Goal: Task Accomplishment & Management: Use online tool/utility

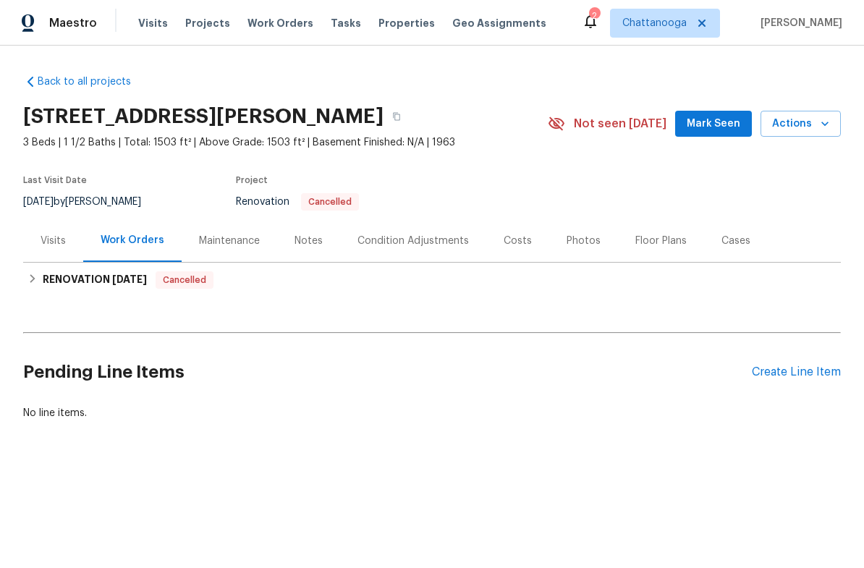
click at [803, 370] on div "Create Line Item" at bounding box center [796, 372] width 89 height 14
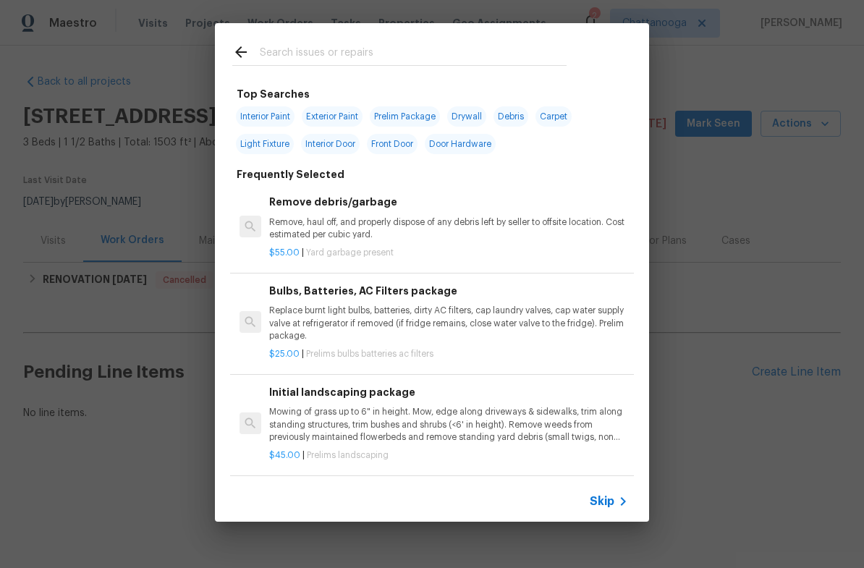
click at [383, 43] on input "text" at bounding box center [413, 54] width 307 height 22
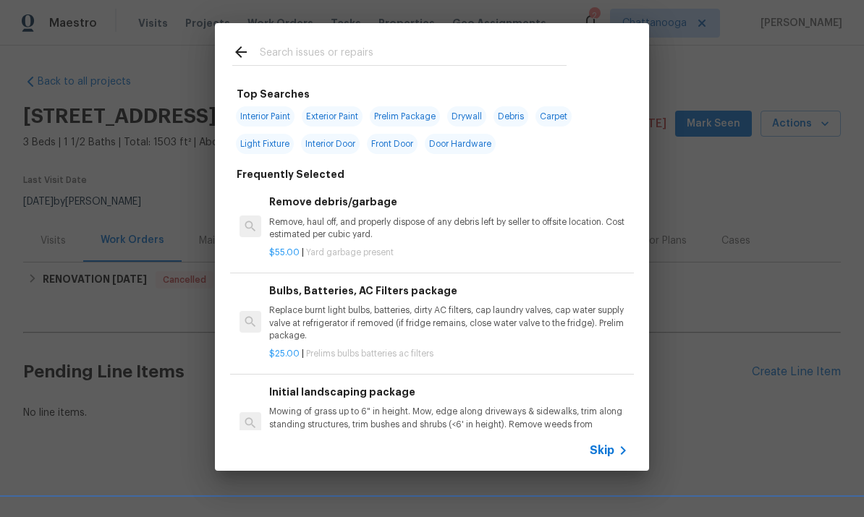
click at [301, 316] on p "Replace burnt light bulbs, batteries, dirty AC filters, cap laundry valves, cap…" at bounding box center [448, 323] width 359 height 37
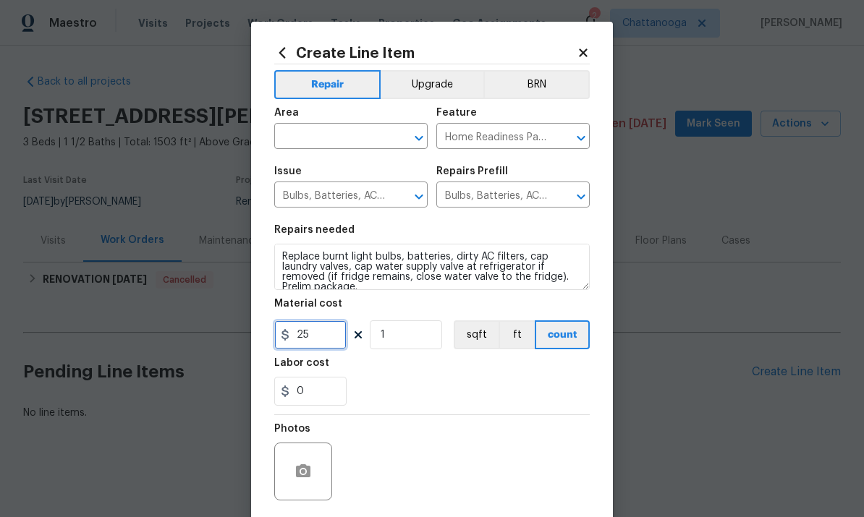
click at [329, 336] on input "25" at bounding box center [310, 335] width 72 height 29
type input "75"
click at [342, 138] on input "text" at bounding box center [330, 138] width 113 height 22
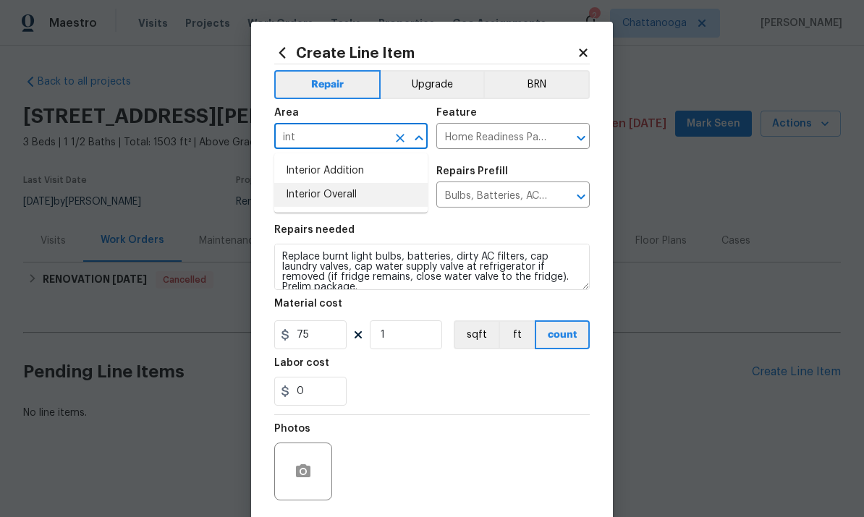
click at [368, 198] on li "Interior Overall" at bounding box center [350, 195] width 153 height 24
type input "Interior Overall"
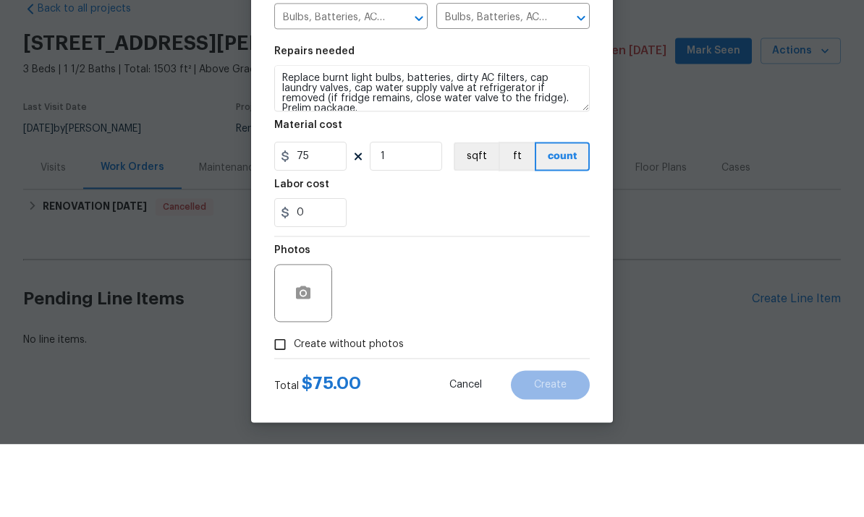
scroll to position [1, 0]
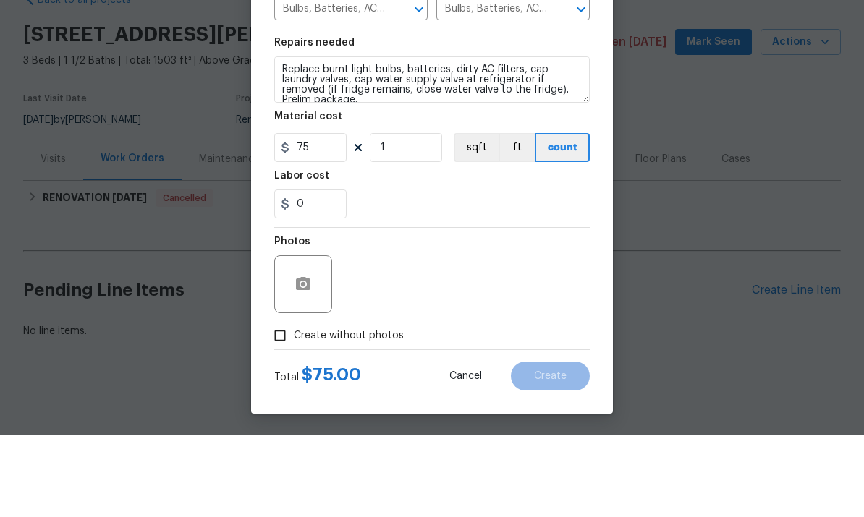
click at [388, 410] on span "Create without photos" at bounding box center [349, 417] width 110 height 15
click at [294, 404] on input "Create without photos" at bounding box center [279, 417] width 27 height 27
checkbox input "true"
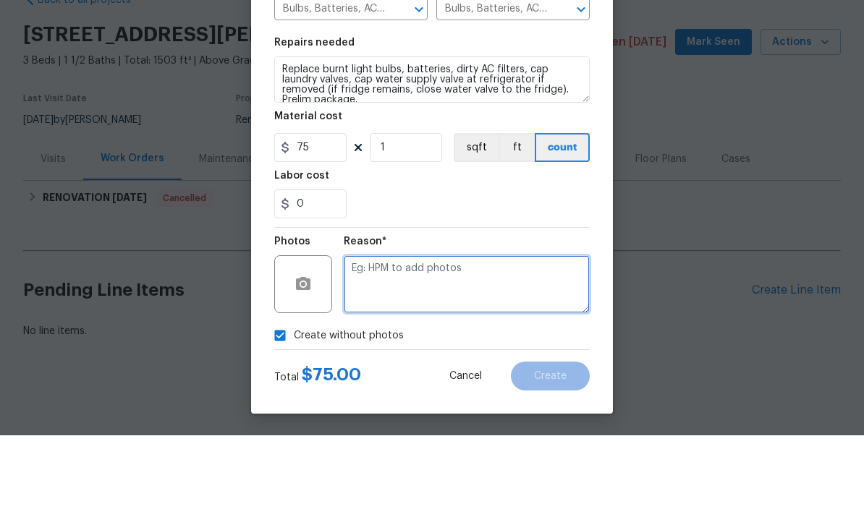
click at [452, 337] on textarea at bounding box center [467, 366] width 246 height 58
type textarea "."
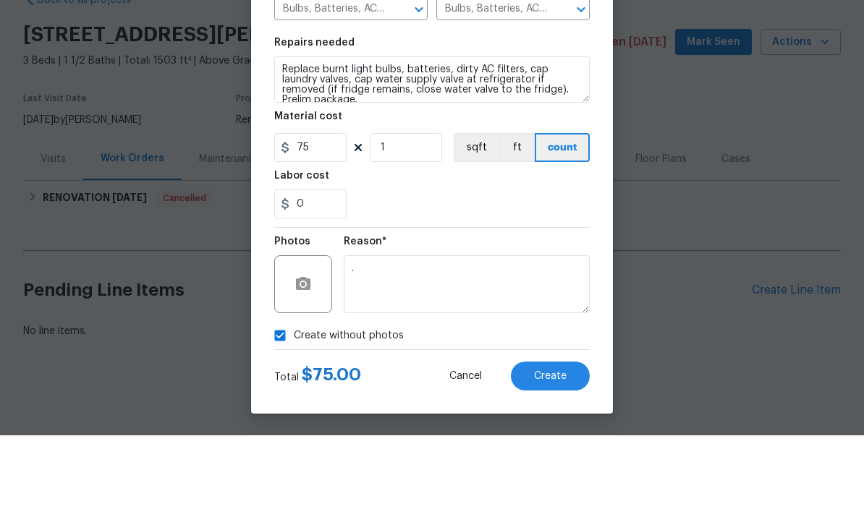
click at [529, 226] on section "Repairs needed Replace burnt light bulbs, batteries, dirty AC filters, cap laun…" at bounding box center [432, 210] width 316 height 198
click at [564, 444] on button "Create" at bounding box center [550, 458] width 79 height 29
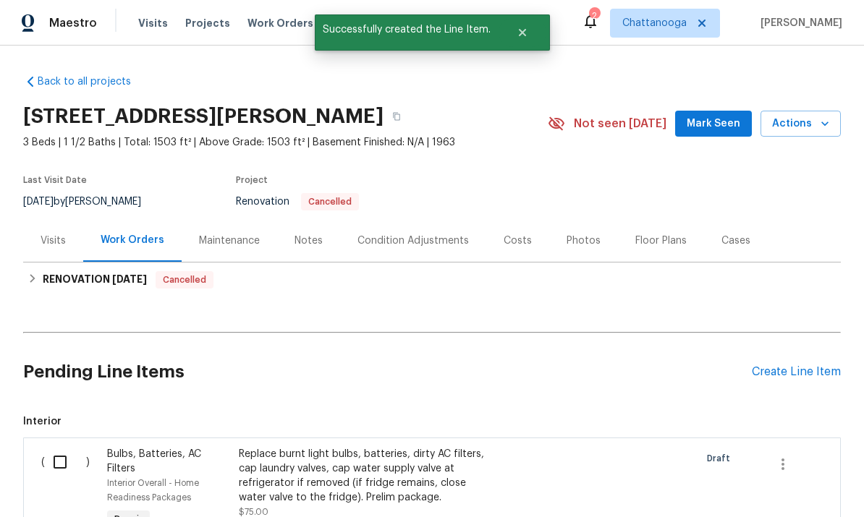
click at [824, 366] on div "Create Line Item" at bounding box center [796, 372] width 89 height 14
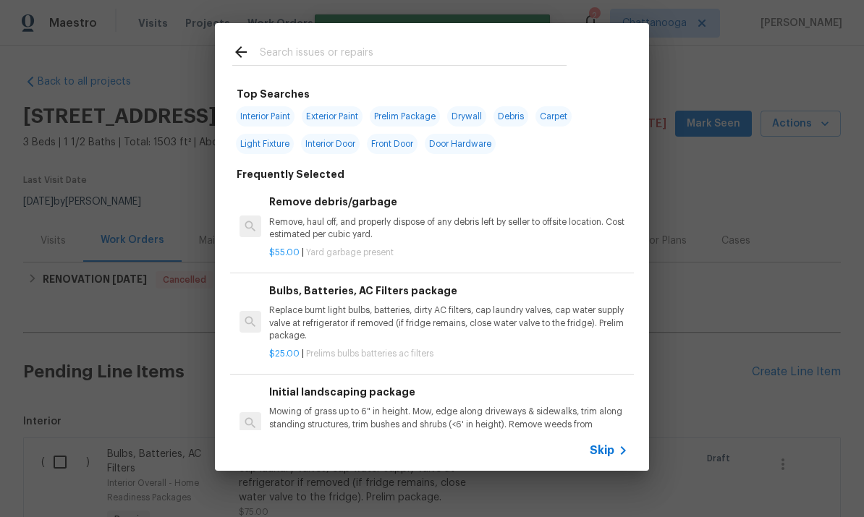
click at [462, 61] on input "text" at bounding box center [413, 54] width 307 height 22
type input "Window"
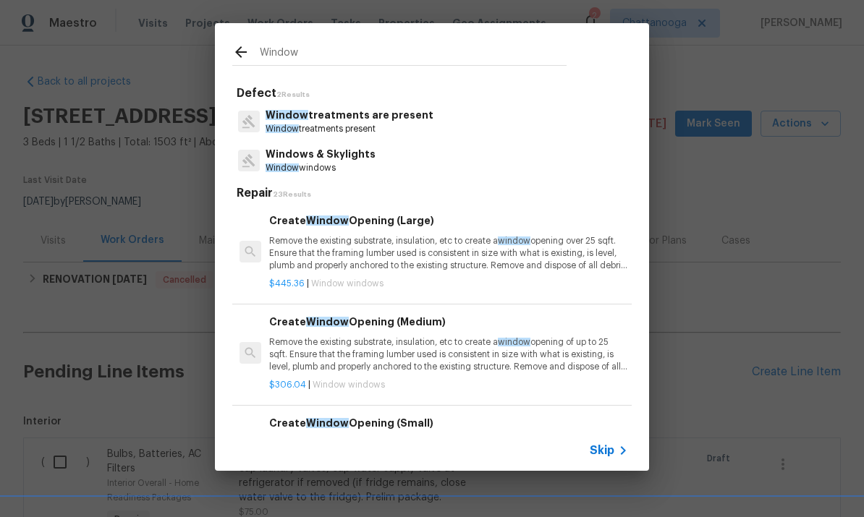
click at [337, 126] on p "Window treatments present" at bounding box center [350, 129] width 168 height 12
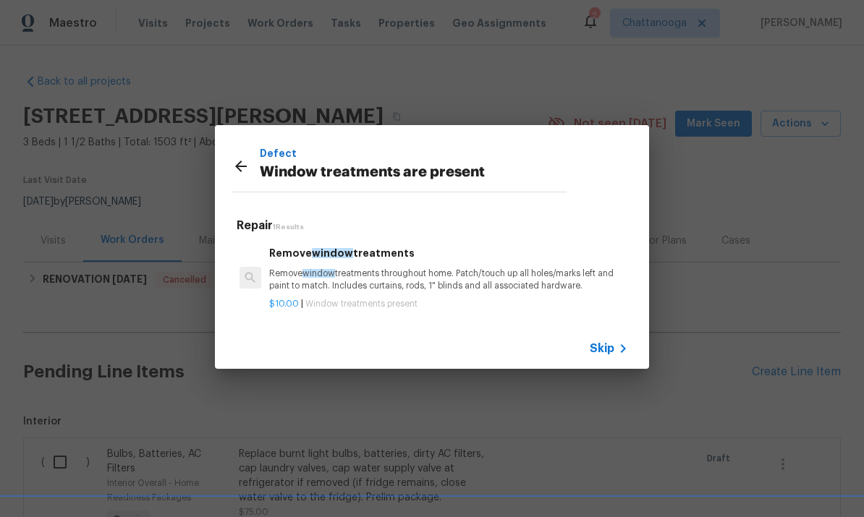
click at [273, 261] on h6 "Remove window treatments" at bounding box center [448, 253] width 359 height 16
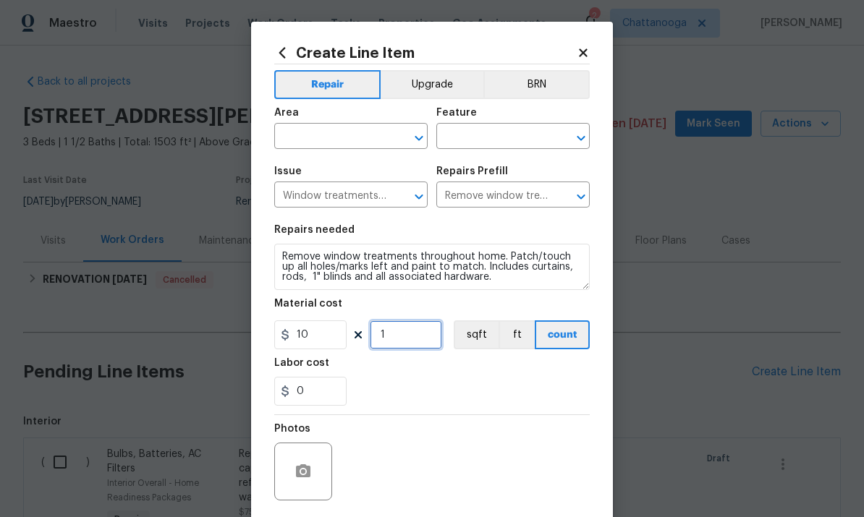
click at [408, 346] on input "1" at bounding box center [406, 335] width 72 height 29
type input "10"
click at [536, 389] on div "0" at bounding box center [432, 391] width 316 height 29
click at [340, 133] on input "text" at bounding box center [330, 138] width 113 height 22
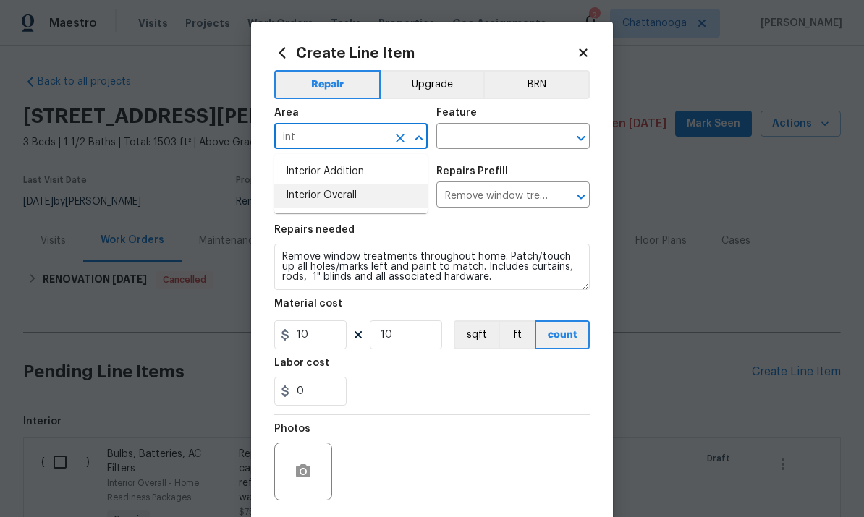
click at [360, 198] on li "Interior Overall" at bounding box center [350, 196] width 153 height 24
type input "Interior Overall"
click at [501, 135] on input "text" at bounding box center [492, 138] width 113 height 22
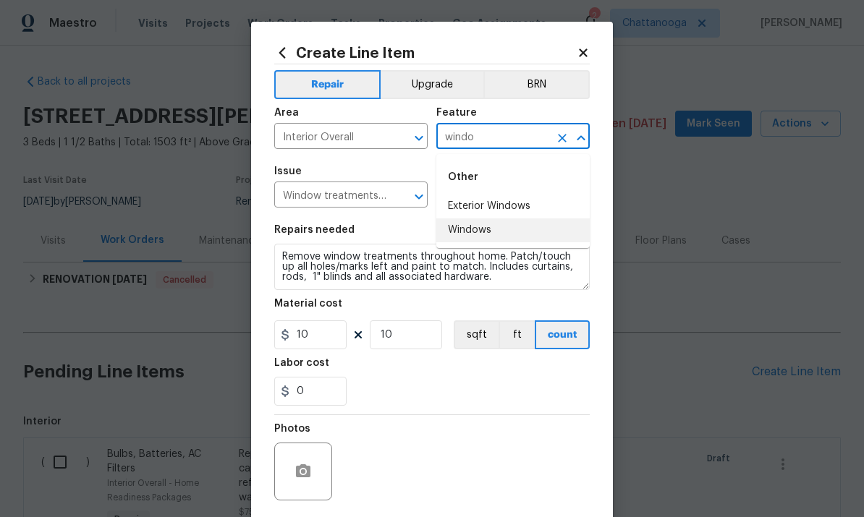
click at [499, 224] on li "Windows" at bounding box center [512, 231] width 153 height 24
type input "Windows"
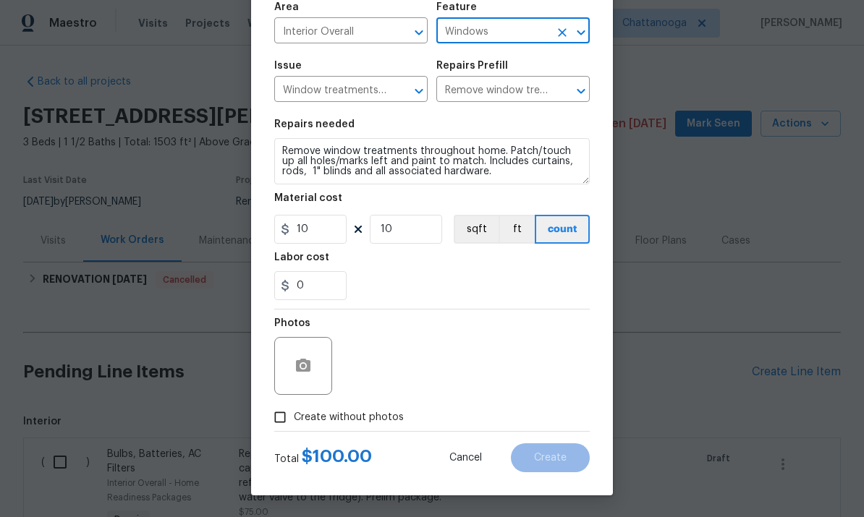
scroll to position [109, 0]
click at [392, 420] on span "Create without photos" at bounding box center [349, 417] width 110 height 15
click at [294, 420] on input "Create without photos" at bounding box center [279, 417] width 27 height 27
checkbox input "true"
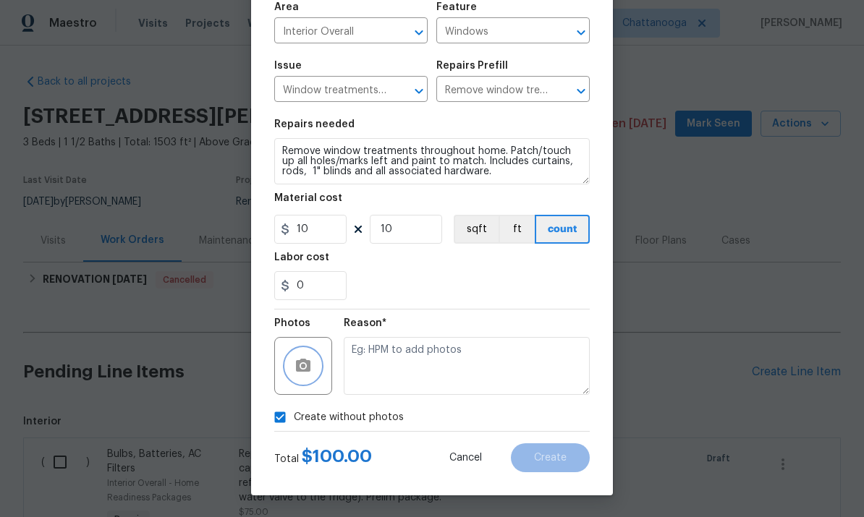
click at [297, 360] on icon "button" at bounding box center [303, 365] width 14 height 13
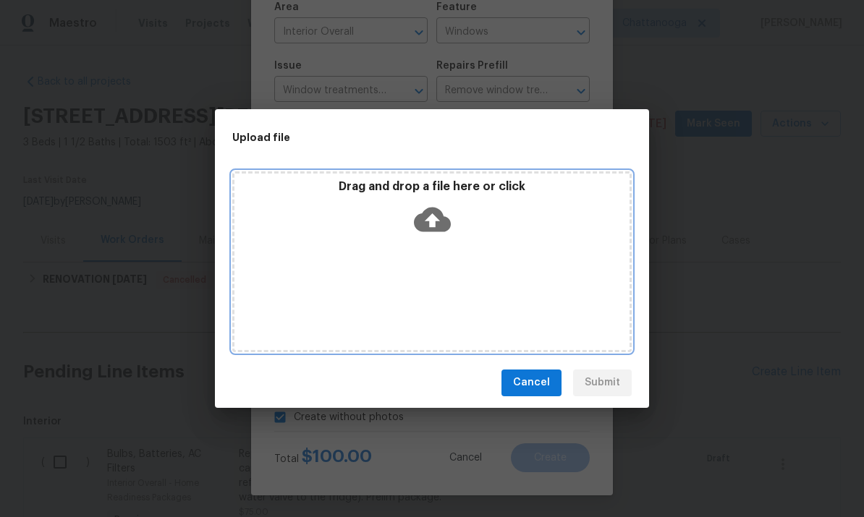
click at [444, 212] on icon at bounding box center [432, 219] width 37 height 37
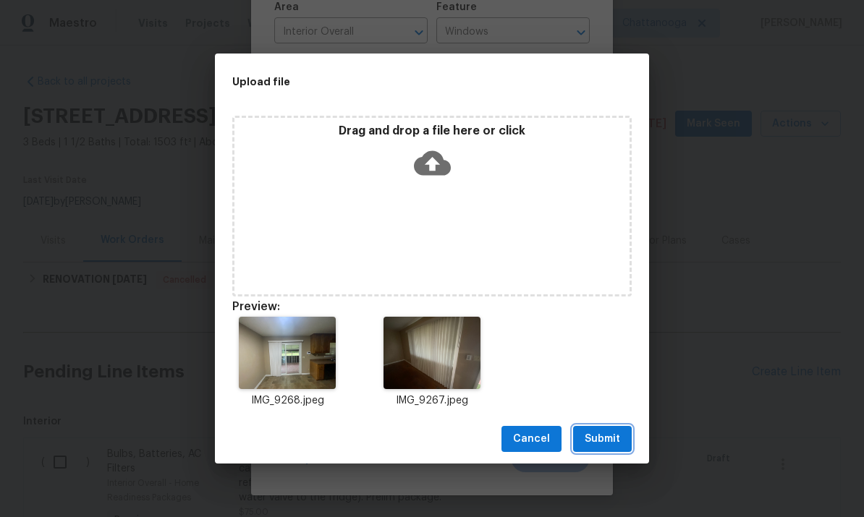
click at [622, 441] on button "Submit" at bounding box center [602, 439] width 59 height 27
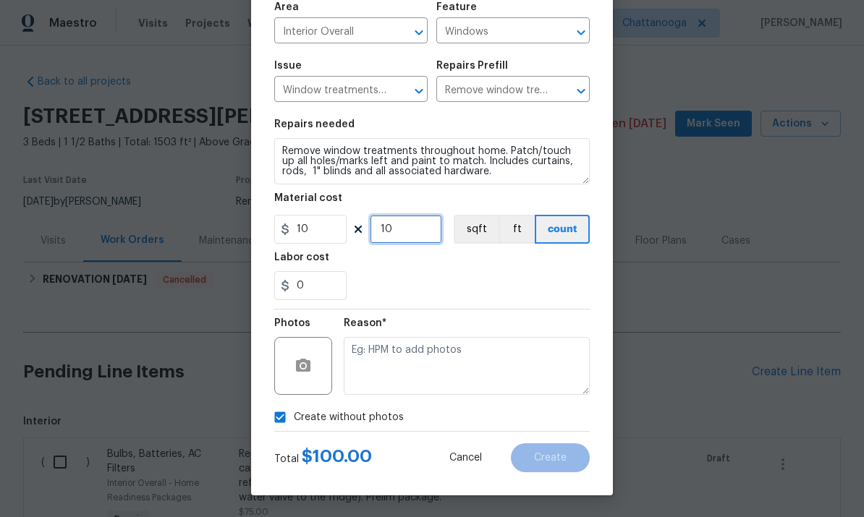
click at [428, 228] on input "10" at bounding box center [406, 229] width 72 height 29
type input "5"
click at [531, 283] on div "0" at bounding box center [432, 285] width 316 height 29
click at [514, 287] on div "0" at bounding box center [432, 285] width 316 height 29
click at [309, 370] on icon "button" at bounding box center [303, 365] width 14 height 13
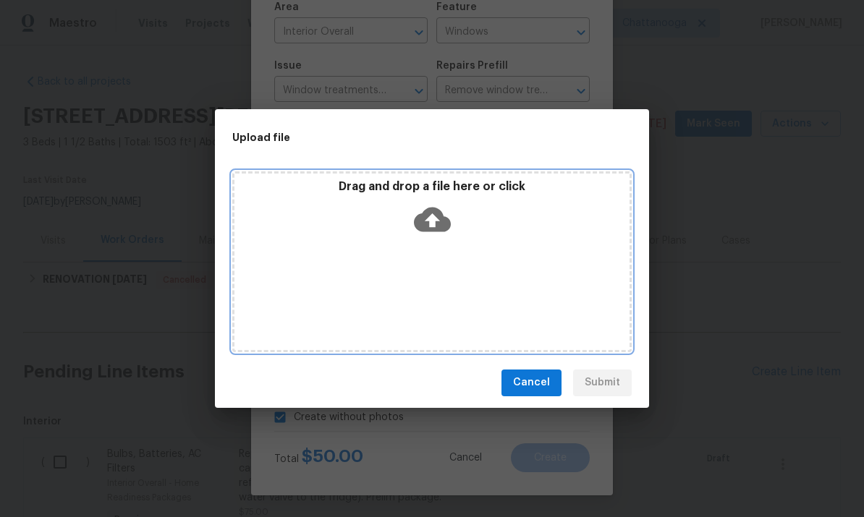
click at [437, 205] on icon at bounding box center [432, 219] width 37 height 37
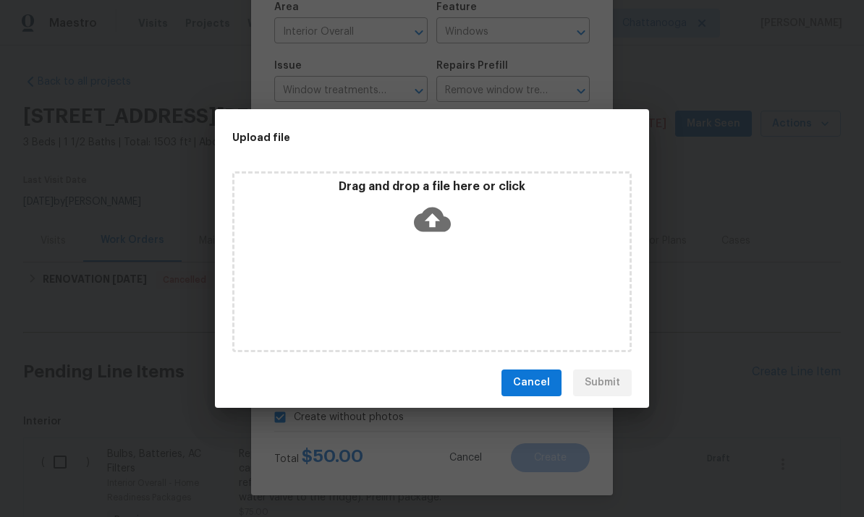
checkbox input "false"
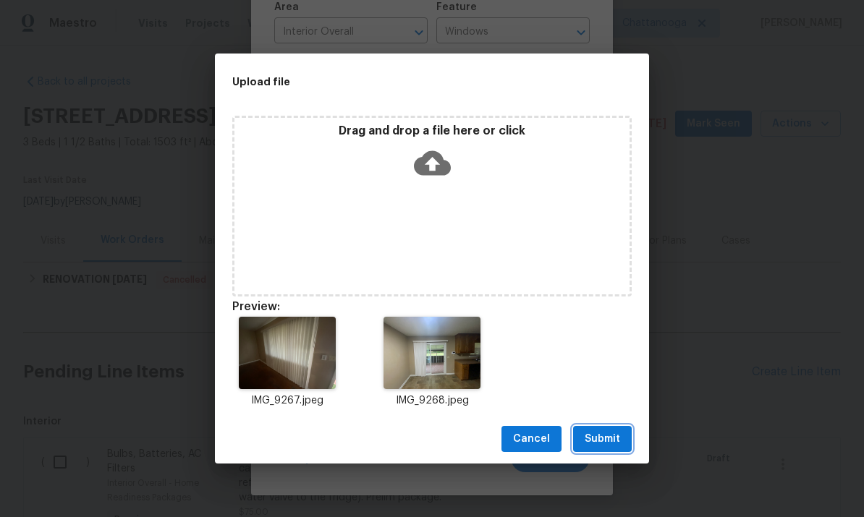
click at [606, 442] on span "Submit" at bounding box center [602, 440] width 35 height 18
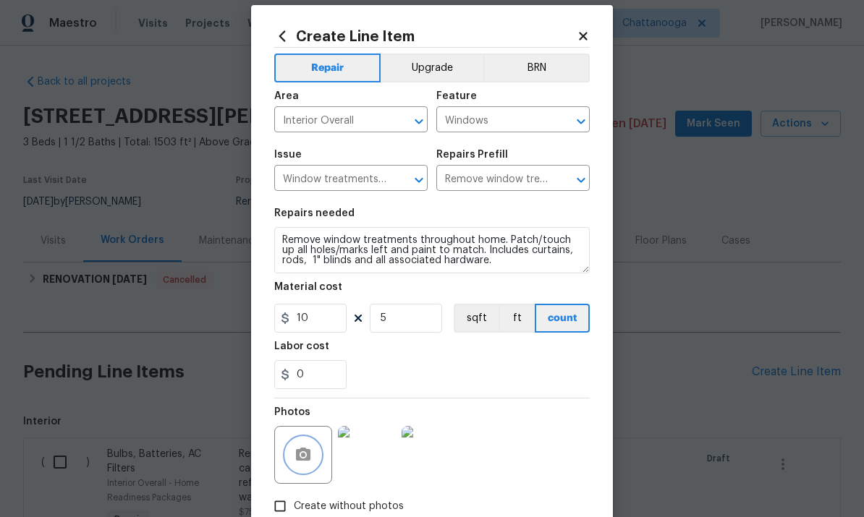
scroll to position [6, 0]
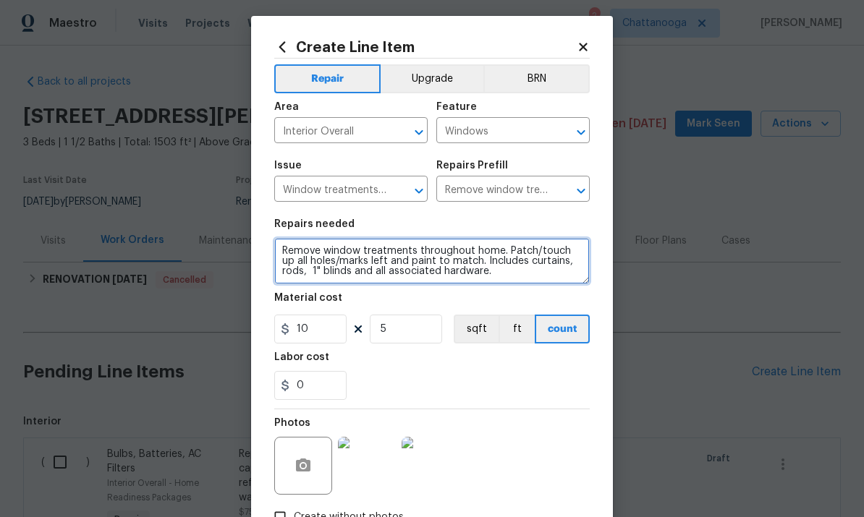
click at [292, 256] on textarea "Remove window treatments throughout home. Patch/touch up all holes/marks left a…" at bounding box center [432, 261] width 316 height 46
click at [290, 255] on textarea "Remove window treatments throughout home. Patch/touch up all holes/marks left a…" at bounding box center [432, 261] width 316 height 46
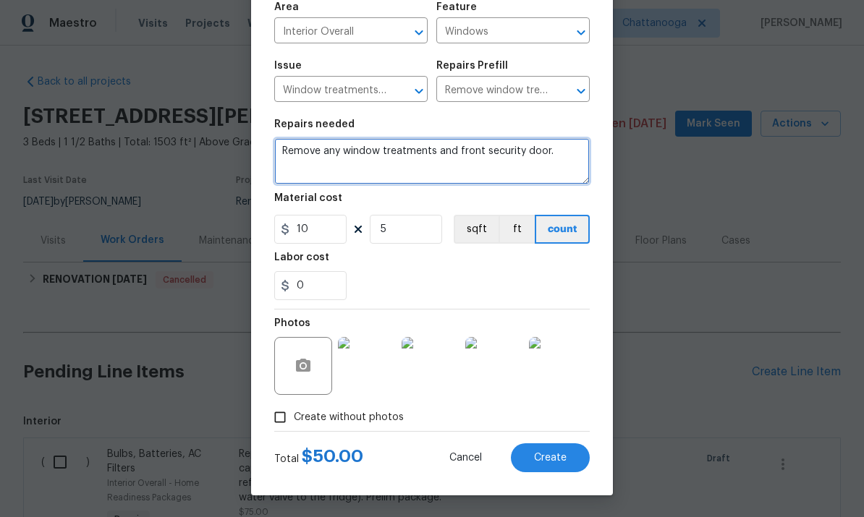
scroll to position [109, 0]
type textarea "Remove any window treatments and front security door."
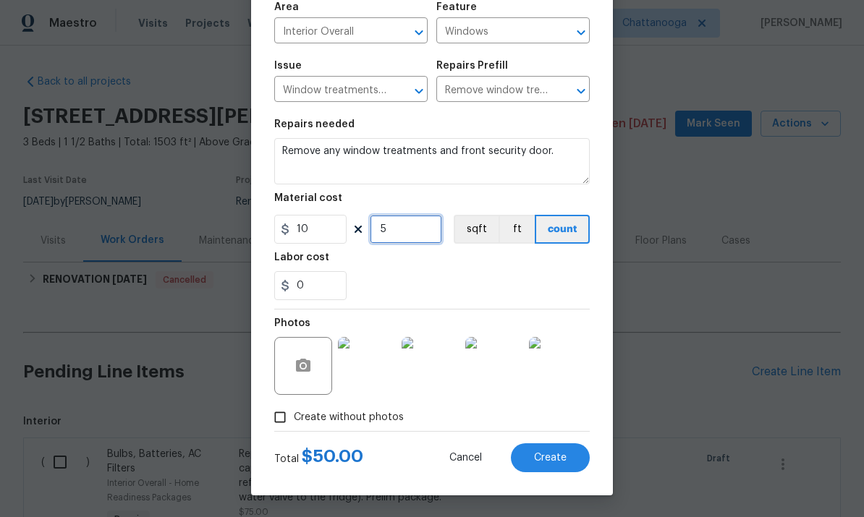
click at [411, 235] on input "5" at bounding box center [406, 229] width 72 height 29
type input "2"
click at [323, 224] on input "10" at bounding box center [310, 229] width 72 height 29
type input "45"
click at [540, 284] on div "0" at bounding box center [432, 285] width 316 height 29
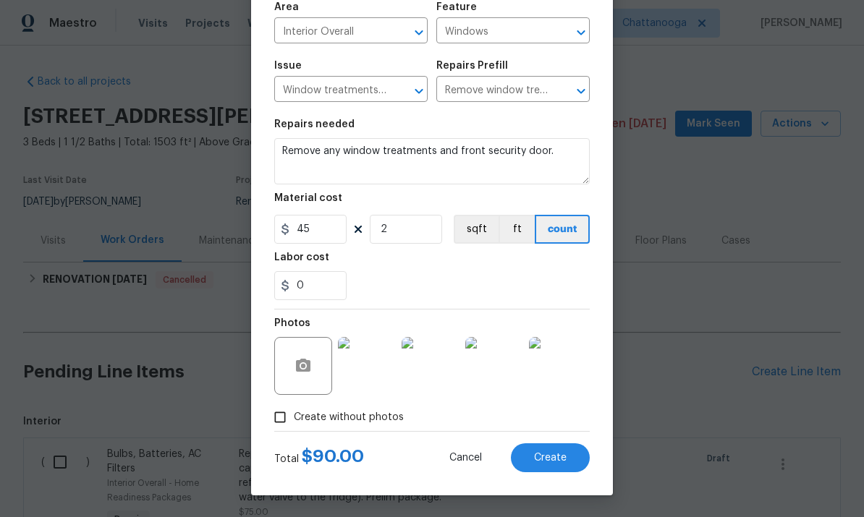
click at [556, 459] on span "Create" at bounding box center [550, 458] width 33 height 11
type input "0"
checkbox input "true"
type input "0"
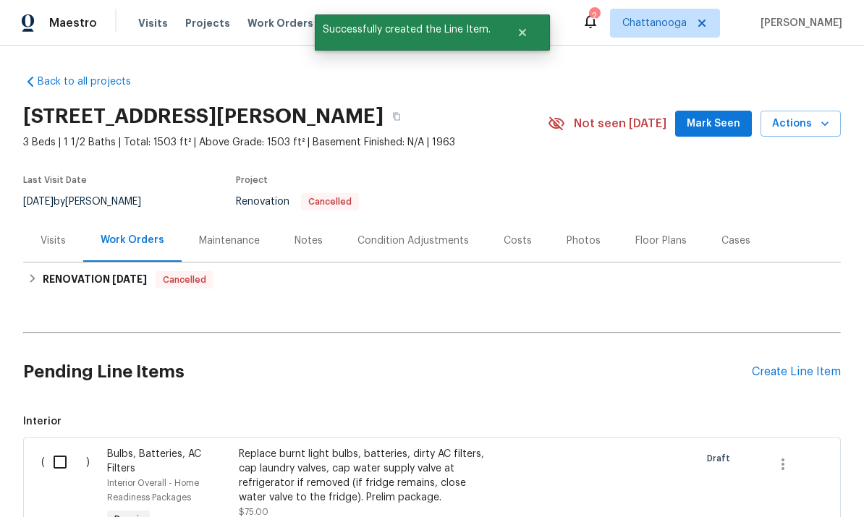
click at [816, 368] on div "Create Line Item" at bounding box center [796, 372] width 89 height 14
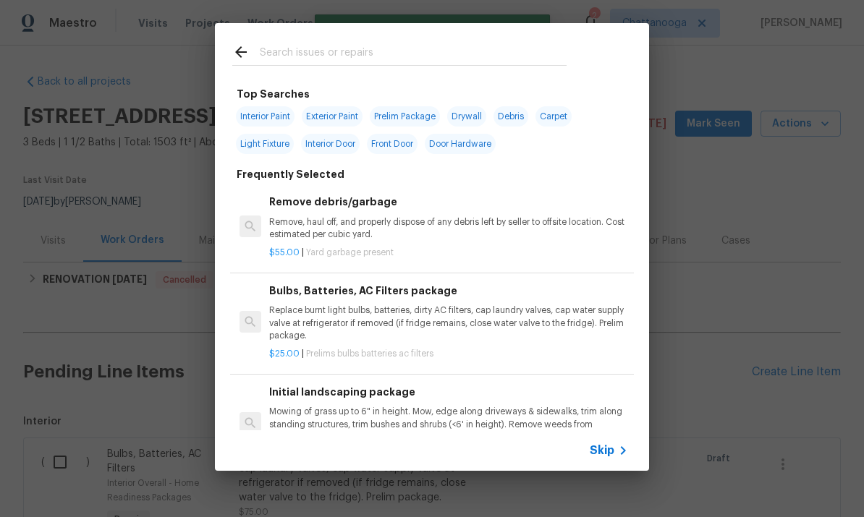
click at [460, 56] on input "text" at bounding box center [413, 54] width 307 height 22
type input "Tub"
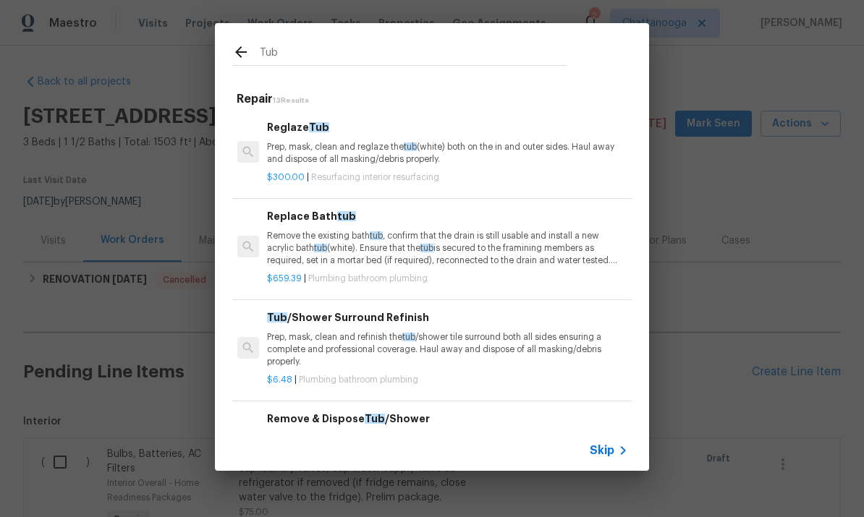
scroll to position [0, 2]
click at [530, 249] on p "Remove the existing bath tub , confirm that the drain is still usable and insta…" at bounding box center [446, 248] width 359 height 37
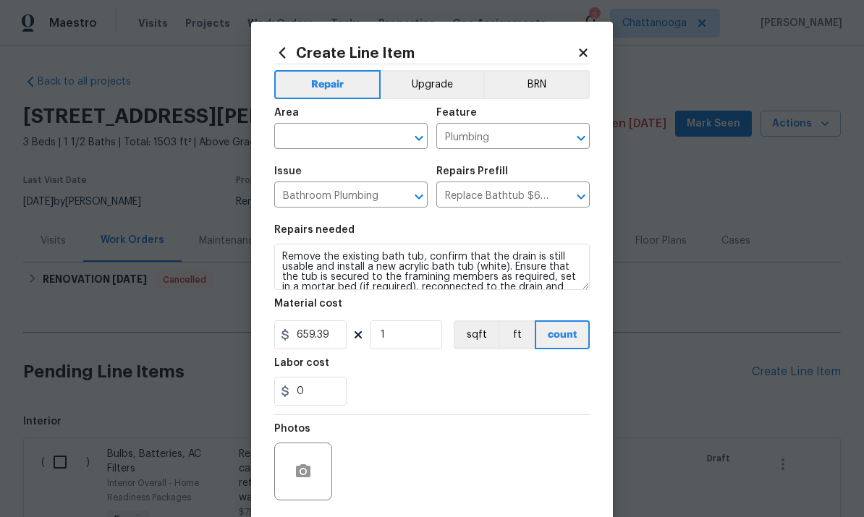
click at [355, 122] on div "Area" at bounding box center [350, 117] width 153 height 19
click at [321, 136] on input "text" at bounding box center [330, 138] width 113 height 22
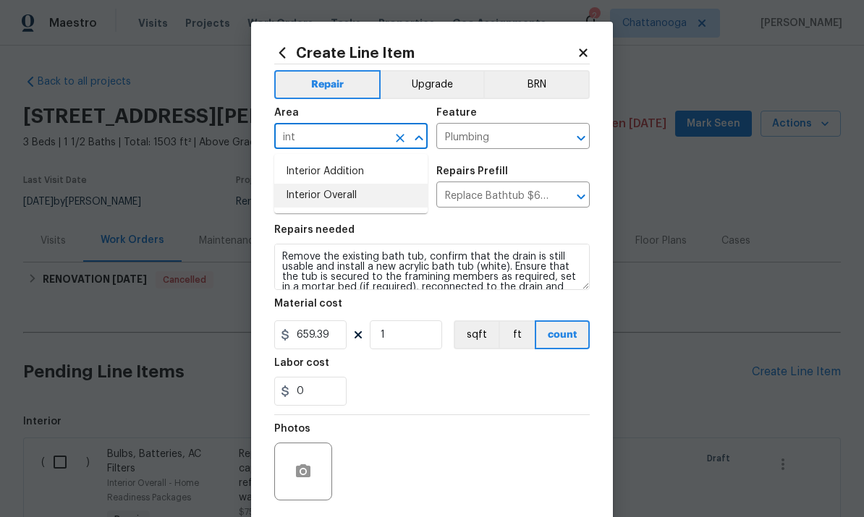
click at [370, 198] on li "Interior Overall" at bounding box center [350, 196] width 153 height 24
type input "Interior Overall"
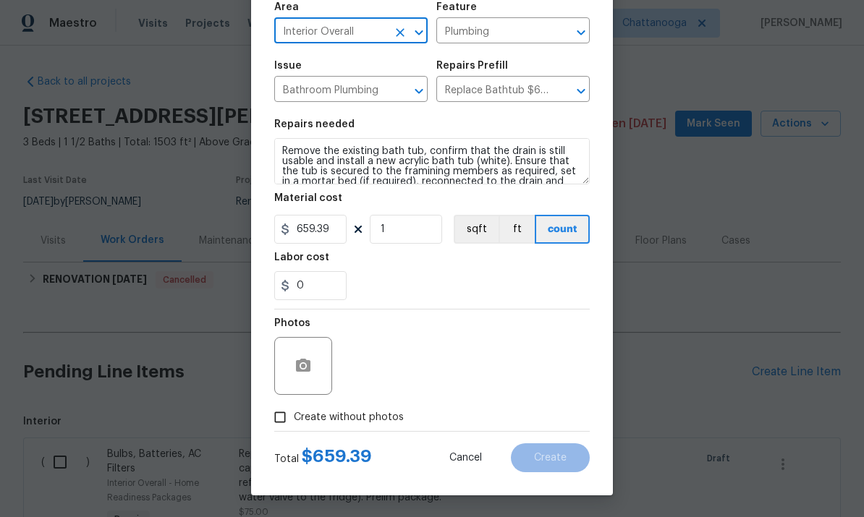
scroll to position [109, 0]
click at [335, 234] on input "659.39" at bounding box center [310, 229] width 72 height 29
type input "1850"
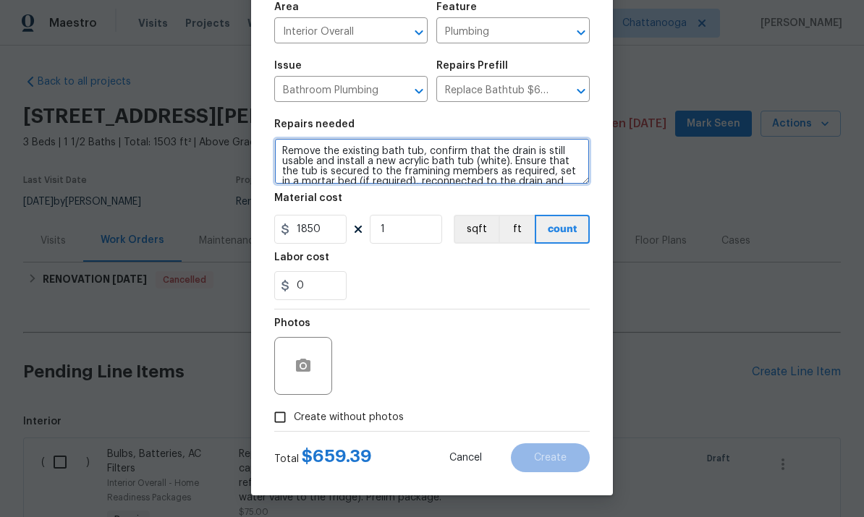
click at [392, 153] on textarea "Remove the existing bath tub, confirm that the drain is still usable and instal…" at bounding box center [432, 161] width 316 height 46
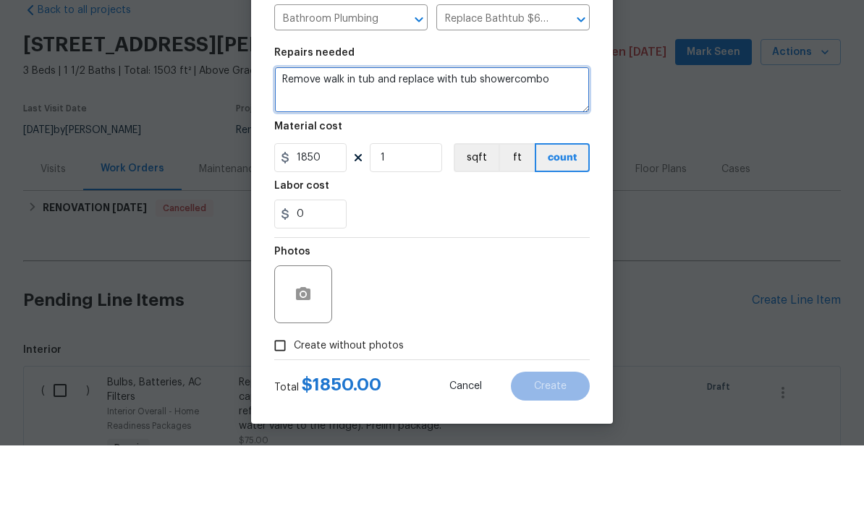
type textarea "Remove walk in tub and replace with tub showercombo"
click at [289, 404] on input "Create without photos" at bounding box center [279, 417] width 27 height 27
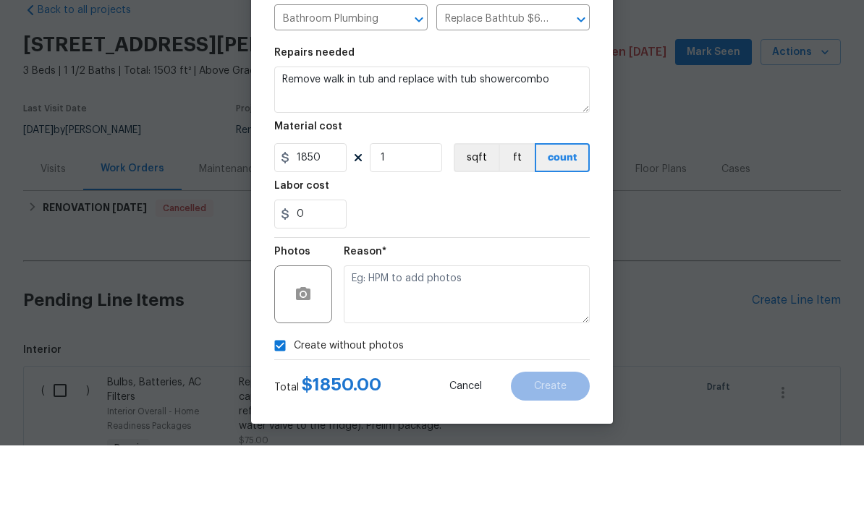
scroll to position [54, 0]
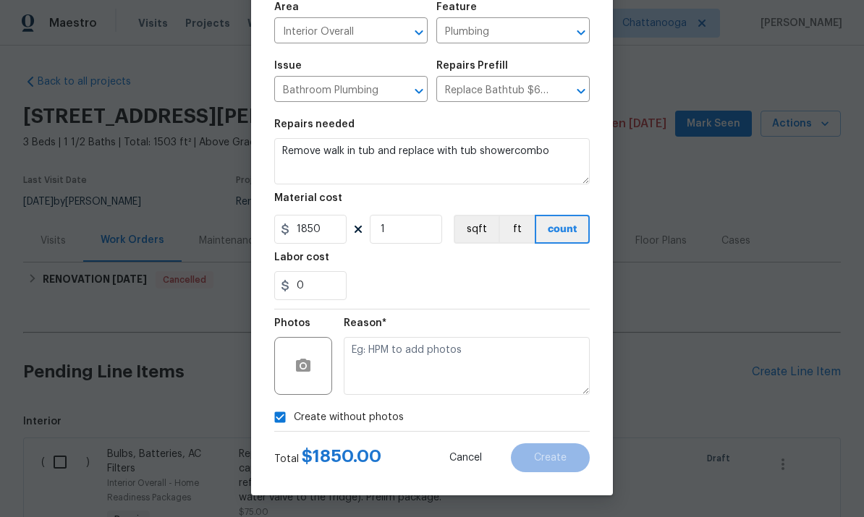
click at [284, 331] on div "Photos" at bounding box center [304, 327] width 61 height 19
click at [286, 415] on input "Create without photos" at bounding box center [279, 417] width 27 height 27
checkbox input "false"
click at [298, 358] on icon "button" at bounding box center [303, 365] width 17 height 17
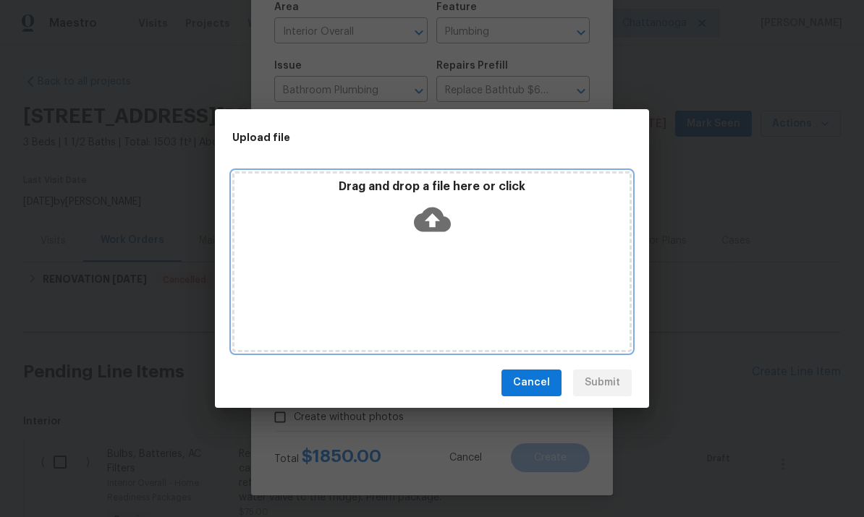
click at [440, 226] on icon at bounding box center [432, 219] width 37 height 25
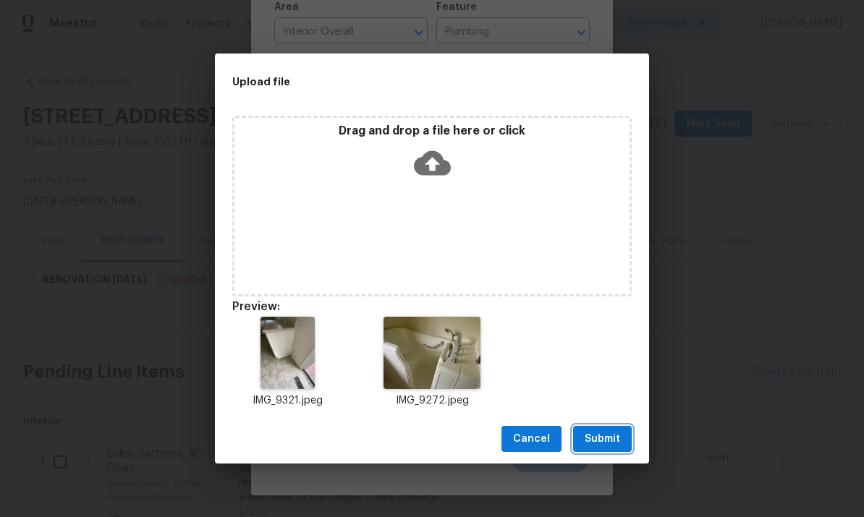
click at [602, 437] on span "Submit" at bounding box center [602, 440] width 35 height 18
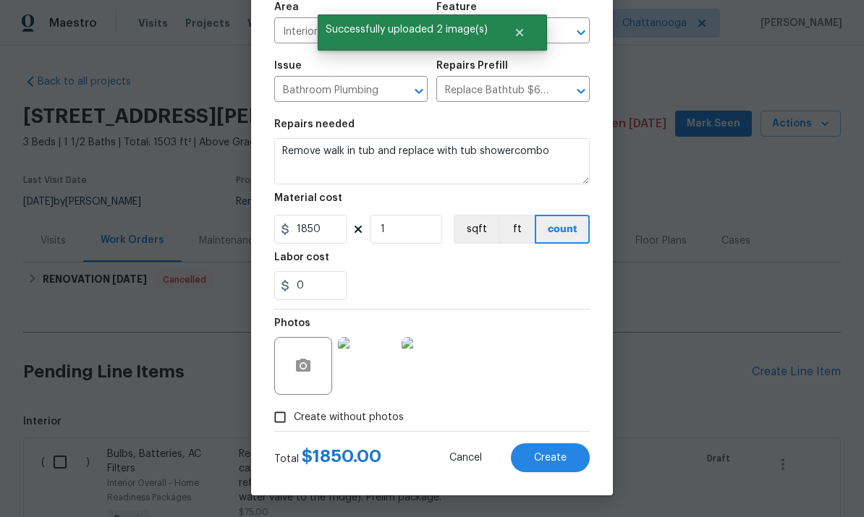
click at [570, 457] on button "Create" at bounding box center [550, 458] width 79 height 29
type input "0"
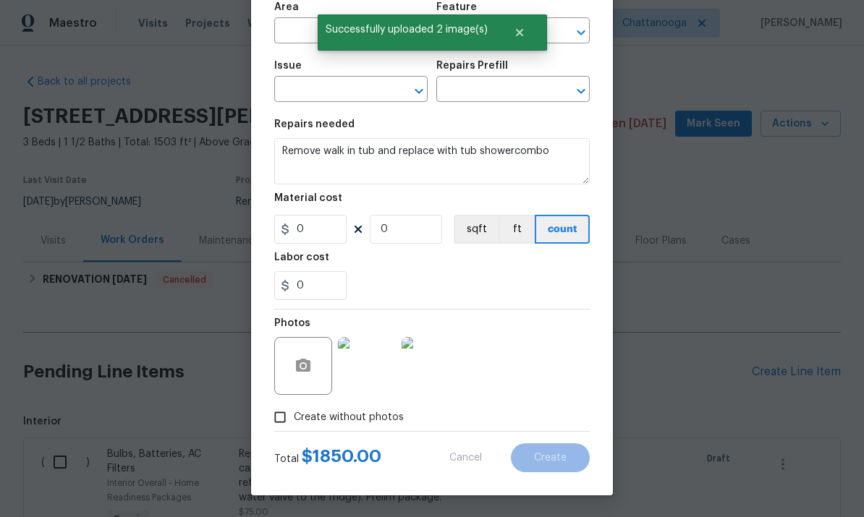
scroll to position [9, 0]
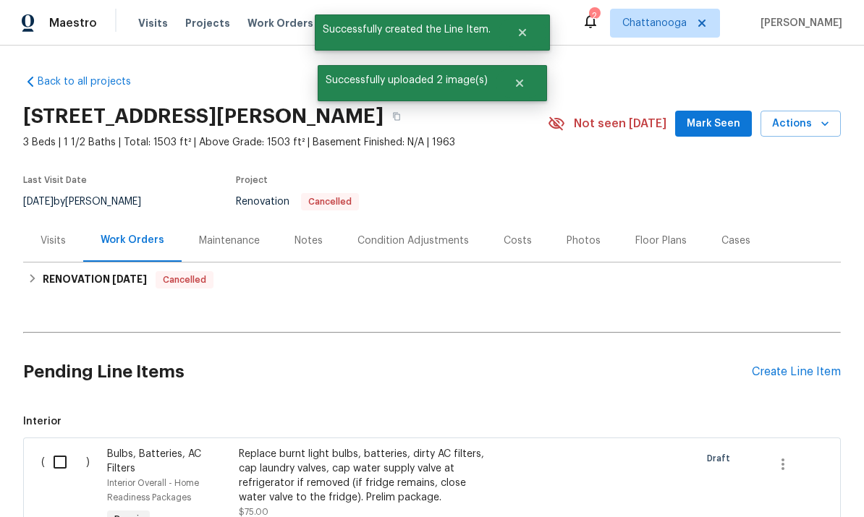
click at [812, 365] on div "Create Line Item" at bounding box center [796, 372] width 89 height 14
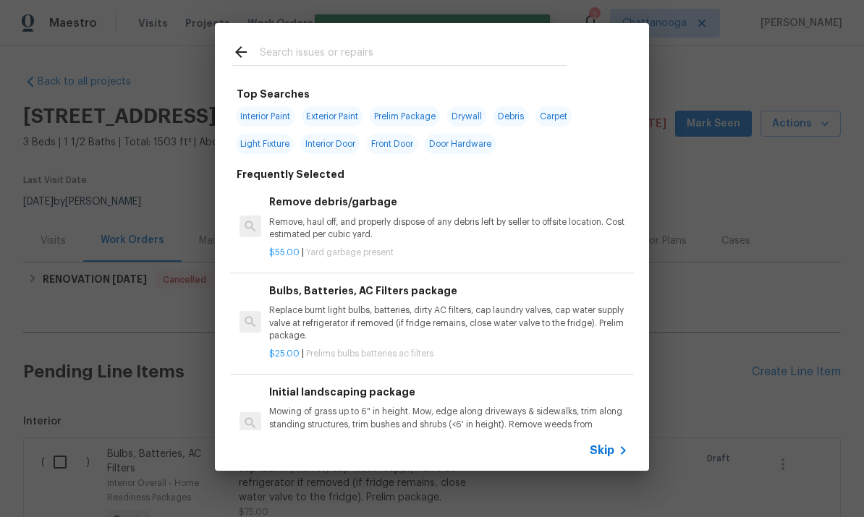
click at [426, 51] on input "text" at bounding box center [413, 54] width 307 height 22
type input "Land"
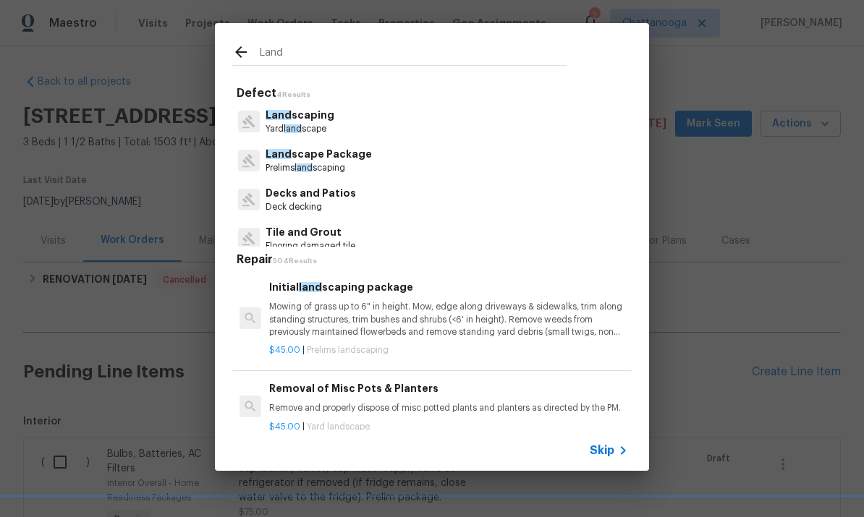
click at [394, 315] on p "Mowing of grass up to 6" in height. Mow, edge along driveways & sidewalks, trim…" at bounding box center [448, 319] width 359 height 37
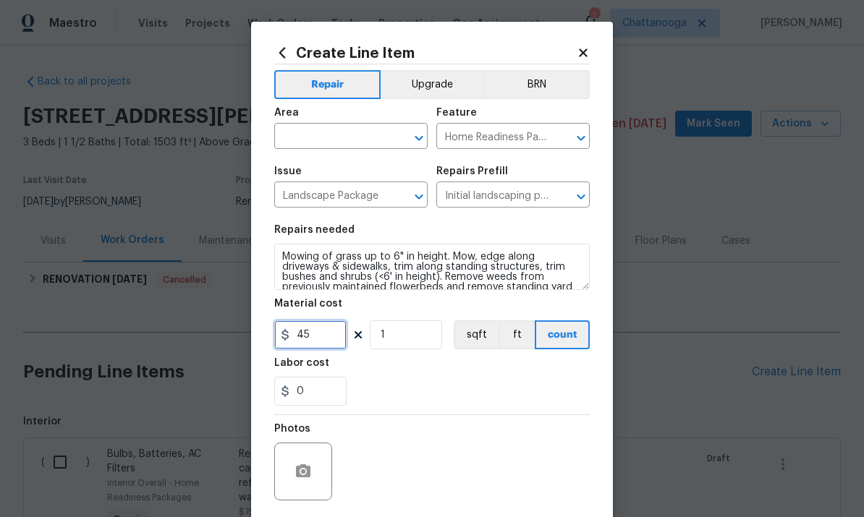
click at [323, 337] on input "45" at bounding box center [310, 335] width 72 height 29
type input "65"
click at [371, 119] on div "Area" at bounding box center [350, 117] width 153 height 19
click at [342, 135] on input "text" at bounding box center [330, 138] width 113 height 22
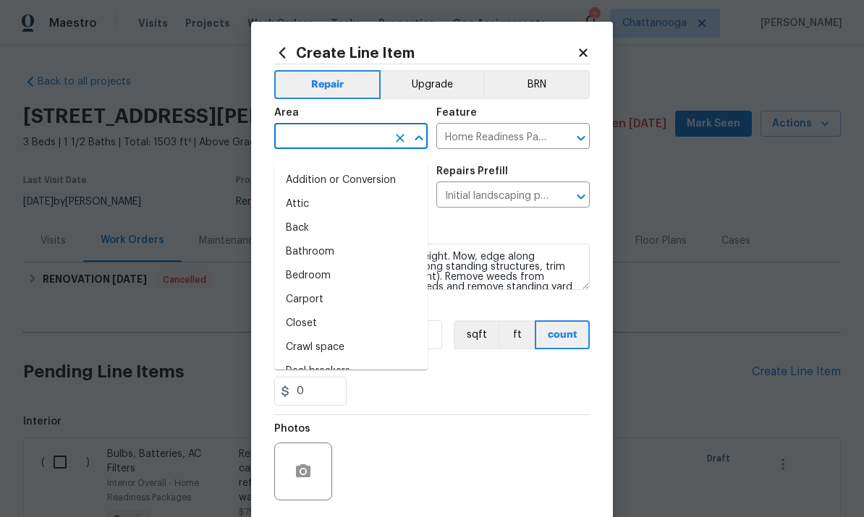
type input "e"
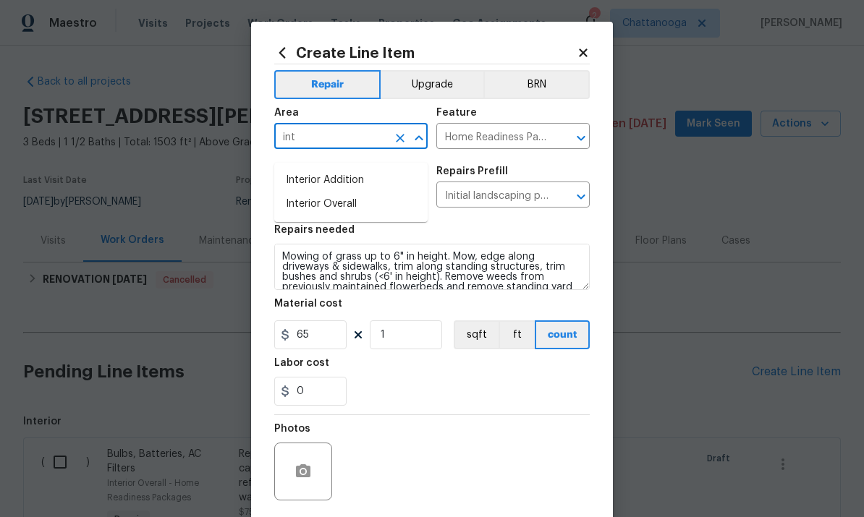
click at [371, 197] on li "Interior Overall" at bounding box center [350, 204] width 153 height 24
type input "Interior Overall"
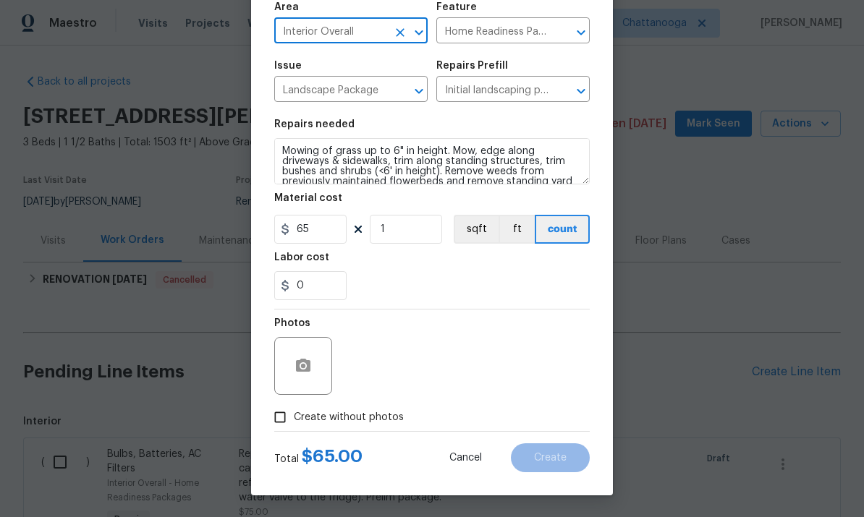
scroll to position [109, 0]
click at [371, 415] on span "Create without photos" at bounding box center [349, 417] width 110 height 15
click at [294, 415] on input "Create without photos" at bounding box center [279, 417] width 27 height 27
checkbox input "true"
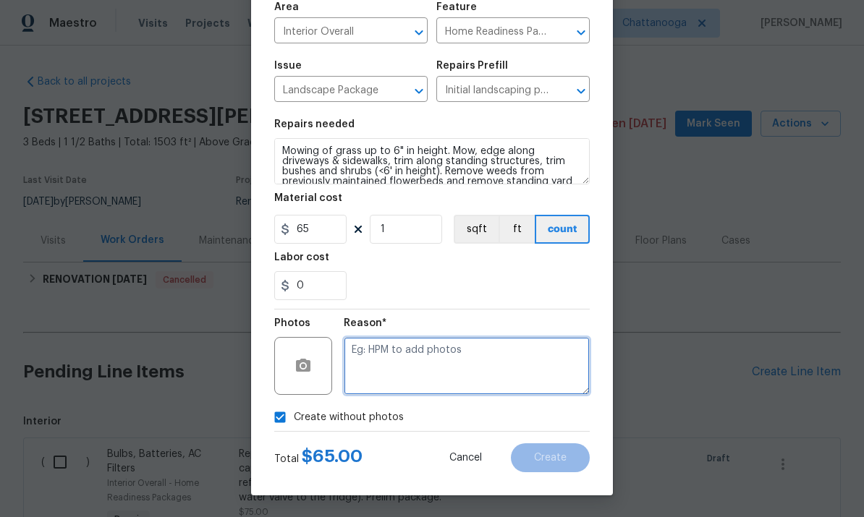
click at [506, 357] on textarea at bounding box center [467, 366] width 246 height 58
type textarea "."
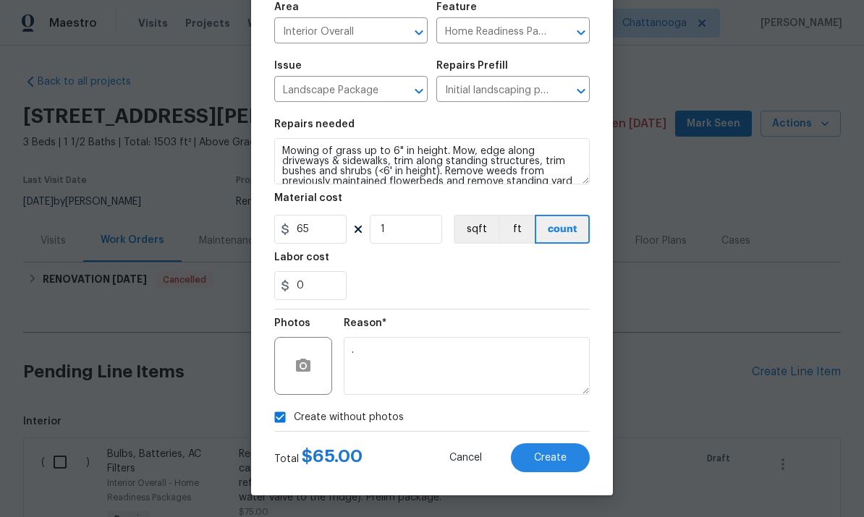
click at [538, 279] on div "0" at bounding box center [432, 285] width 316 height 29
click at [562, 453] on span "Create" at bounding box center [550, 458] width 33 height 11
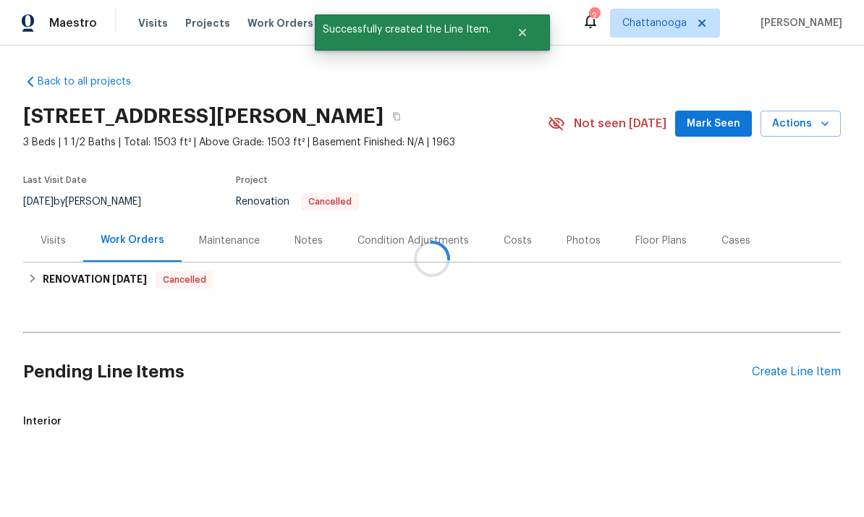
click at [824, 365] on div "Create Line Item" at bounding box center [796, 372] width 89 height 14
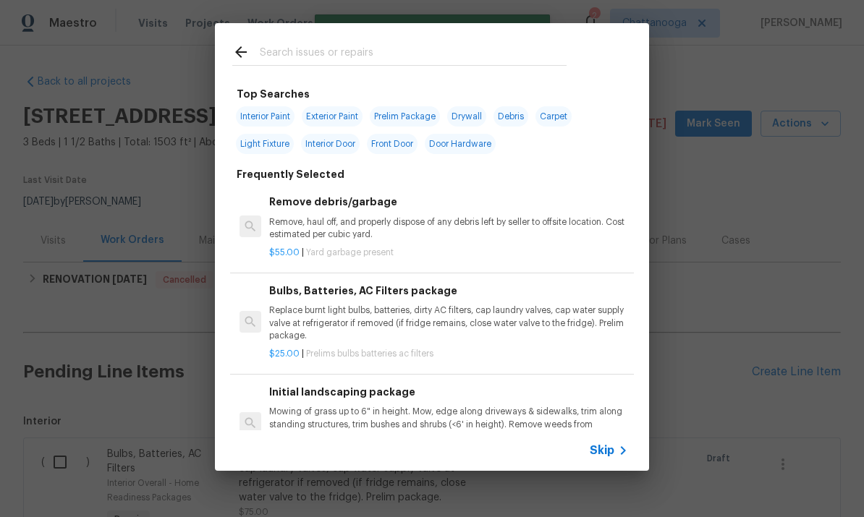
click at [482, 39] on div at bounding box center [399, 51] width 369 height 57
click at [428, 60] on input "text" at bounding box center [413, 54] width 307 height 22
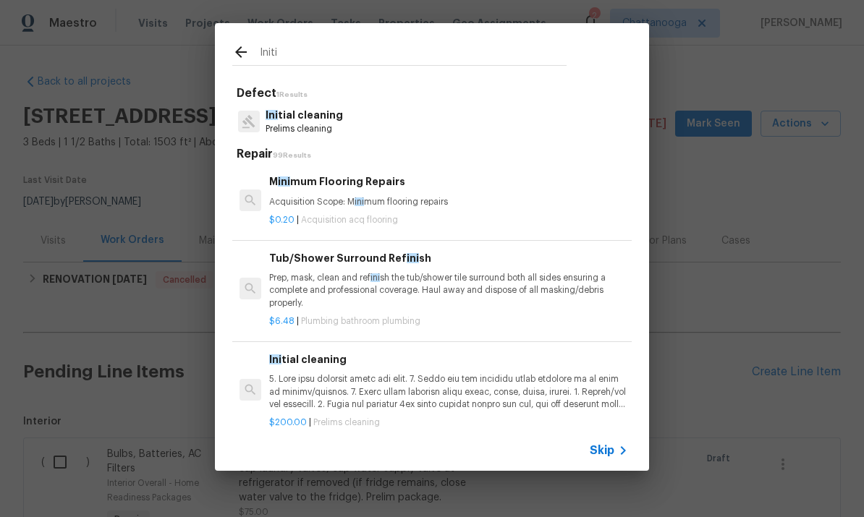
type input "Initia"
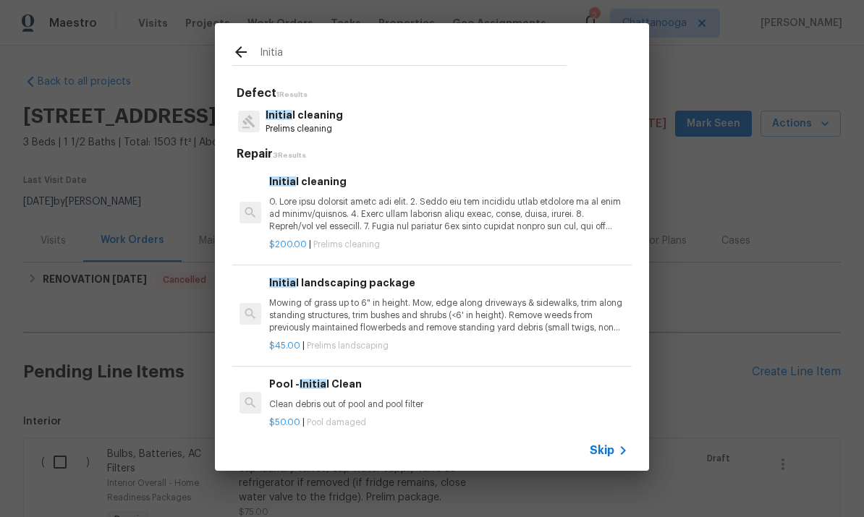
type input "Initia"
click at [350, 122] on div "Initia l cleaning Prelims cleaning" at bounding box center [431, 121] width 399 height 39
click at [363, 203] on p at bounding box center [448, 214] width 359 height 37
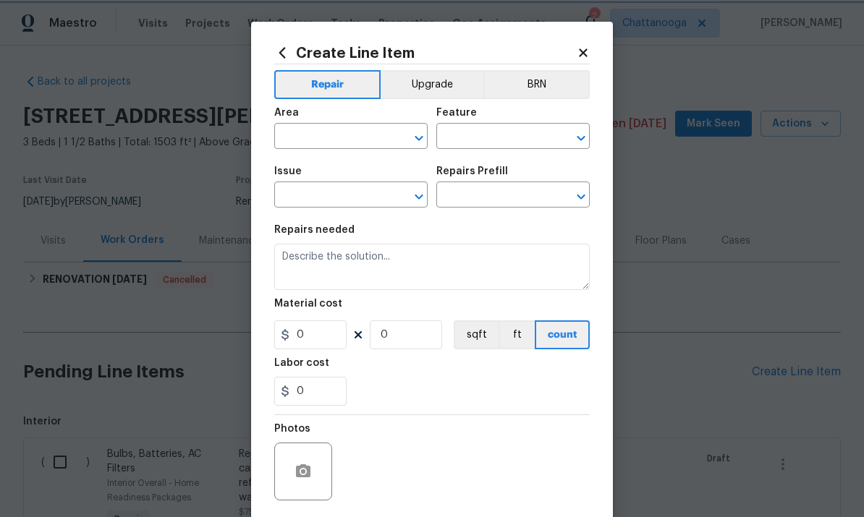
type input "Home Readiness Packages"
type input "Initial cleaning"
type input "Initial cleaning $200.00"
type textarea "1. Wipe down exterior doors and trim. 2. Clean out all exterior light fixtures …"
type input "200"
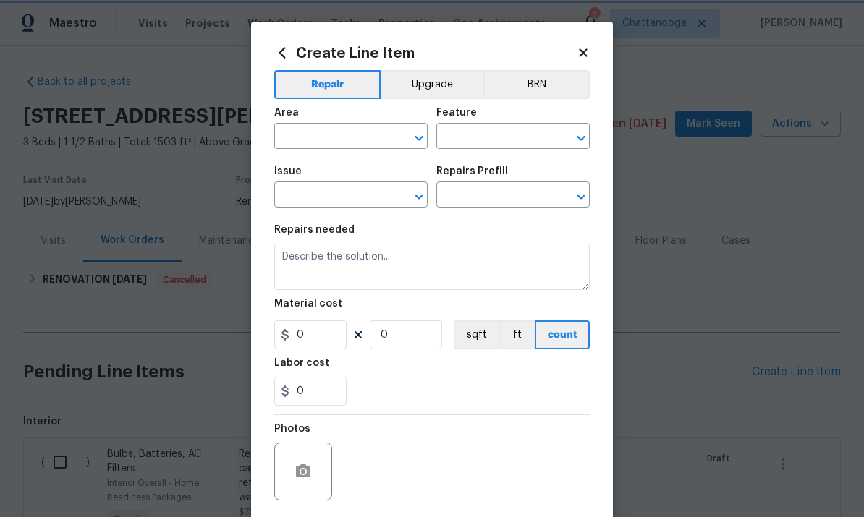
type input "1"
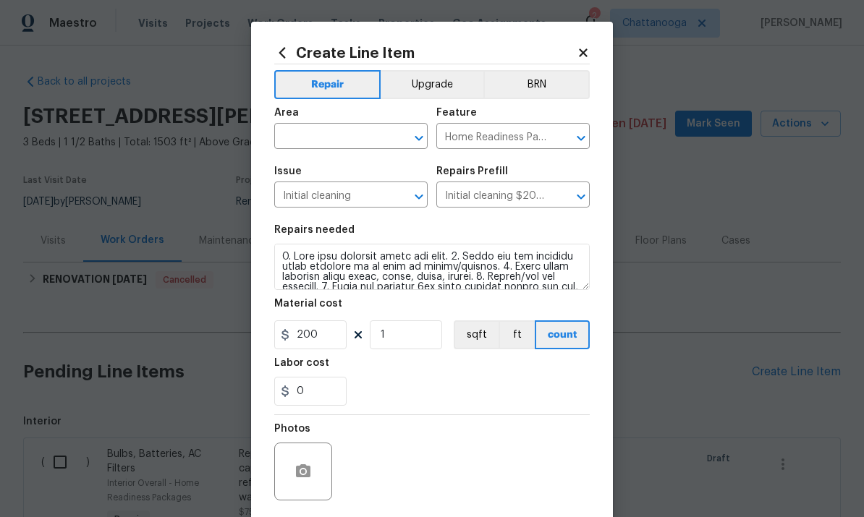
click at [364, 132] on input "text" at bounding box center [330, 138] width 113 height 22
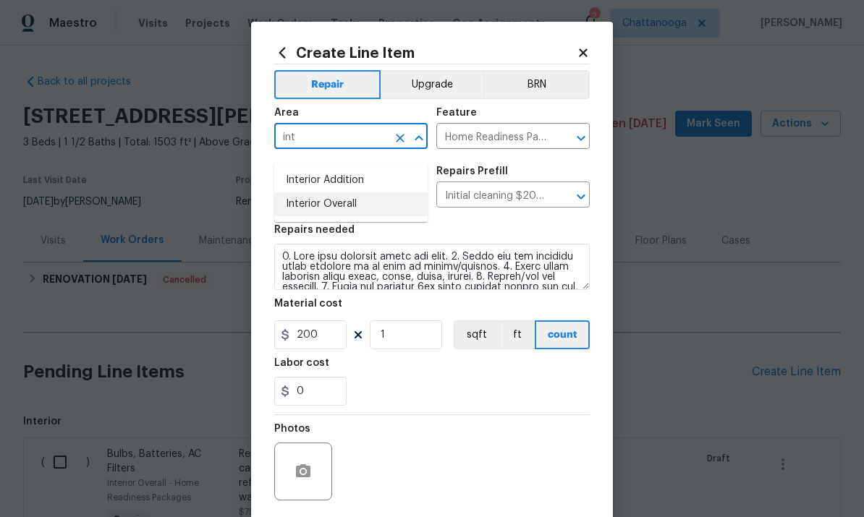
click at [373, 192] on li "Interior Overall" at bounding box center [350, 204] width 153 height 24
type input "Interior Overall"
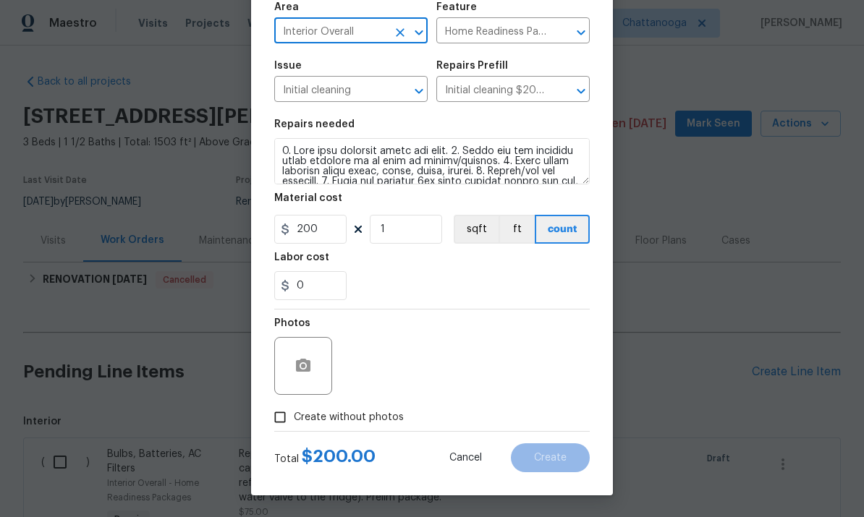
scroll to position [109, 0]
click at [309, 417] on span "Create without photos" at bounding box center [349, 417] width 110 height 15
click at [294, 417] on input "Create without photos" at bounding box center [279, 417] width 27 height 27
checkbox input "true"
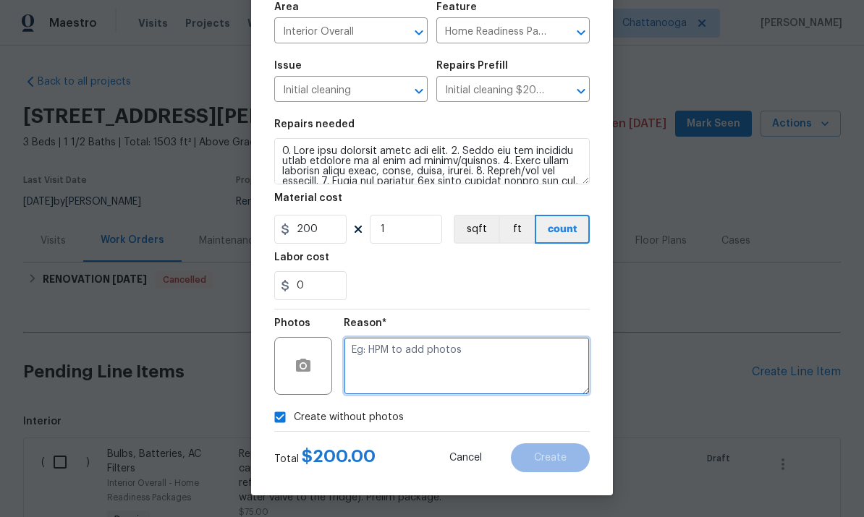
click at [418, 366] on textarea at bounding box center [467, 366] width 246 height 58
type textarea "."
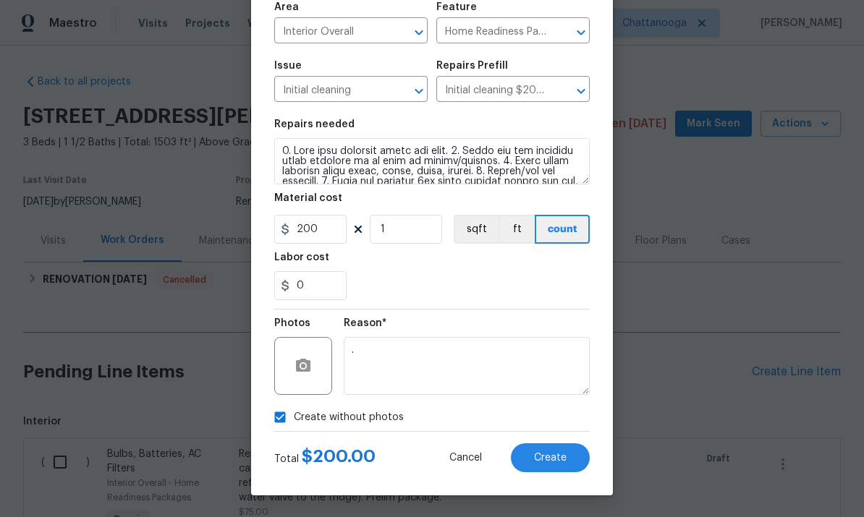
click at [524, 308] on section "Repairs needed Material cost 200 1 sqft ft count Labor cost 0" at bounding box center [432, 210] width 316 height 198
click at [564, 458] on span "Create" at bounding box center [550, 458] width 33 height 11
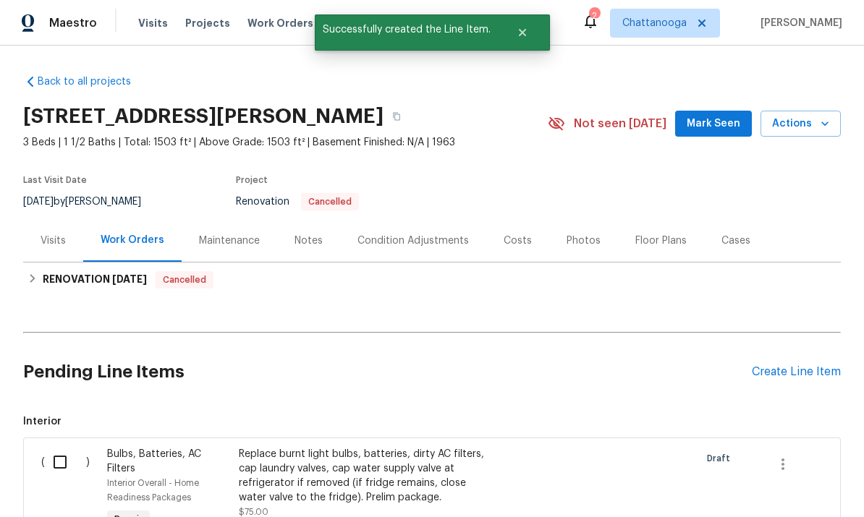
click at [812, 365] on div "Create Line Item" at bounding box center [796, 372] width 89 height 14
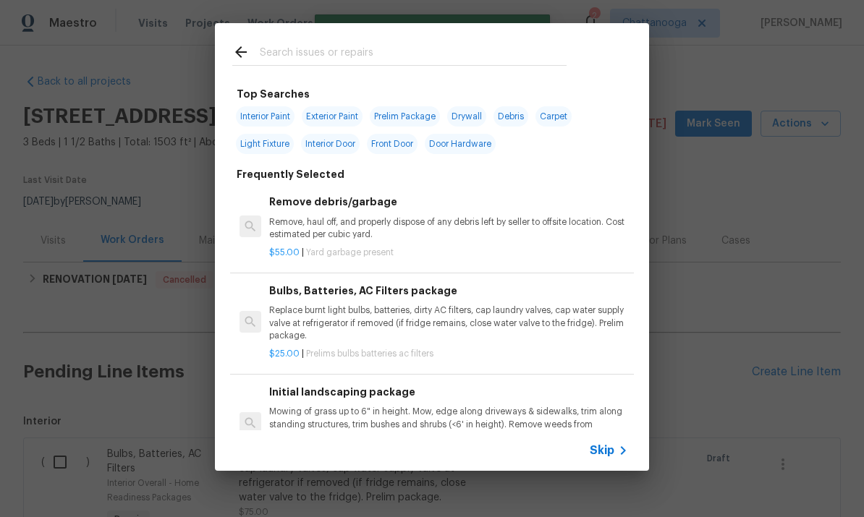
click at [414, 55] on input "text" at bounding box center [413, 54] width 307 height 22
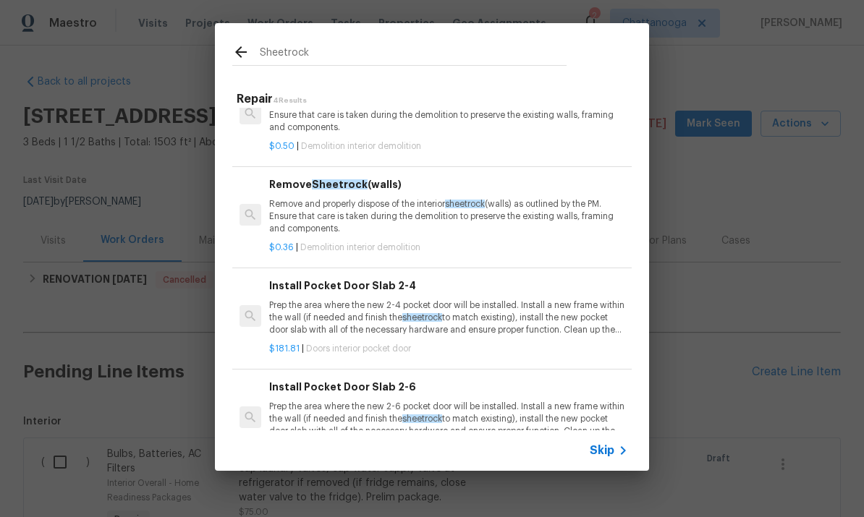
scroll to position [43, -1]
click at [514, 55] on input "Sheetrock" at bounding box center [413, 54] width 307 height 22
type input "S"
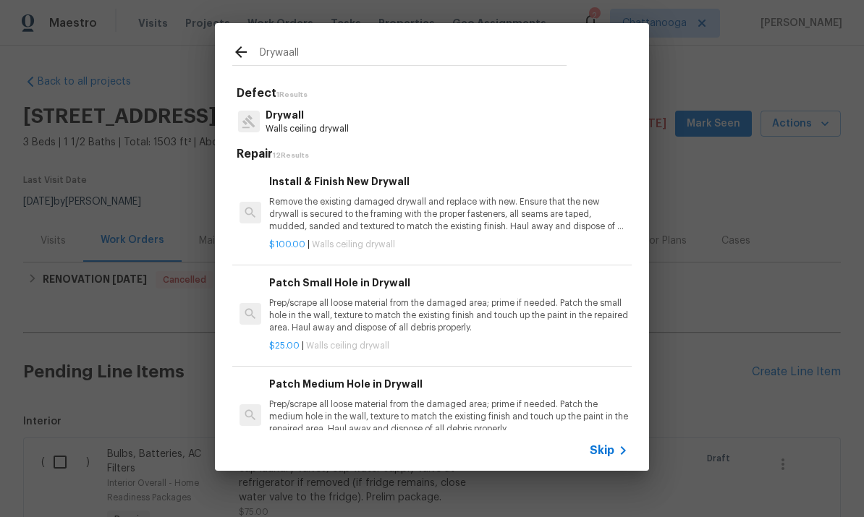
type input "Drywaall"
click at [402, 117] on div "Drywall Walls ceiling drywall" at bounding box center [431, 121] width 399 height 39
click at [406, 321] on p "Prep/scrape all loose material from the damaged area; prime if needed. Patch th…" at bounding box center [448, 315] width 359 height 37
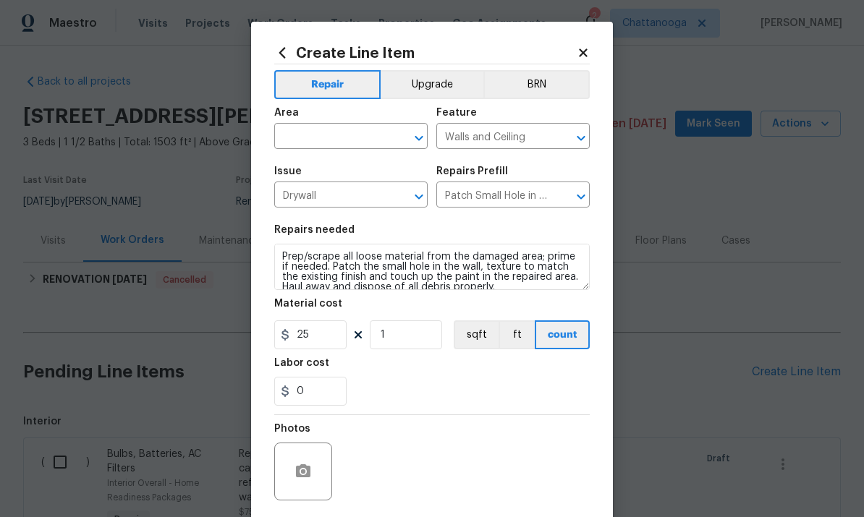
click at [359, 138] on input "text" at bounding box center [330, 138] width 113 height 22
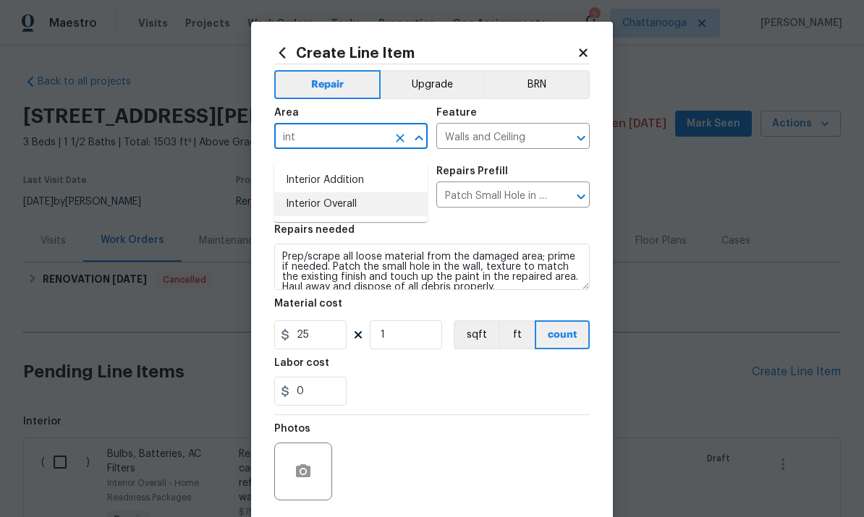
click at [378, 206] on li "Interior Overall" at bounding box center [350, 204] width 153 height 24
type input "Interior Overall"
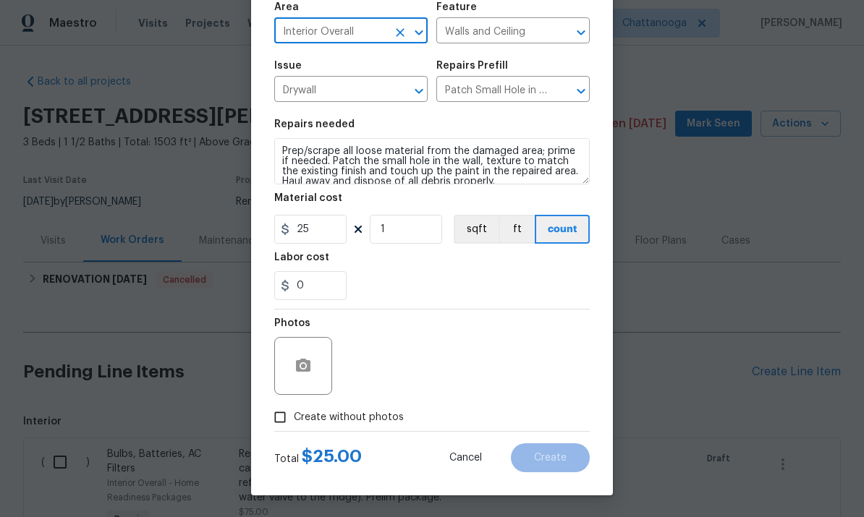
scroll to position [109, 0]
click at [307, 352] on button "button" at bounding box center [303, 366] width 35 height 35
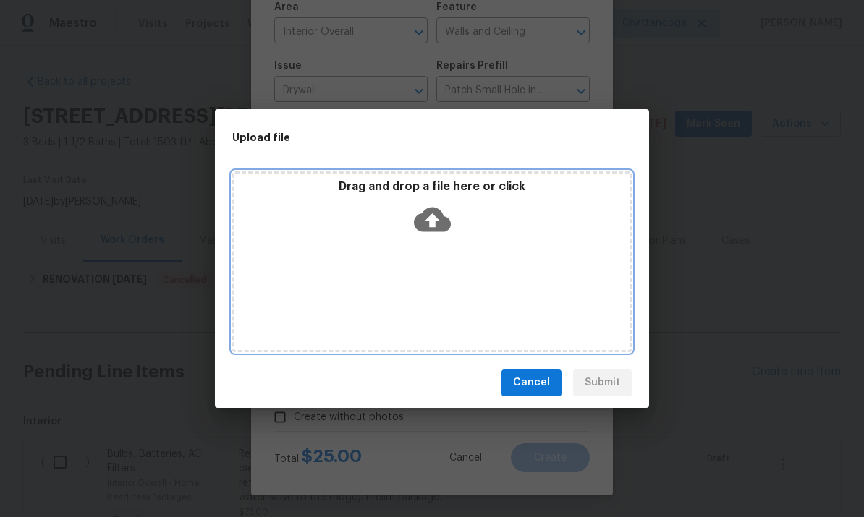
click at [434, 208] on icon at bounding box center [432, 219] width 37 height 25
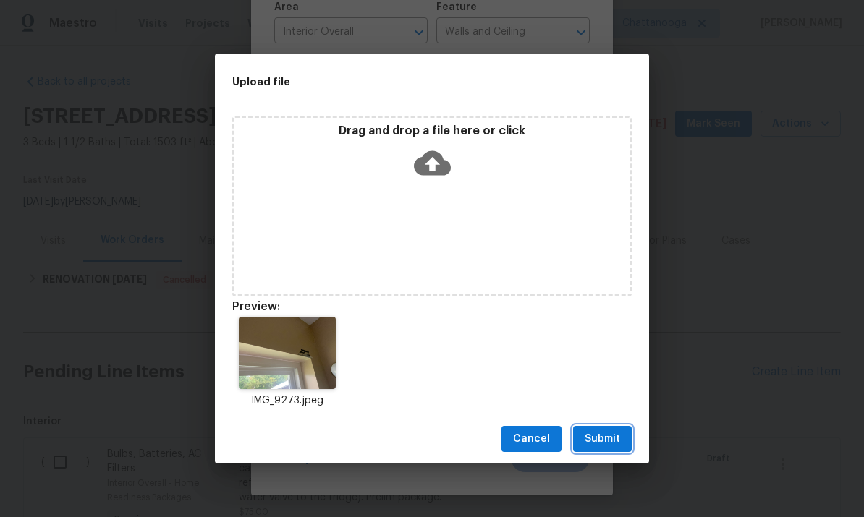
click at [614, 446] on span "Submit" at bounding box center [602, 440] width 35 height 18
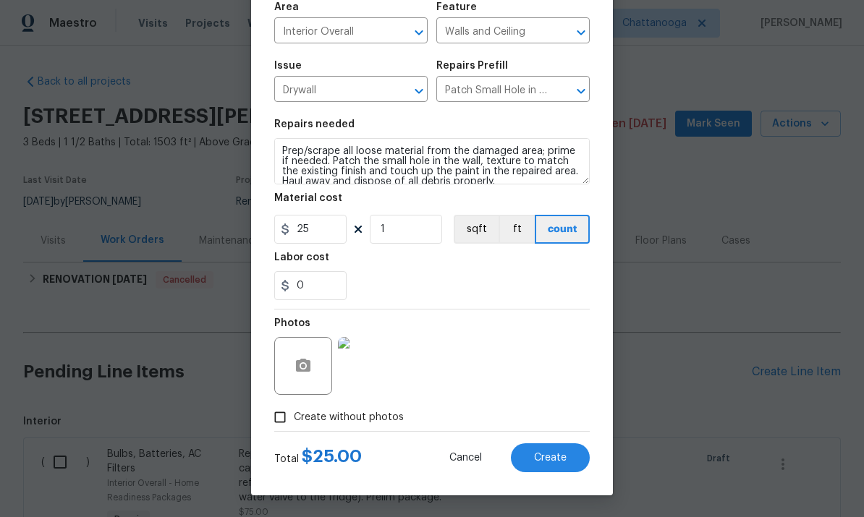
click at [547, 462] on span "Create" at bounding box center [550, 458] width 33 height 11
type input "0"
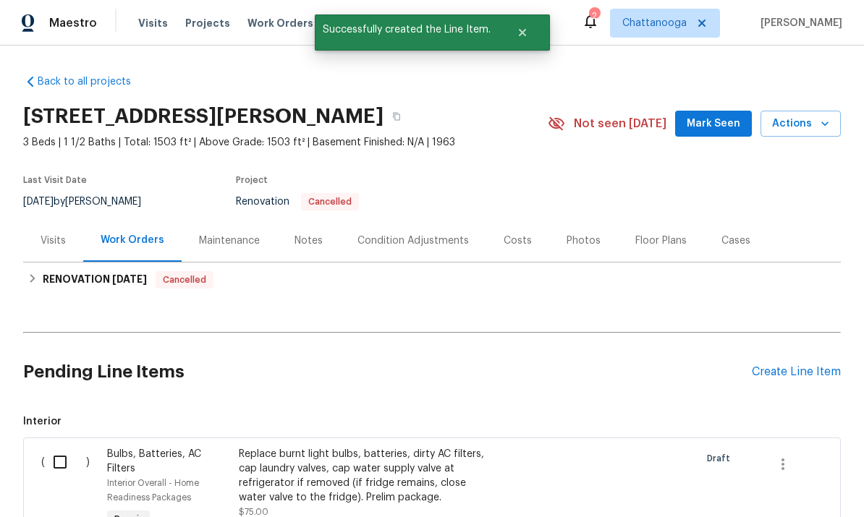
click at [832, 365] on div "Create Line Item" at bounding box center [796, 372] width 89 height 14
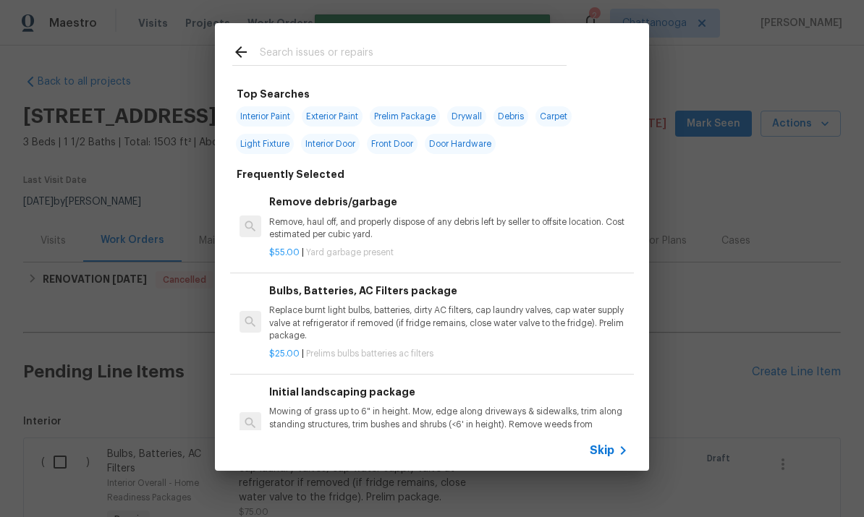
click at [455, 55] on input "text" at bounding box center [413, 54] width 307 height 22
type input "Mulch"
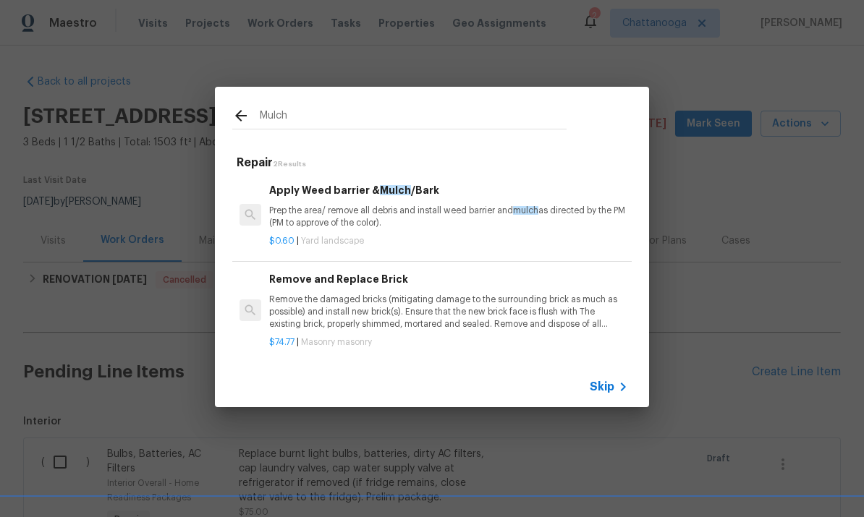
click at [301, 211] on p "Prep the area/ remove all debris and install weed barrier and mulch as directed…" at bounding box center [448, 217] width 359 height 25
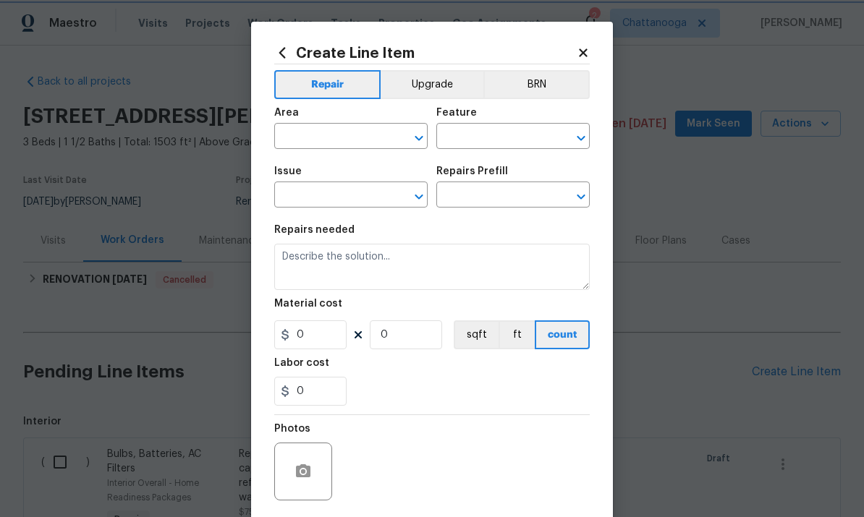
type input "Landscaping"
type input "Apply Weed barrier & Mulch/Bark $0.60"
type textarea "Prep the area/ remove all debris and install weed barrier and mulch as directed…"
type input "0.6"
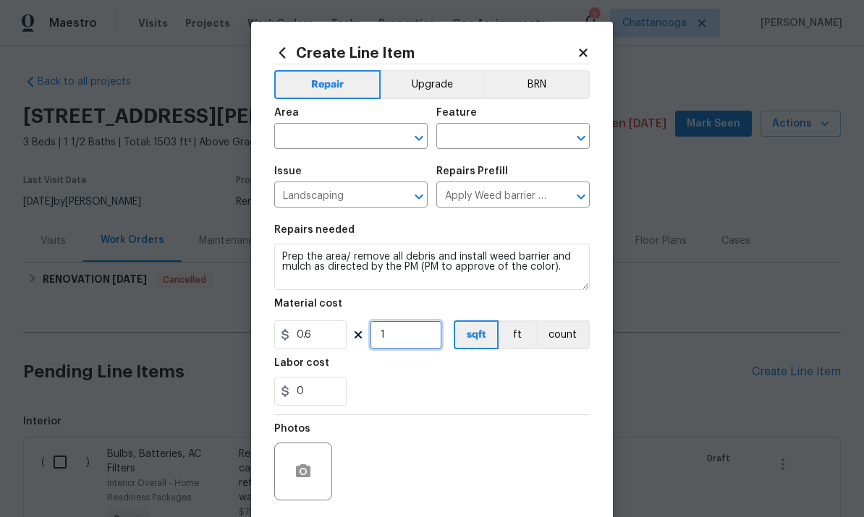
click at [402, 341] on input "1" at bounding box center [406, 335] width 72 height 29
click at [486, 385] on div "0" at bounding box center [432, 391] width 316 height 29
click at [418, 329] on input "100" at bounding box center [406, 335] width 72 height 29
click at [440, 321] on figure "Material cost 0.6 100 sqft ft count" at bounding box center [432, 324] width 316 height 51
click at [425, 334] on input "100" at bounding box center [406, 335] width 72 height 29
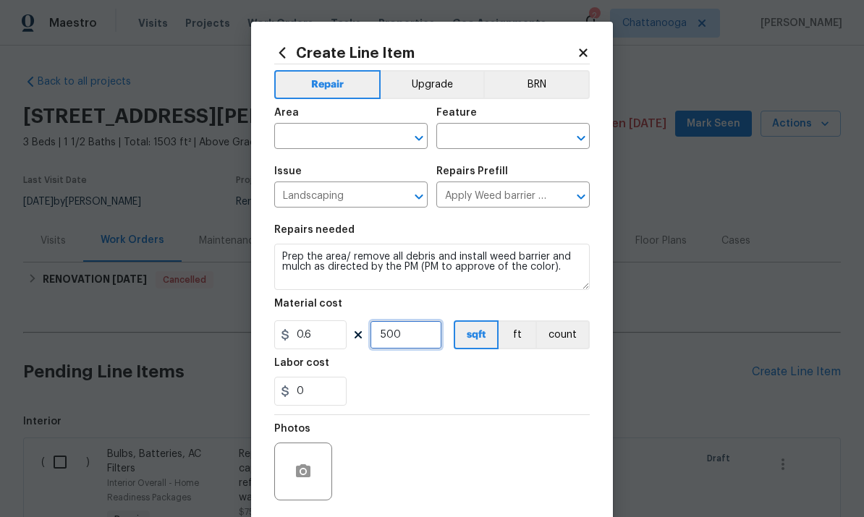
type input "500"
click at [536, 384] on div "0" at bounding box center [432, 391] width 316 height 29
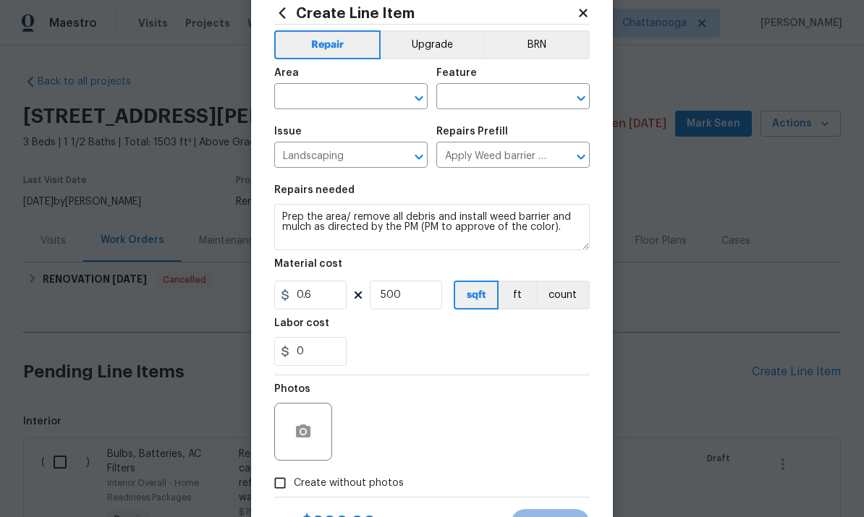
scroll to position [39, 0]
click at [294, 94] on input "text" at bounding box center [330, 99] width 113 height 22
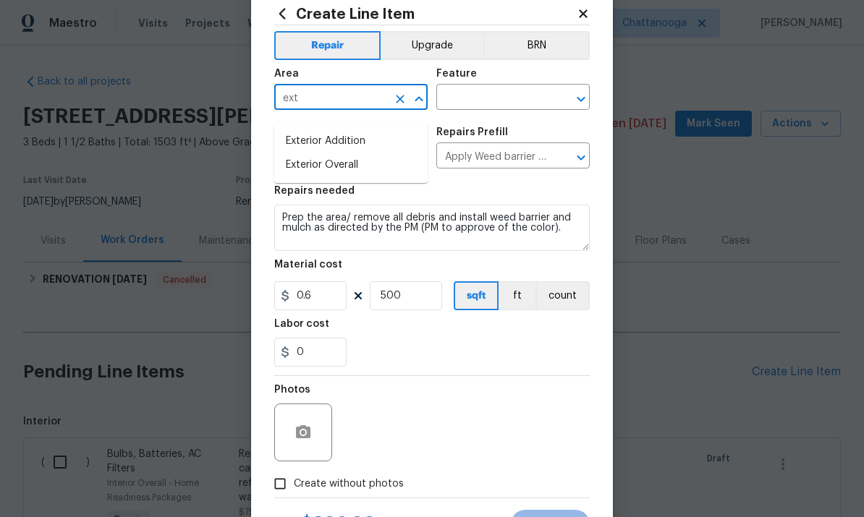
click at [311, 158] on li "Exterior Overall" at bounding box center [350, 165] width 153 height 24
type input "Exterior Overall"
click at [473, 106] on input "text" at bounding box center [492, 99] width 113 height 22
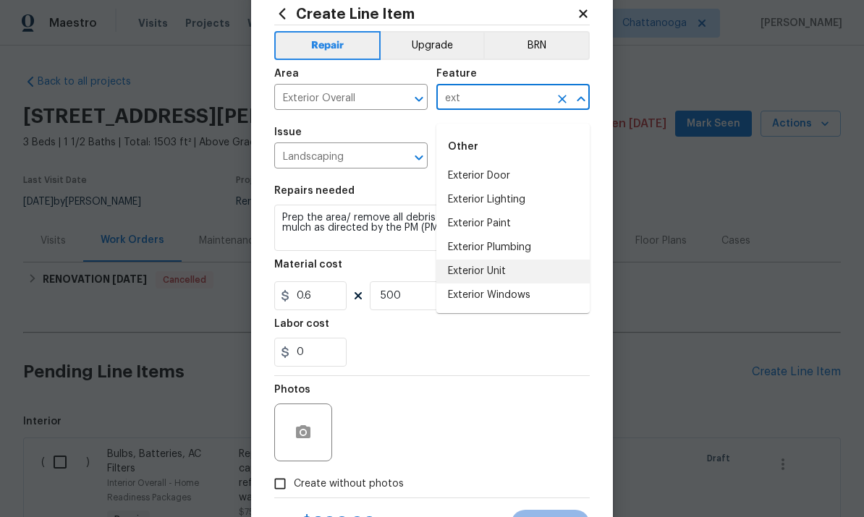
click at [460, 260] on li "Exterior Unit" at bounding box center [512, 272] width 153 height 24
type input "Exterior Unit"
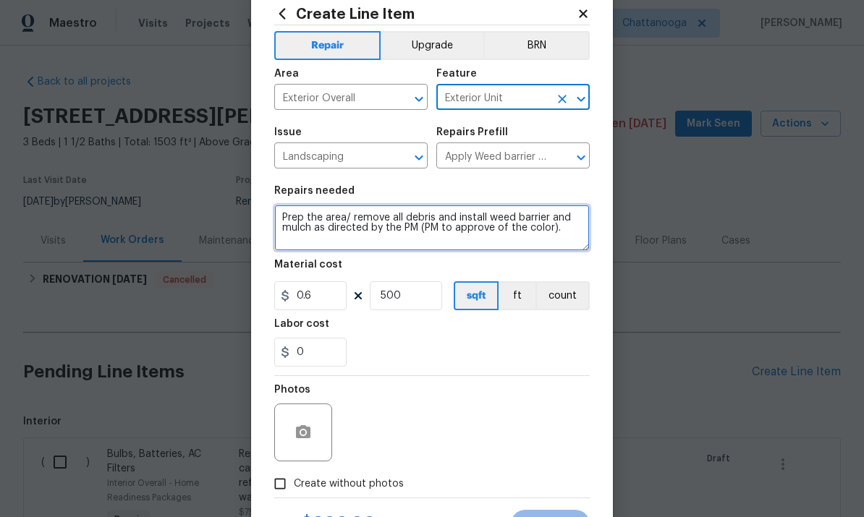
click at [295, 230] on textarea "Prep the area/ remove all debris and install weed barrier and mulch as directed…" at bounding box center [432, 228] width 316 height 46
click at [300, 233] on textarea "Prep the area/ remove all debris and install weed barrier and mulch as directed…" at bounding box center [432, 228] width 316 height 46
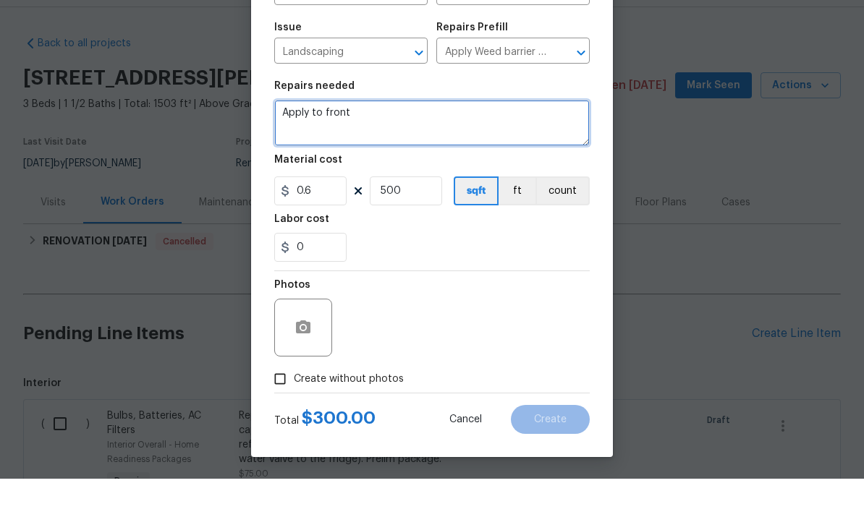
scroll to position [54, 0]
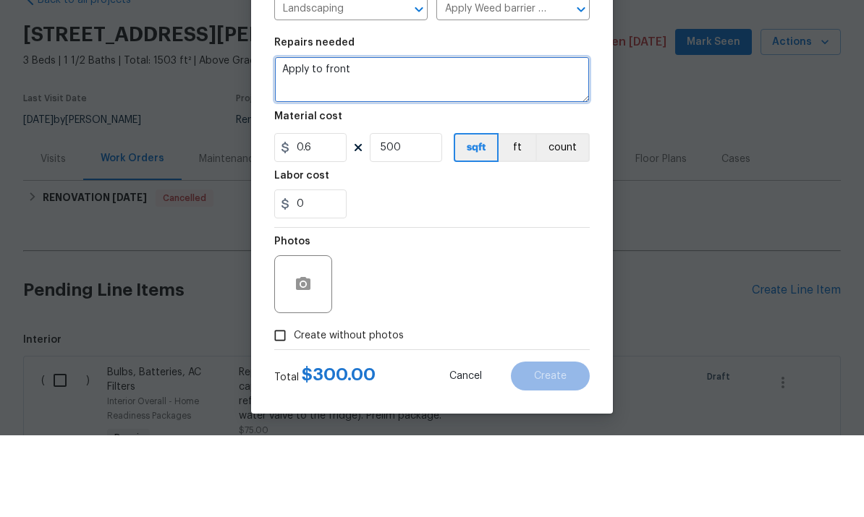
type textarea "Apply to front"
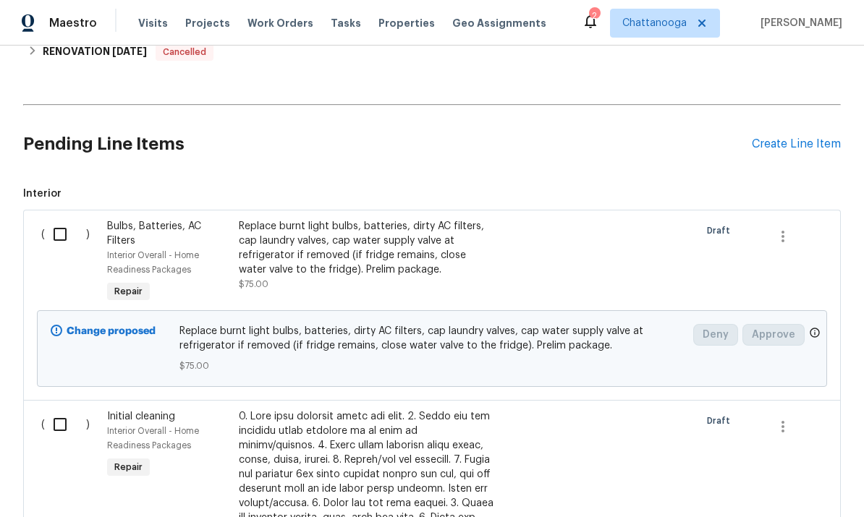
scroll to position [233, 0]
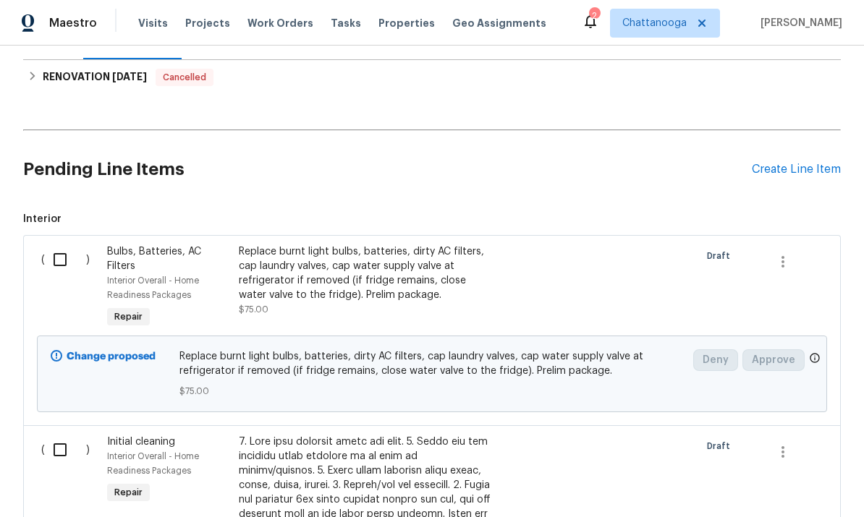
scroll to position [210, 0]
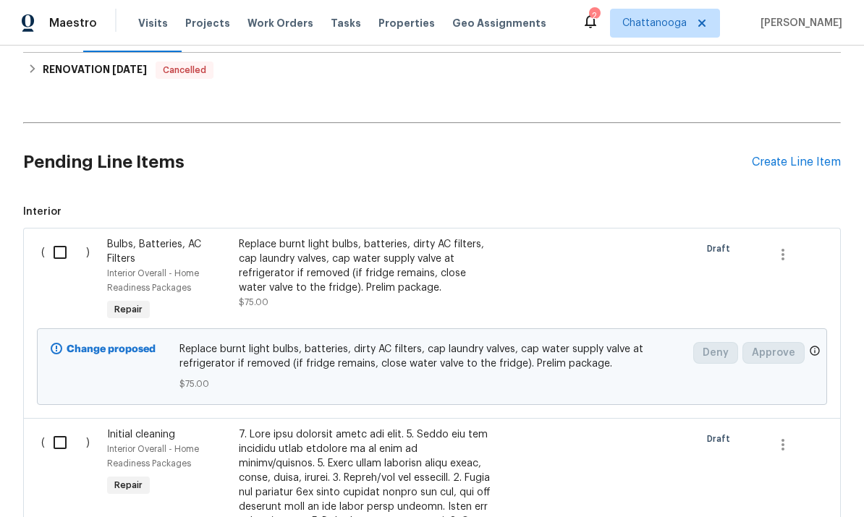
click at [55, 247] on input "checkbox" at bounding box center [65, 252] width 41 height 30
checkbox input "true"
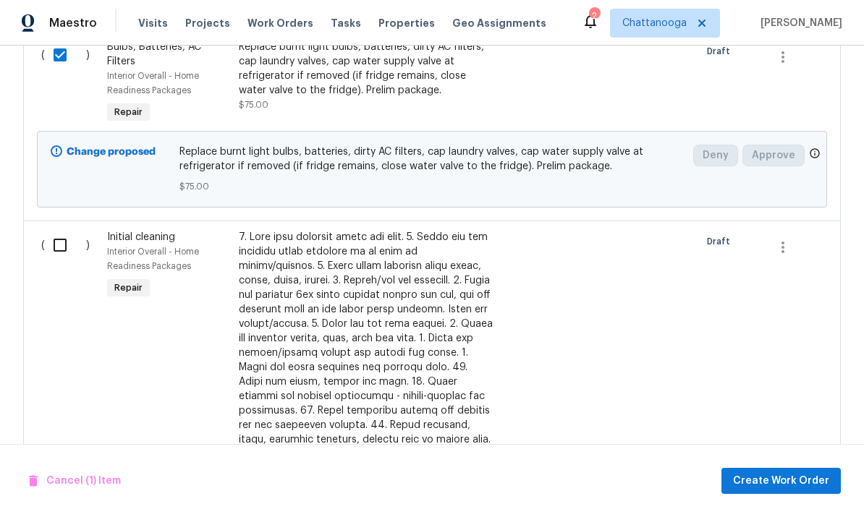
click at [54, 247] on input "checkbox" at bounding box center [65, 245] width 41 height 30
checkbox input "true"
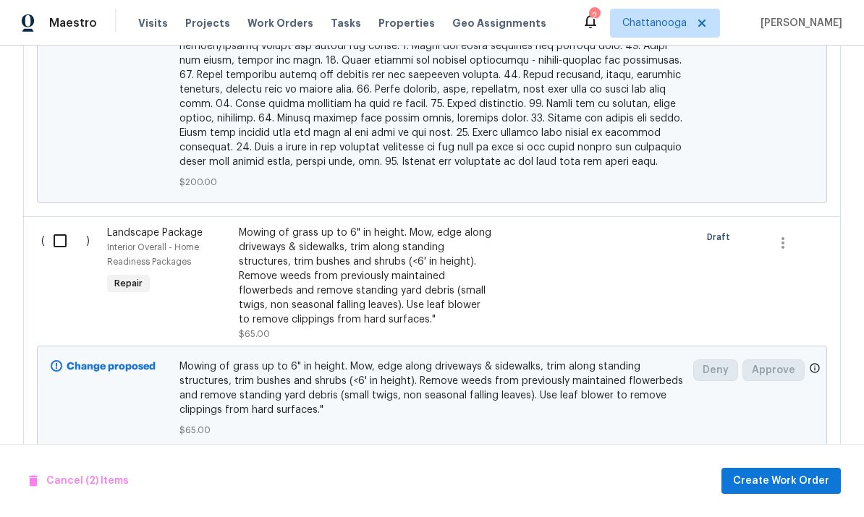
click at [61, 234] on input "checkbox" at bounding box center [65, 241] width 41 height 30
checkbox input "true"
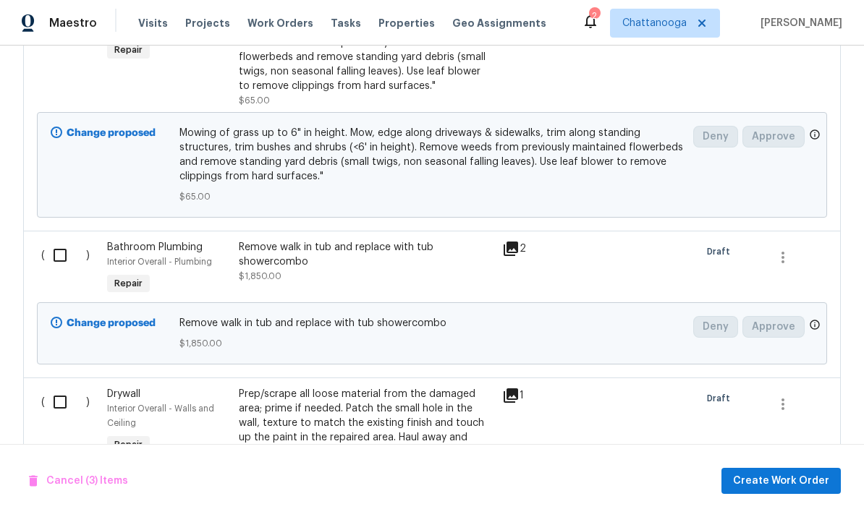
scroll to position [1314, 0]
click at [64, 247] on input "checkbox" at bounding box center [65, 255] width 41 height 30
checkbox input "true"
click at [56, 386] on input "checkbox" at bounding box center [65, 401] width 41 height 30
checkbox input "true"
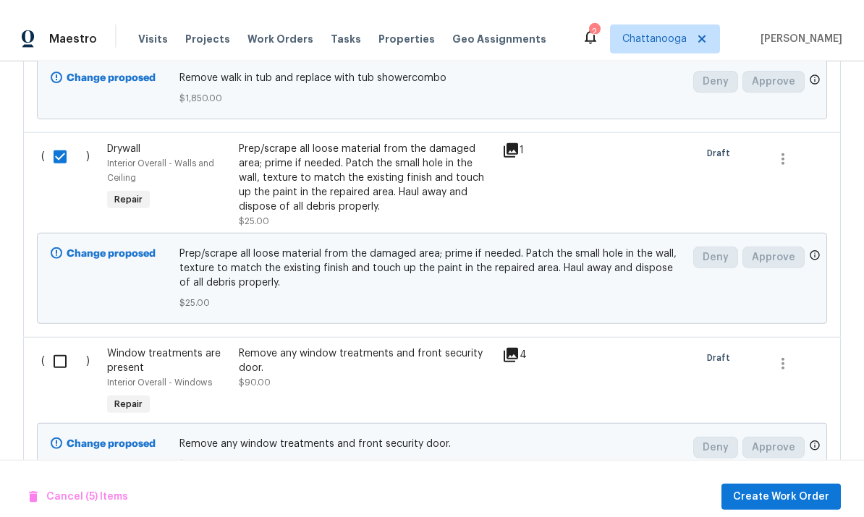
scroll to position [0, 0]
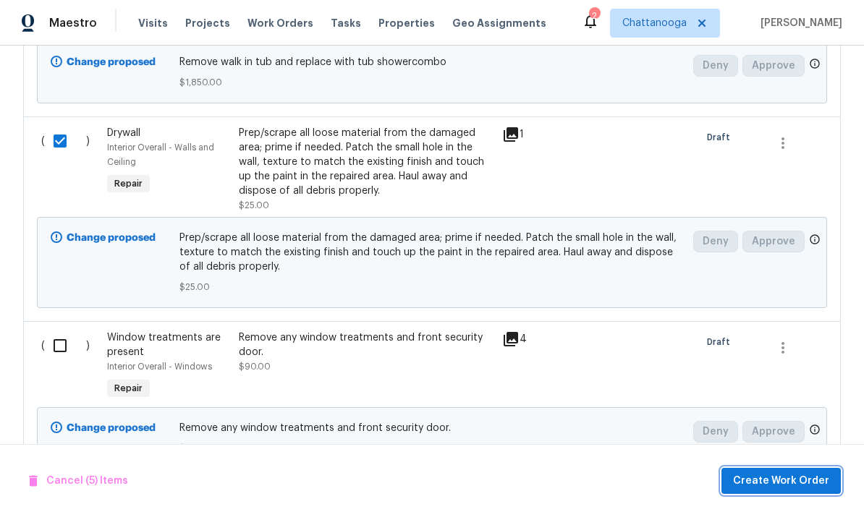
click at [800, 474] on span "Create Work Order" at bounding box center [781, 482] width 96 height 18
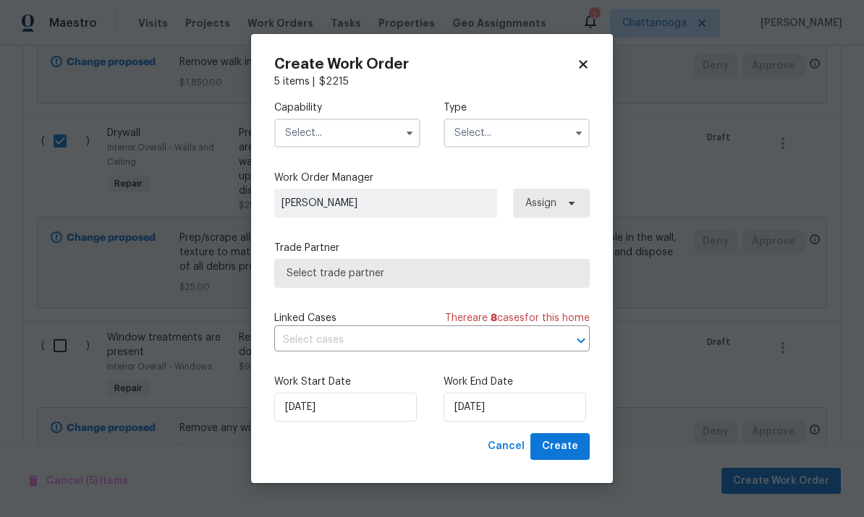
click at [583, 68] on icon at bounding box center [583, 64] width 13 height 13
checkbox input "false"
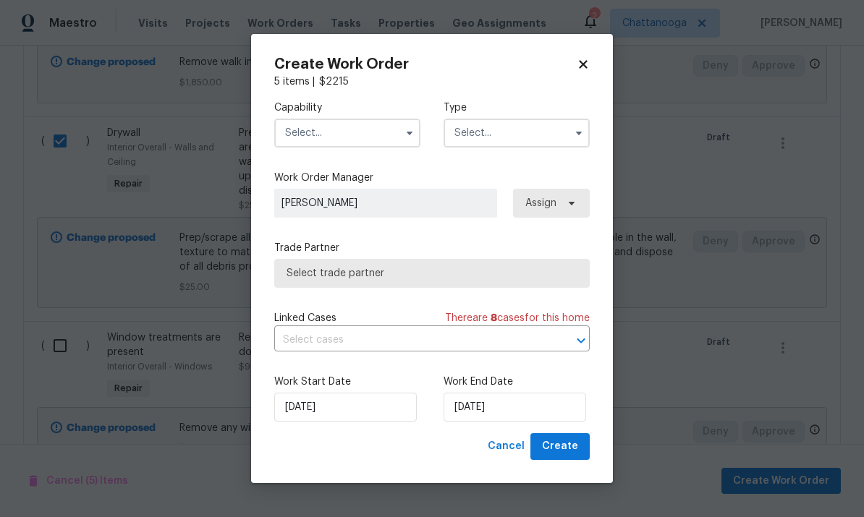
checkbox input "false"
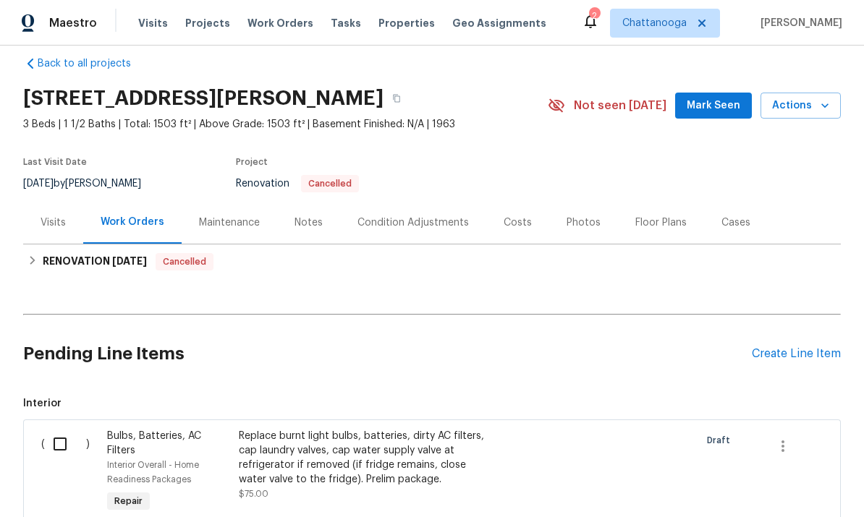
scroll to position [20, 0]
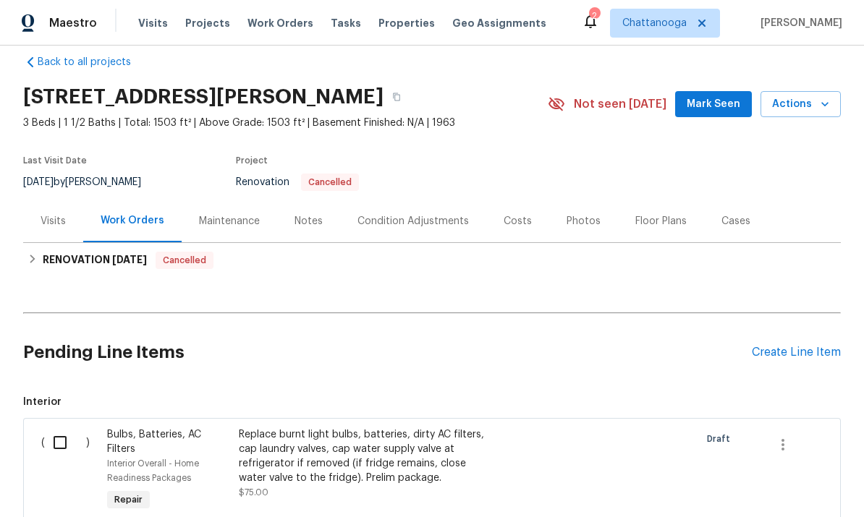
click at [811, 355] on div "Create Line Item" at bounding box center [796, 353] width 89 height 14
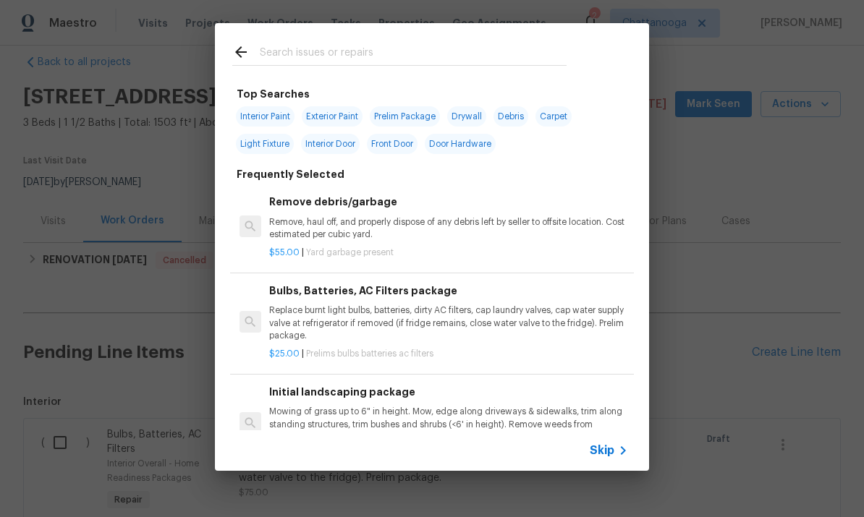
click at [478, 36] on div at bounding box center [399, 51] width 369 height 57
click at [397, 48] on input "text" at bounding box center [413, 54] width 307 height 22
type input "F"
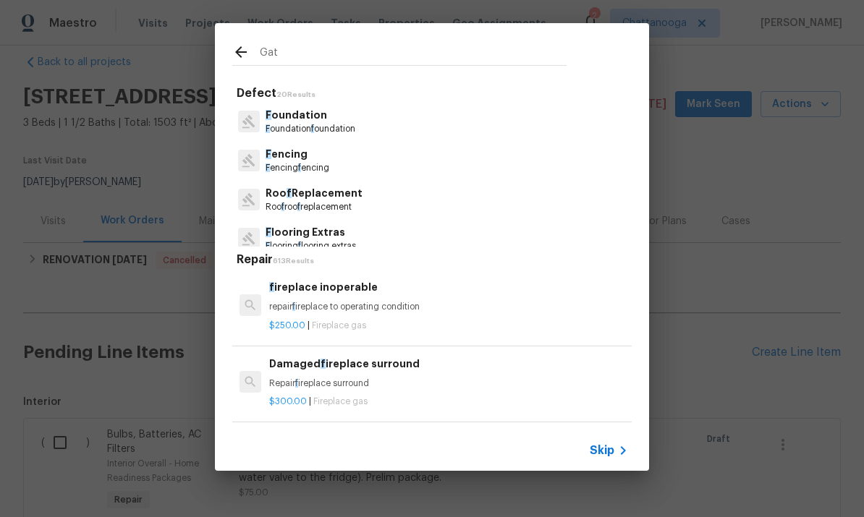
type input "Gate"
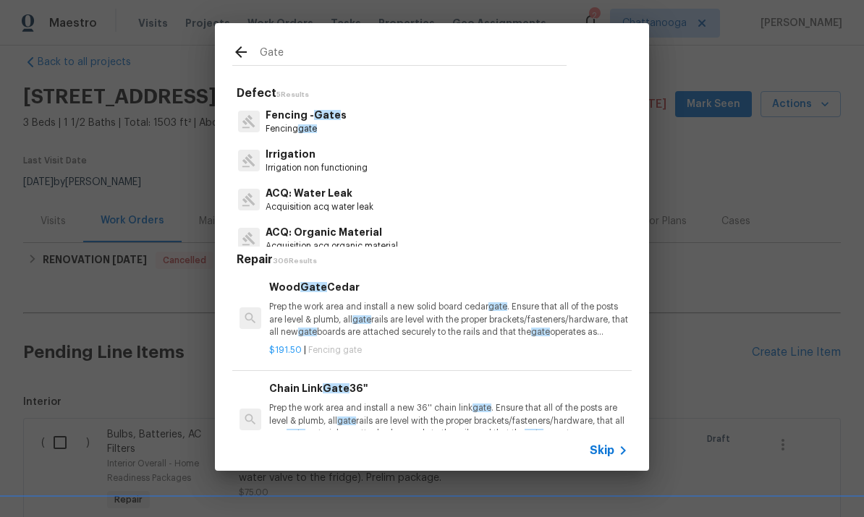
click at [289, 119] on p "Fencing - Gate s" at bounding box center [306, 115] width 81 height 15
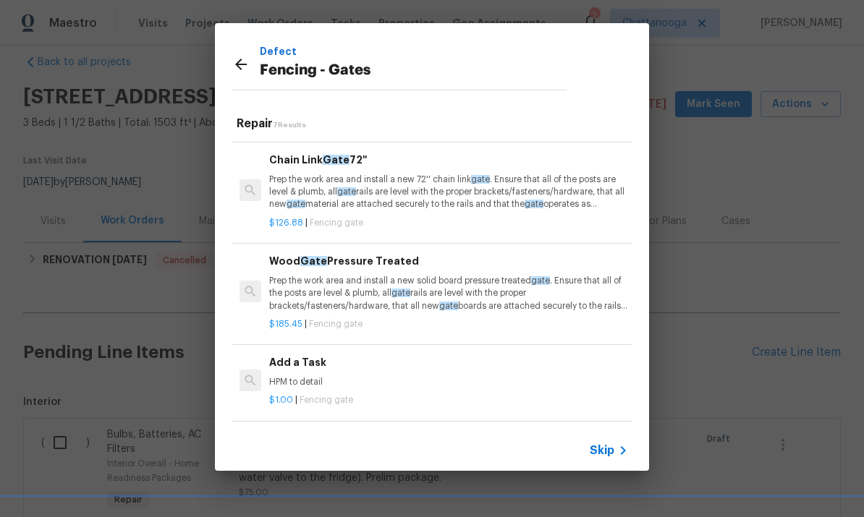
scroll to position [295, 0]
click at [321, 278] on p "Prep the work area and install a new solid board pressure treated gate . Ensure…" at bounding box center [448, 294] width 359 height 37
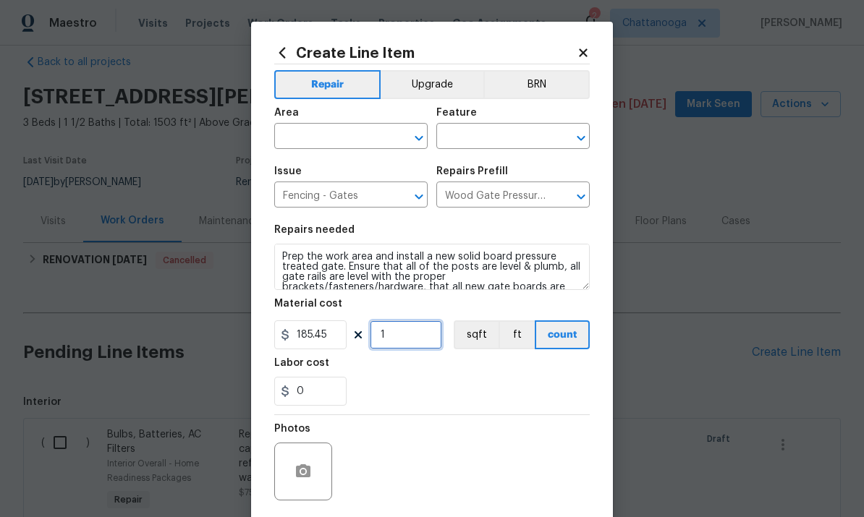
click at [401, 345] on input "1" at bounding box center [406, 335] width 72 height 29
type input "2"
click at [307, 136] on input "text" at bounding box center [330, 138] width 113 height 22
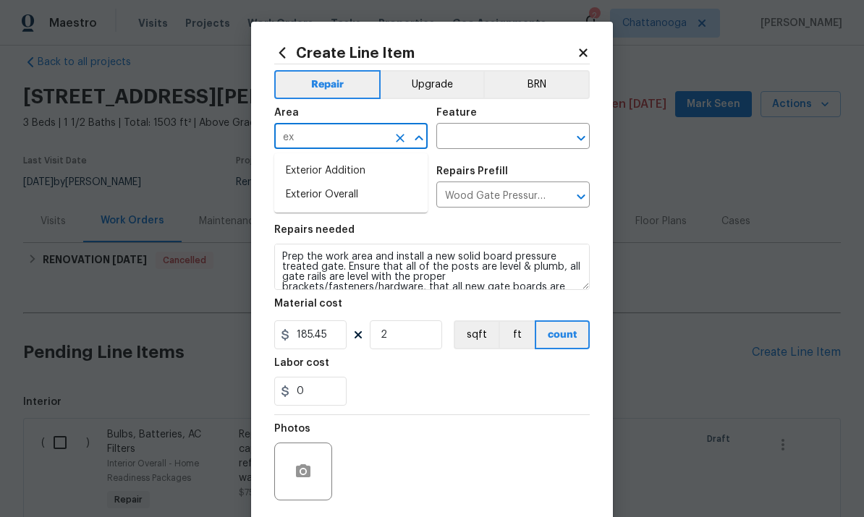
click at [313, 204] on li "Exterior Overall" at bounding box center [350, 195] width 153 height 24
type input "Exterior Overall"
click at [467, 135] on input "text" at bounding box center [492, 138] width 113 height 22
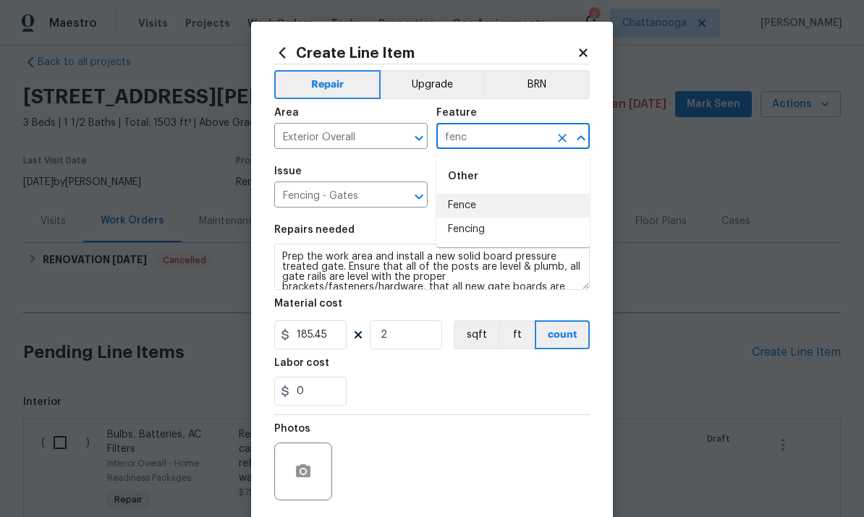
click at [464, 206] on li "Fence" at bounding box center [512, 206] width 153 height 24
type input "Fence"
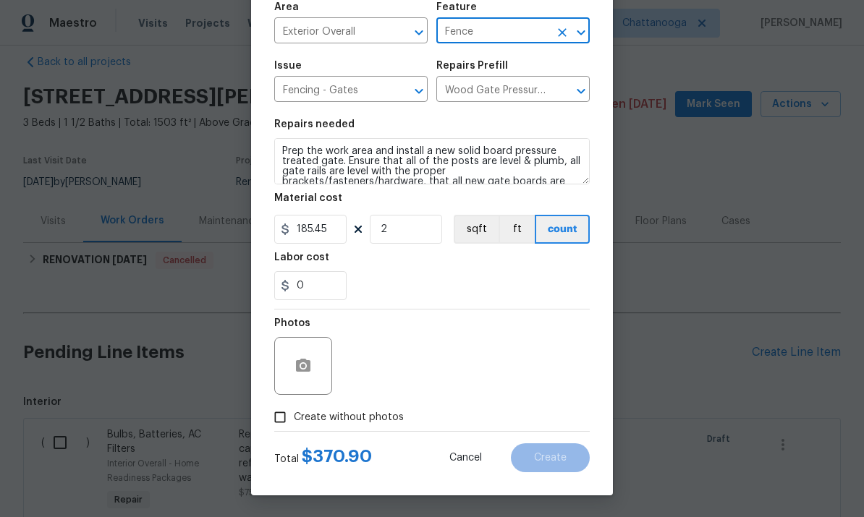
scroll to position [109, 0]
click at [297, 368] on icon "button" at bounding box center [303, 365] width 14 height 13
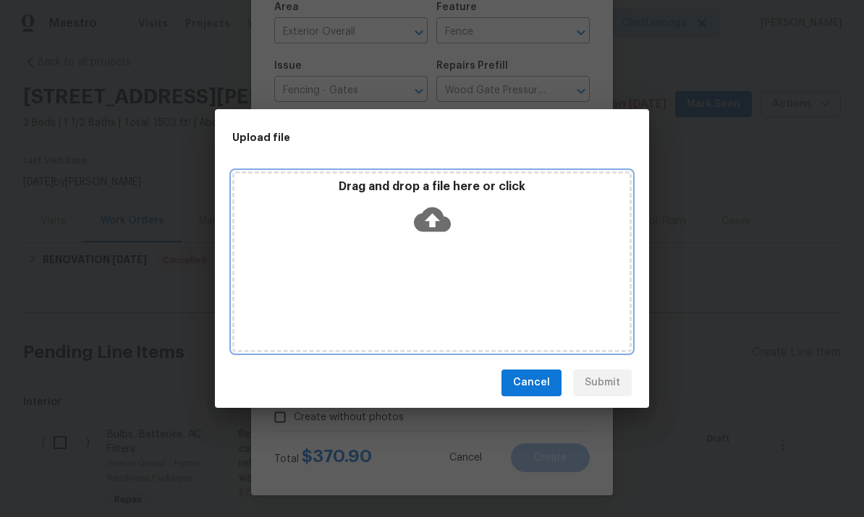
click at [429, 208] on icon at bounding box center [432, 219] width 37 height 25
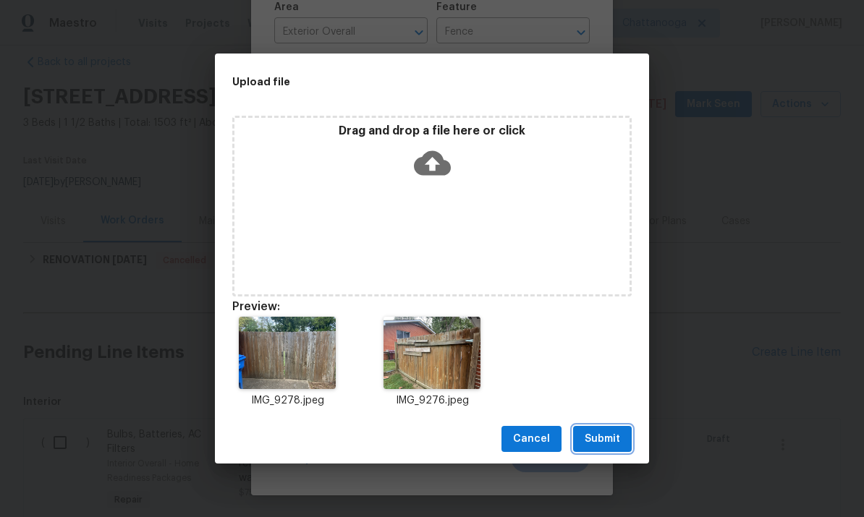
click at [617, 437] on span "Submit" at bounding box center [602, 440] width 35 height 18
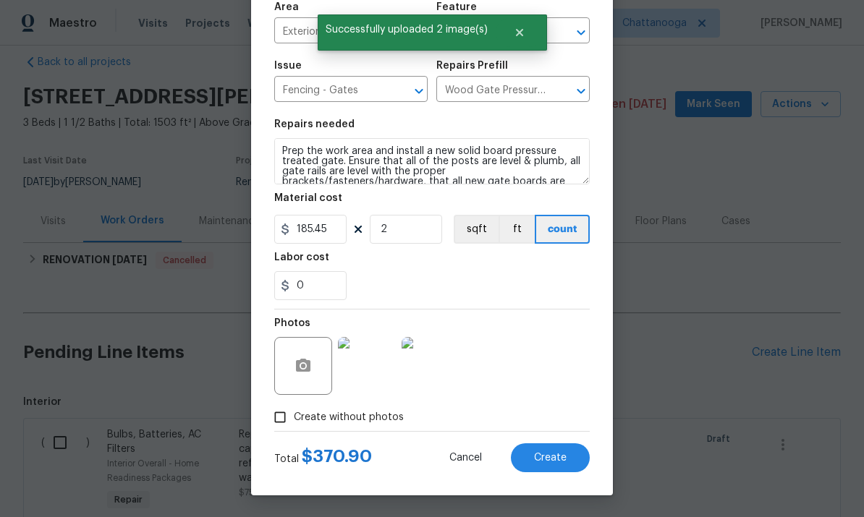
click at [553, 453] on span "Create" at bounding box center [550, 458] width 33 height 11
type input "0"
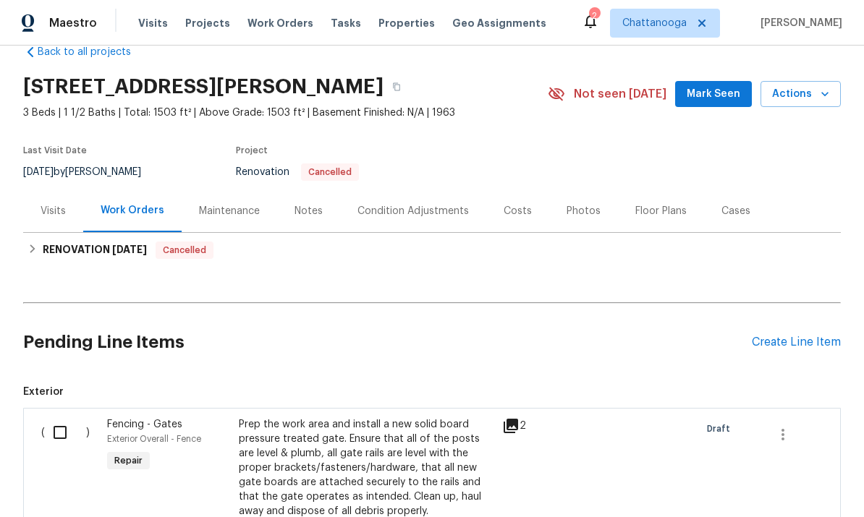
scroll to position [30, 0]
click at [816, 339] on div "Create Line Item" at bounding box center [796, 343] width 89 height 14
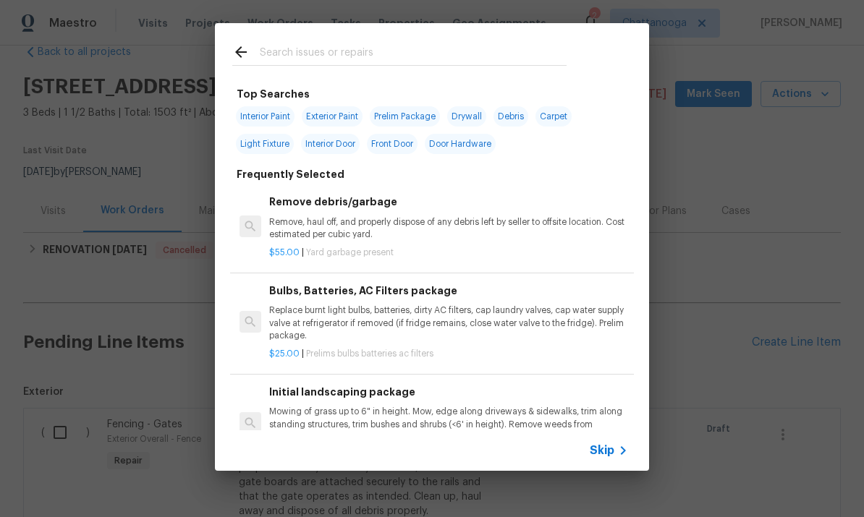
click at [500, 65] on input "text" at bounding box center [413, 54] width 307 height 22
type input "Mulch"
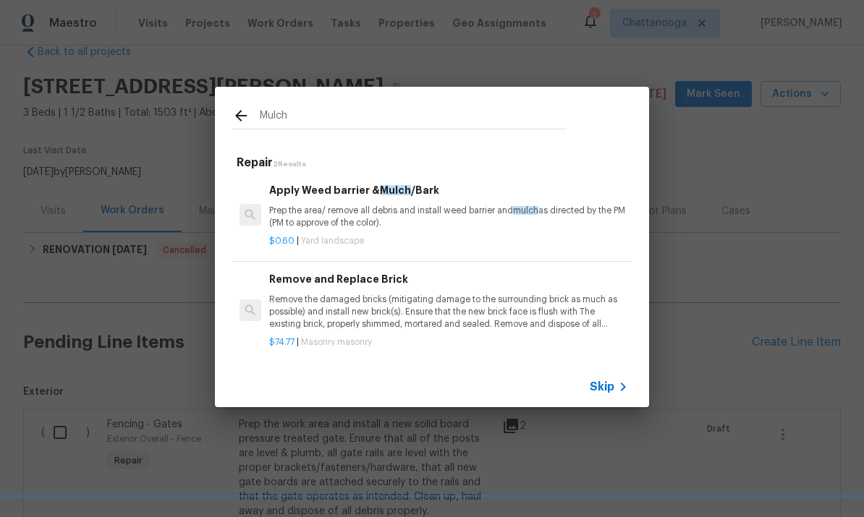
click at [310, 211] on p "Prep the area/ remove all debris and install weed barrier and mulch as directed…" at bounding box center [448, 217] width 359 height 25
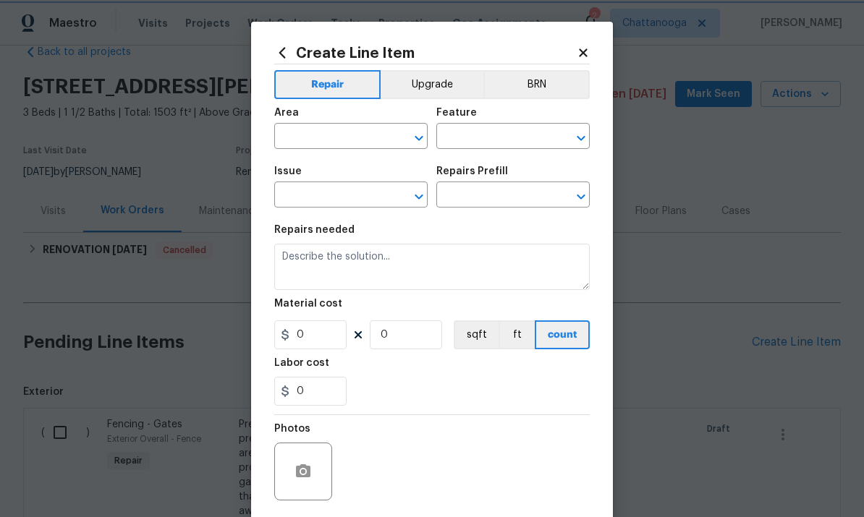
type input "Landscaping"
type textarea "Prep the area/ remove all debris and install weed barrier and mulch as directed…"
type input "1"
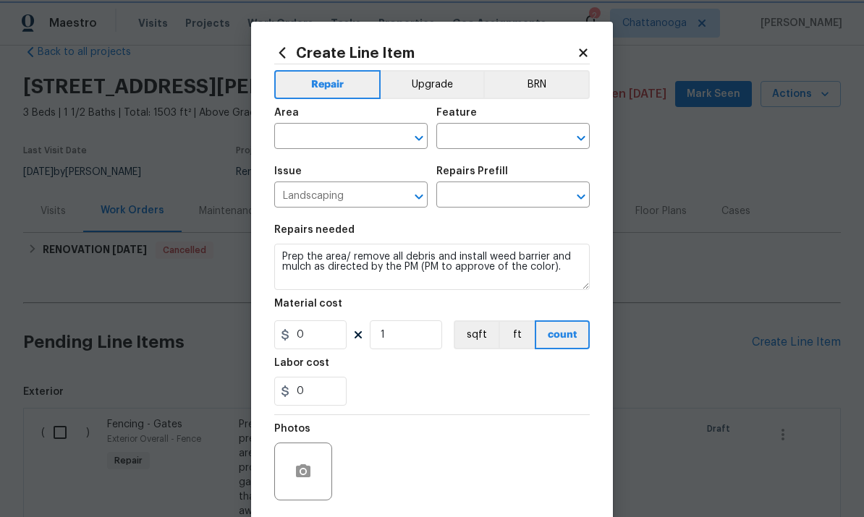
type input "Apply Weed barrier & Mulch/Bark $0.60"
type input "0.6"
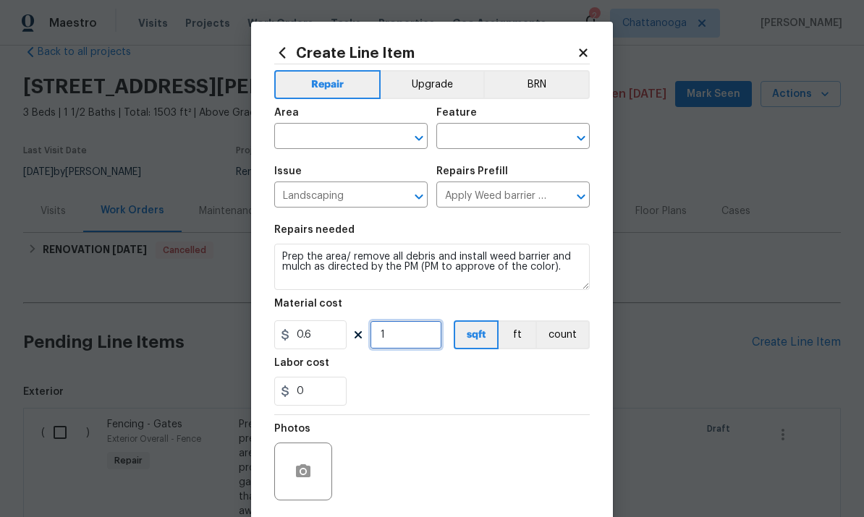
click at [394, 342] on input "1" at bounding box center [406, 335] width 72 height 29
type input "500"
click at [302, 143] on input "text" at bounding box center [330, 138] width 113 height 22
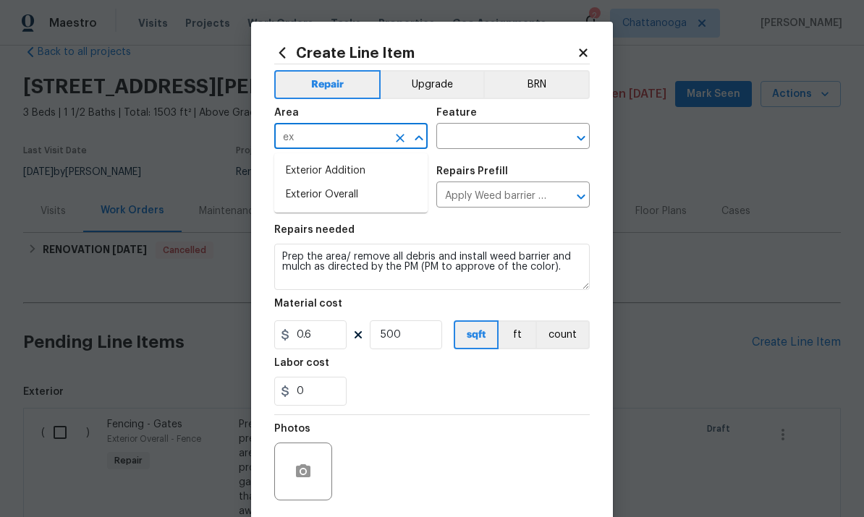
click at [307, 201] on li "Exterior Overall" at bounding box center [350, 195] width 153 height 24
type input "Exterior Overall"
click at [478, 140] on input "text" at bounding box center [492, 138] width 113 height 22
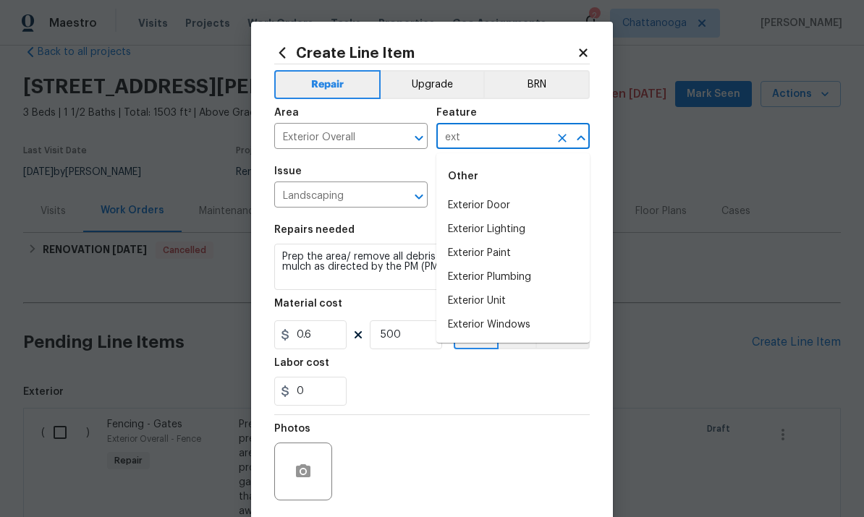
click at [461, 305] on li "Exterior Unit" at bounding box center [512, 301] width 153 height 24
type input "Exterior Unit"
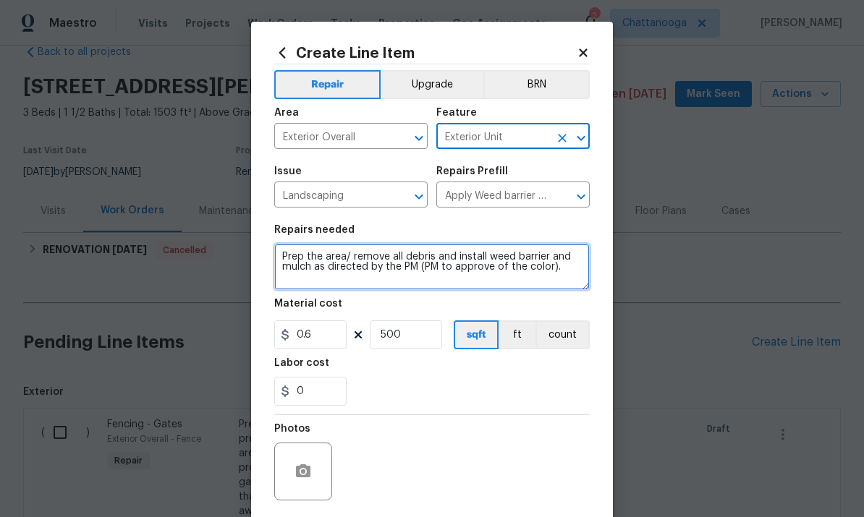
click at [355, 290] on textarea "Prep the area/ remove all debris and install weed barrier and mulch as directed…" at bounding box center [432, 267] width 316 height 46
click at [302, 260] on textarea "Prep the area/ remove all debris and install weed barrier and mulch as directed…" at bounding box center [432, 267] width 316 height 46
click at [301, 260] on textarea "Prep the area/ remove all debris and install weed barrier and mulch as directed…" at bounding box center [432, 267] width 316 height 46
click at [299, 269] on textarea "Prep the area/ remove all debris and install weed barrier and mulch as directed…" at bounding box center [432, 267] width 316 height 46
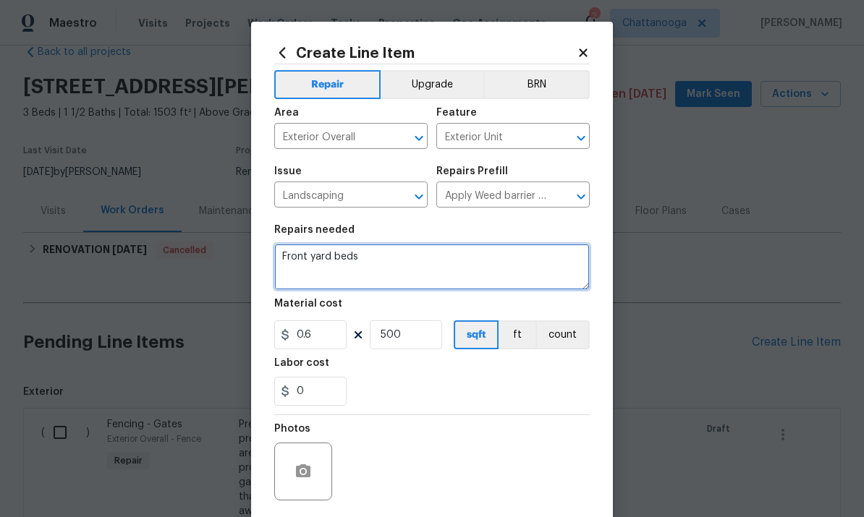
type textarea "Front yard beds"
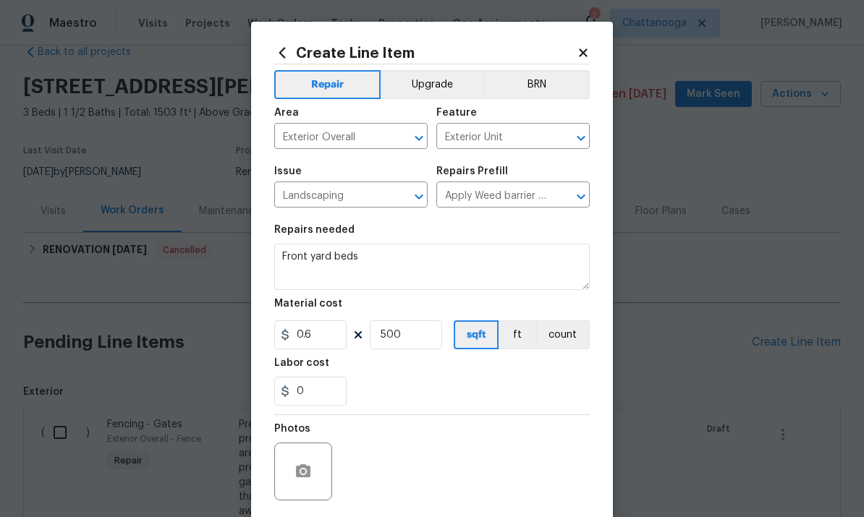
click at [489, 375] on div "Labor cost" at bounding box center [432, 367] width 316 height 19
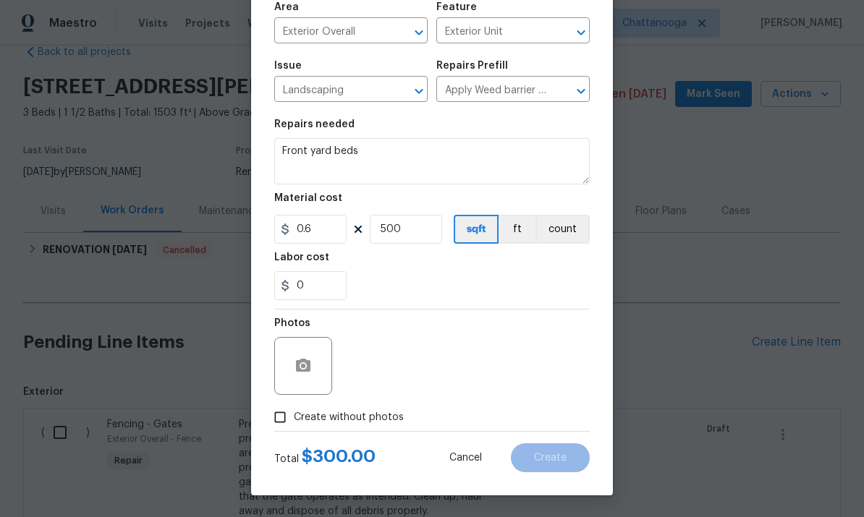
scroll to position [109, 0]
click at [334, 414] on span "Create without photos" at bounding box center [349, 417] width 110 height 15
click at [294, 414] on input "Create without photos" at bounding box center [279, 417] width 27 height 27
checkbox input "true"
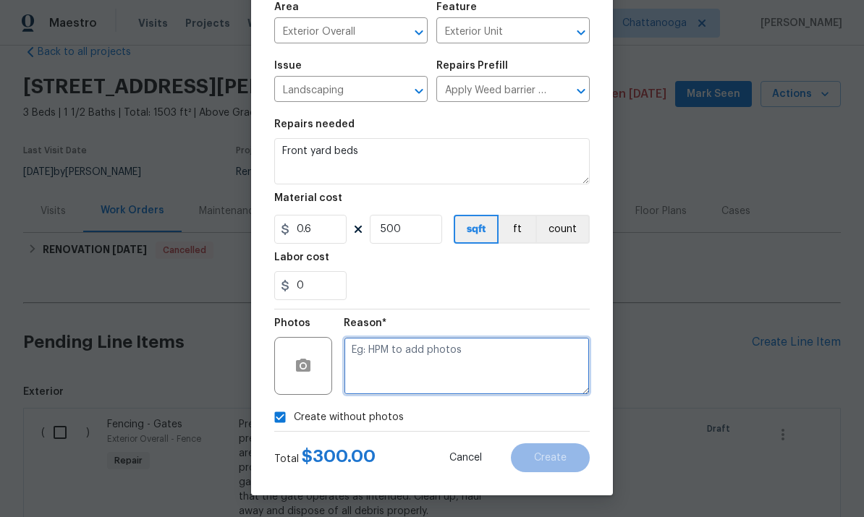
click at [481, 347] on textarea at bounding box center [467, 366] width 246 height 58
type textarea "l"
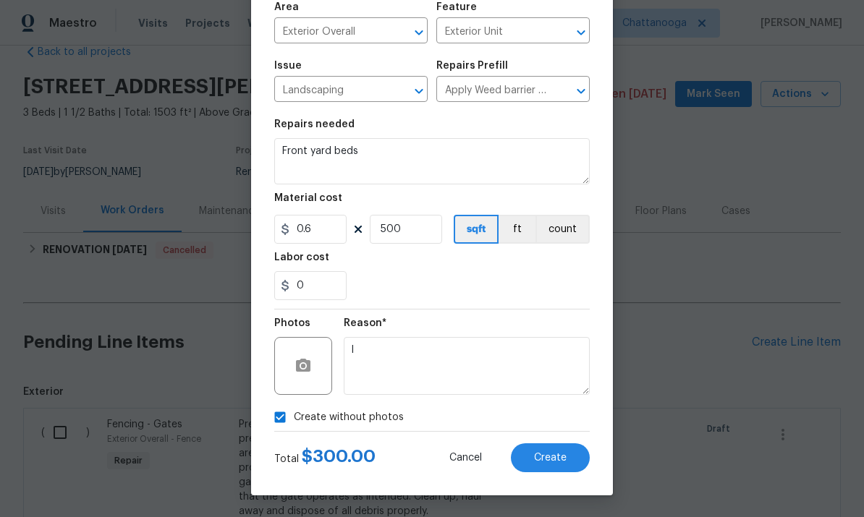
click at [557, 295] on div "0" at bounding box center [432, 285] width 316 height 29
click at [575, 455] on button "Create" at bounding box center [550, 458] width 79 height 29
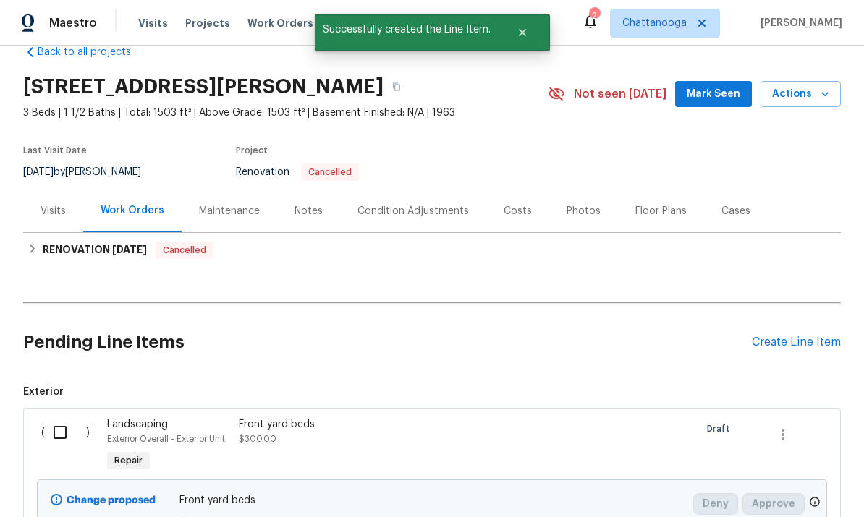
click at [55, 431] on input "checkbox" at bounding box center [65, 433] width 41 height 30
checkbox input "true"
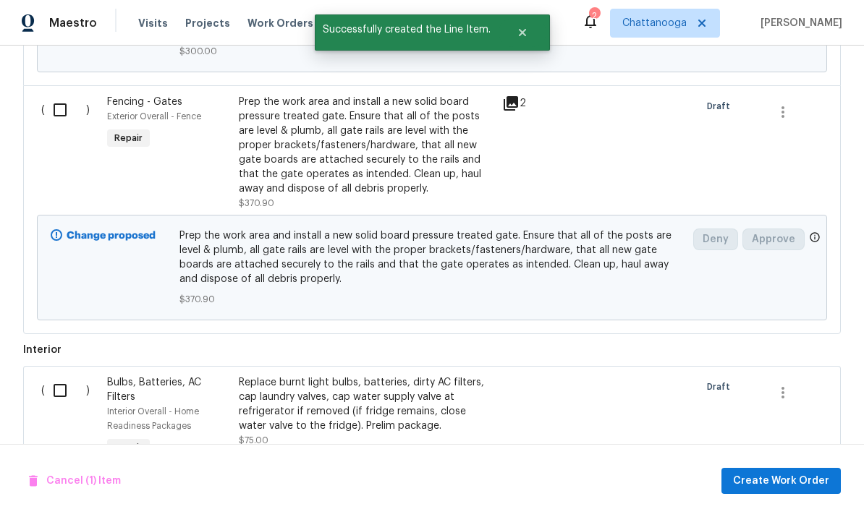
scroll to position [500, 0]
click at [64, 115] on input "checkbox" at bounding box center [65, 109] width 41 height 30
checkbox input "true"
click at [60, 395] on input "checkbox" at bounding box center [65, 390] width 41 height 30
checkbox input "true"
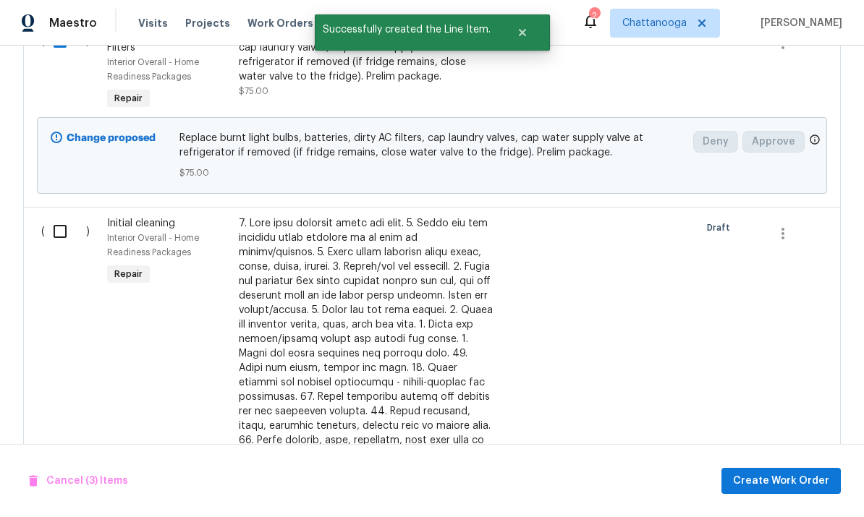
click at [60, 232] on input "checkbox" at bounding box center [65, 231] width 41 height 30
checkbox input "true"
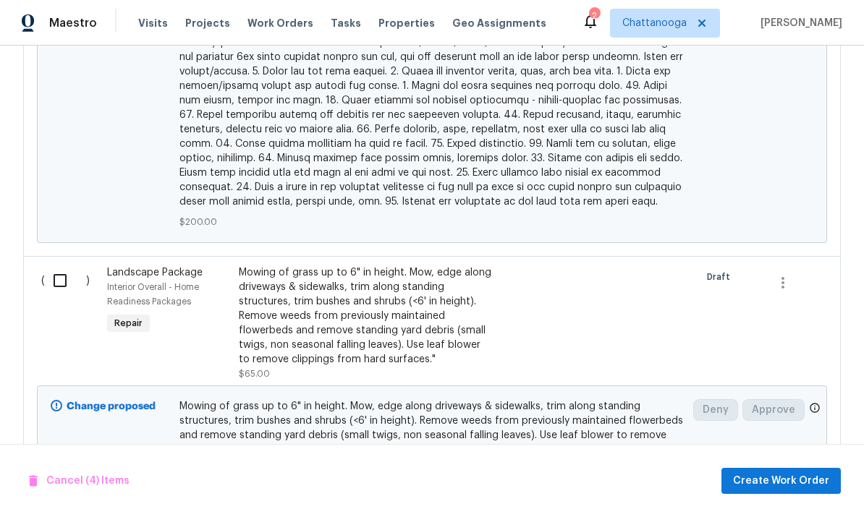
click at [54, 266] on input "checkbox" at bounding box center [65, 281] width 41 height 30
checkbox input "true"
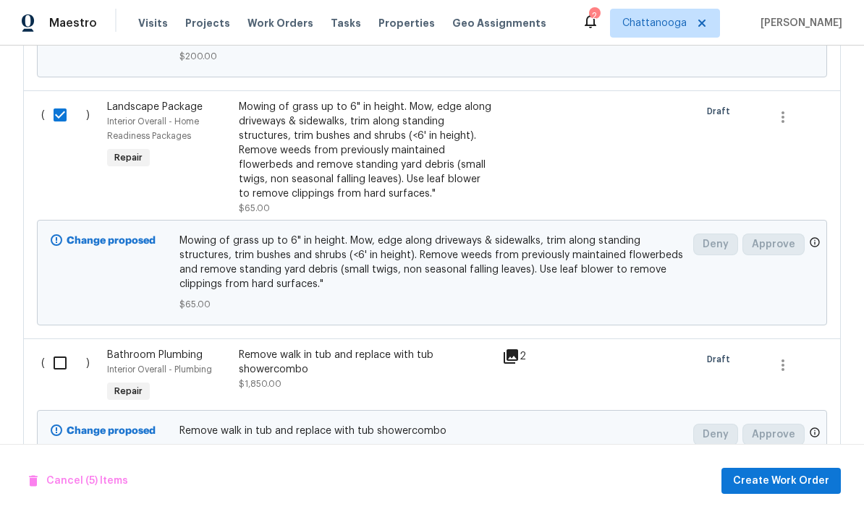
scroll to position [1863, 0]
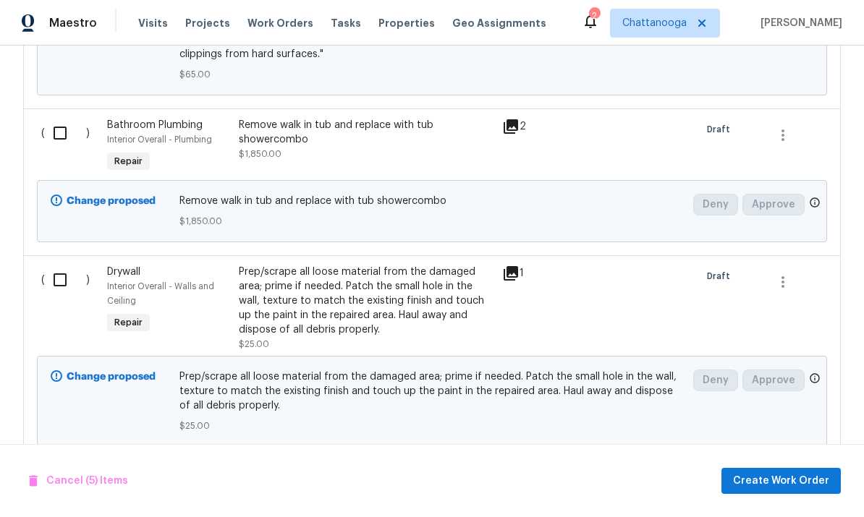
click at [60, 120] on input "checkbox" at bounding box center [65, 133] width 41 height 30
checkbox input "true"
click at [51, 278] on input "checkbox" at bounding box center [65, 280] width 41 height 30
checkbox input "true"
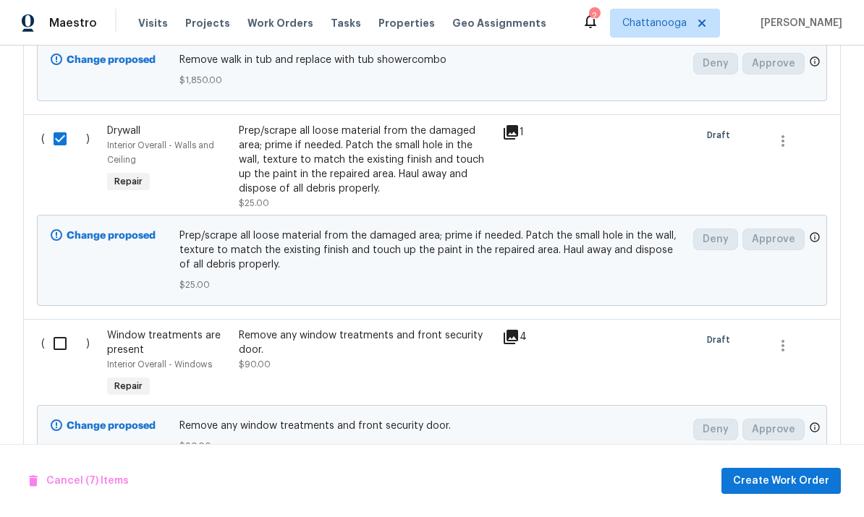
scroll to position [2004, 0]
click at [59, 337] on input "checkbox" at bounding box center [65, 344] width 41 height 30
checkbox input "true"
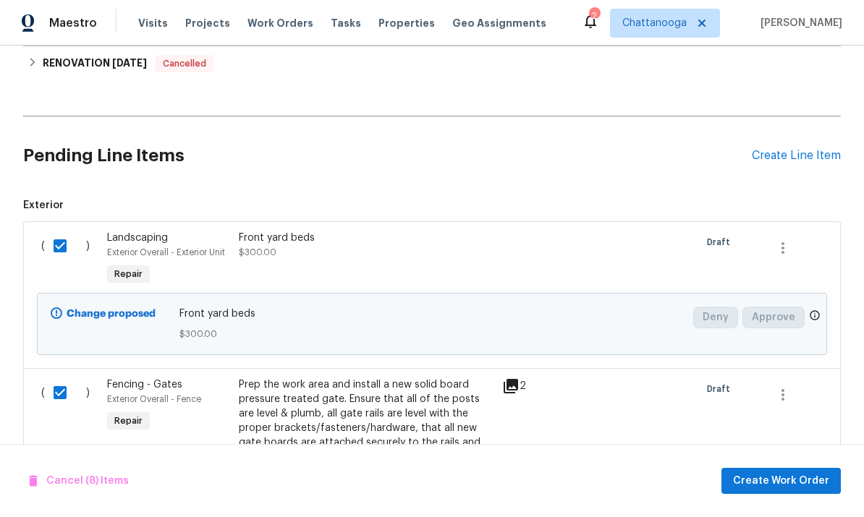
scroll to position [109, 0]
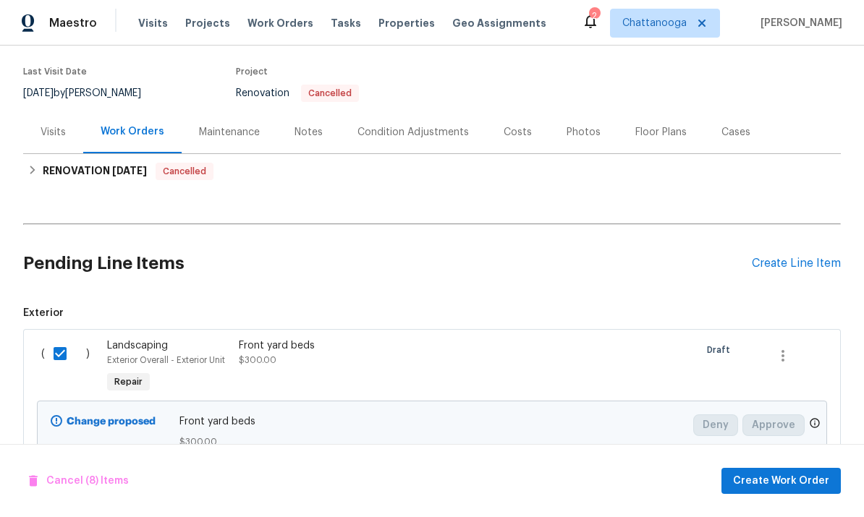
click at [808, 264] on div "Create Line Item" at bounding box center [796, 264] width 89 height 14
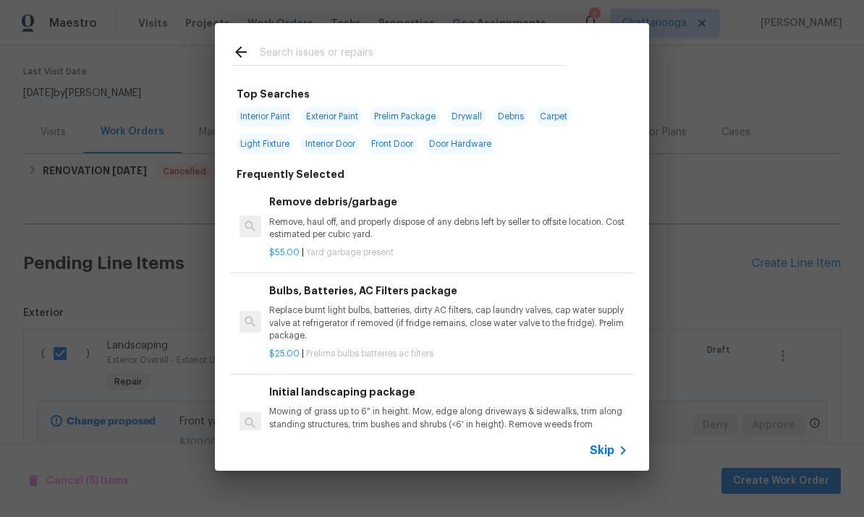
click at [294, 49] on input "text" at bounding box center [413, 54] width 307 height 22
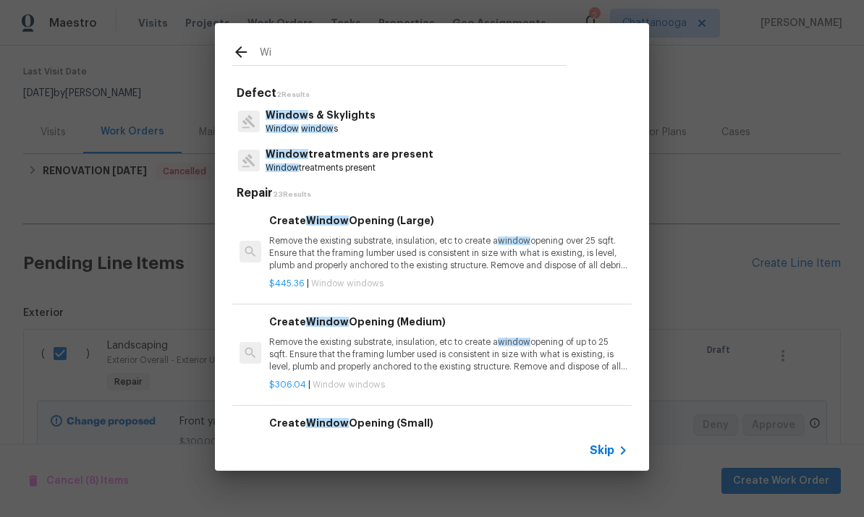
type input "W"
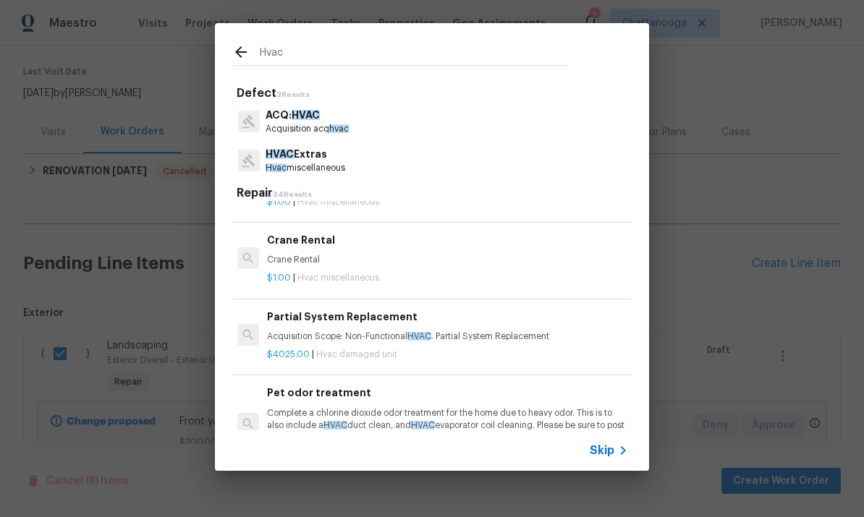
scroll to position [1176, 2]
type input "HVAC"
click at [513, 55] on input "HVAC" at bounding box center [413, 54] width 307 height 22
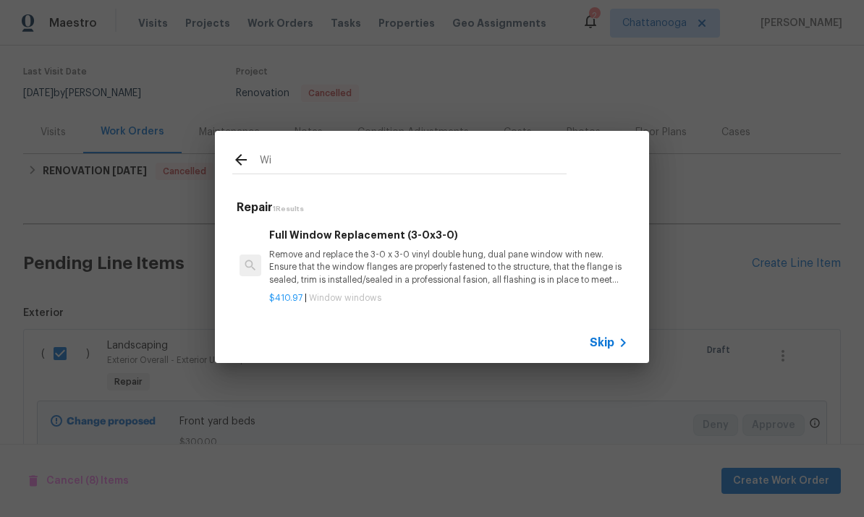
type input "W"
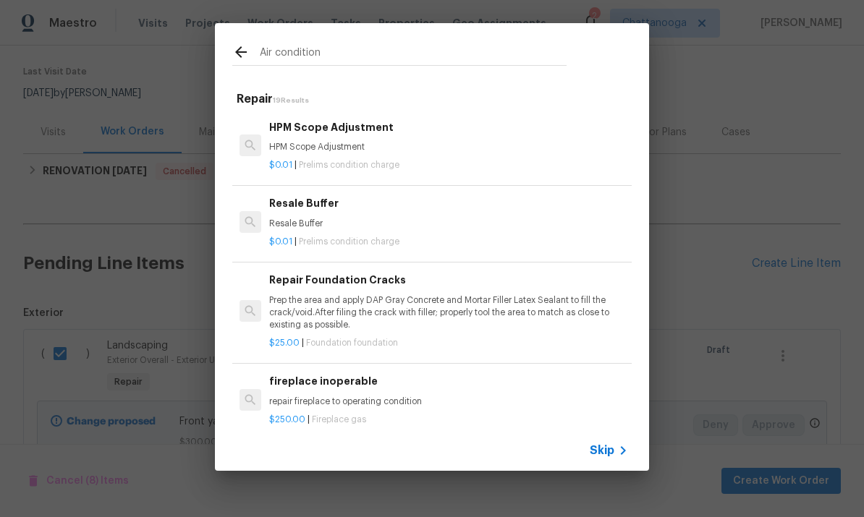
type input "Air condition"
click at [233, 56] on icon at bounding box center [240, 51] width 17 height 17
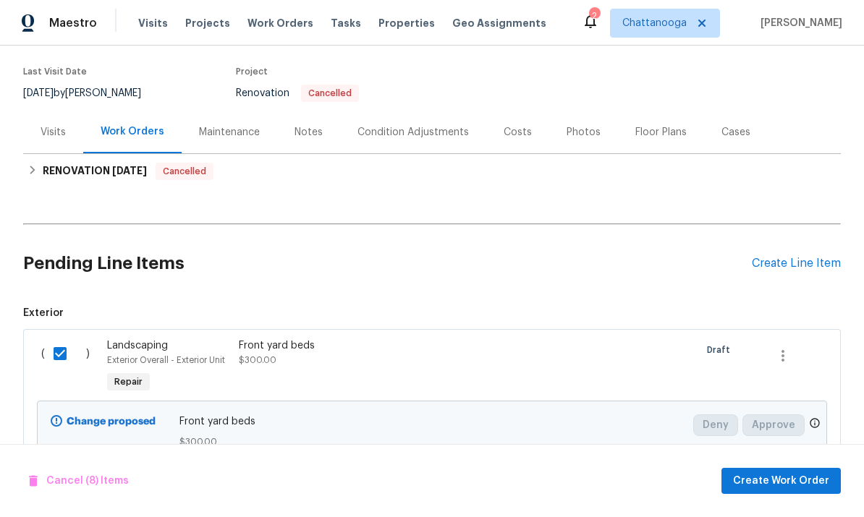
click at [812, 266] on div "Create Line Item" at bounding box center [796, 264] width 89 height 14
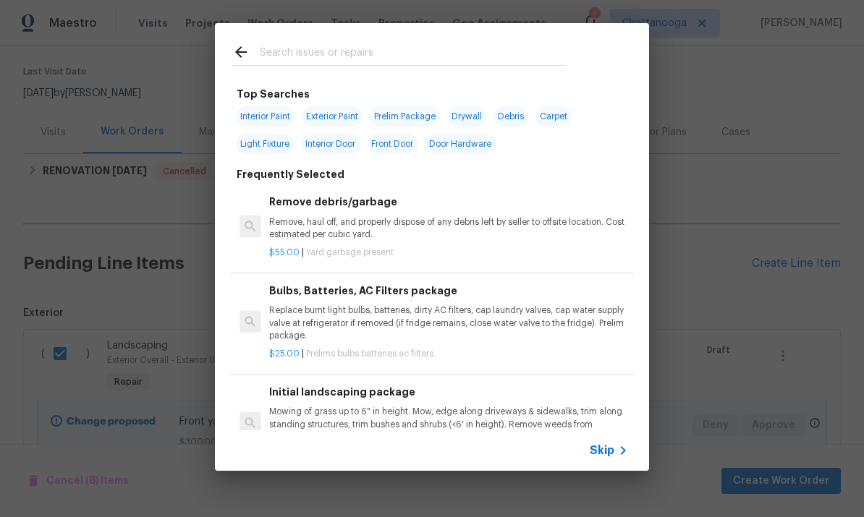
click at [483, 62] on input "text" at bounding box center [413, 54] width 307 height 22
type input "Window"
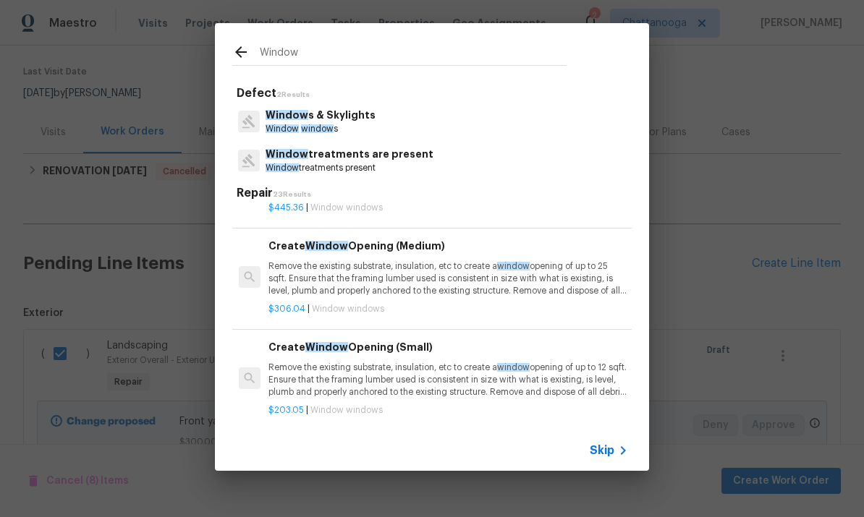
scroll to position [93, 0]
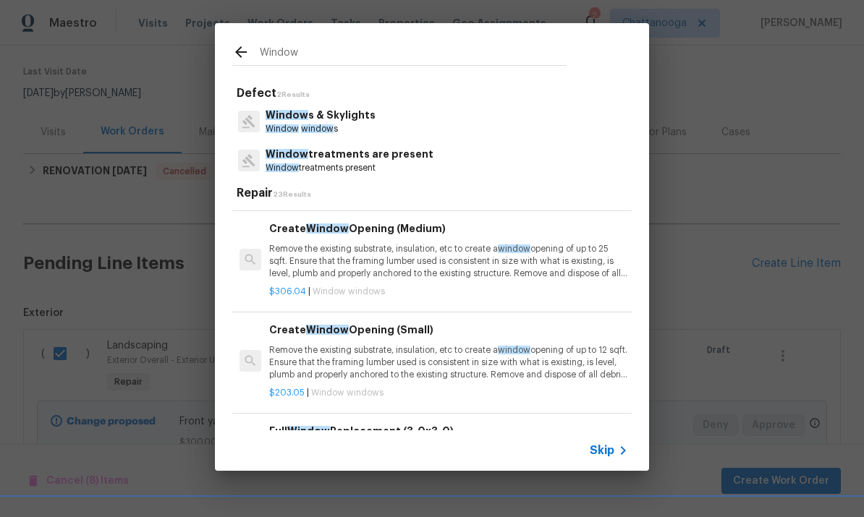
click at [432, 353] on p "Remove the existing substrate, insulation, etc to create a window opening of up…" at bounding box center [448, 362] width 359 height 37
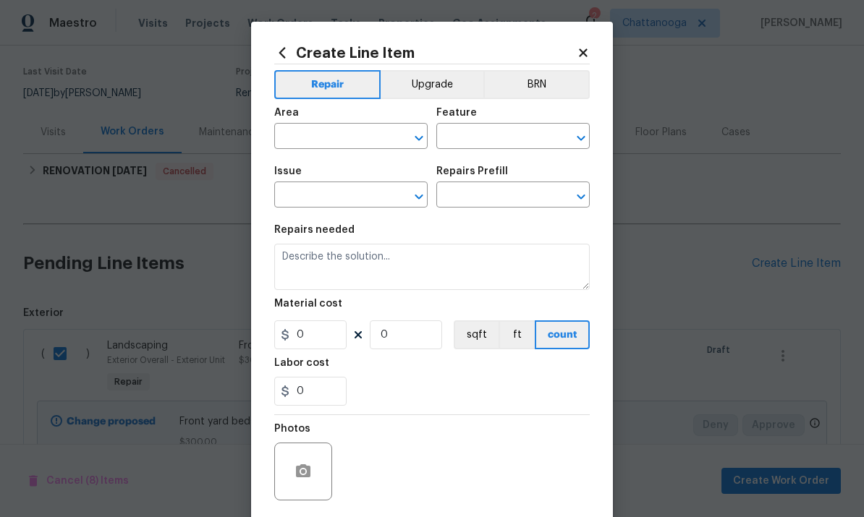
type input "Windows & Skylights"
type textarea "Remove the existing substrate, insulation, etc to create a window opening of up…"
type input "1"
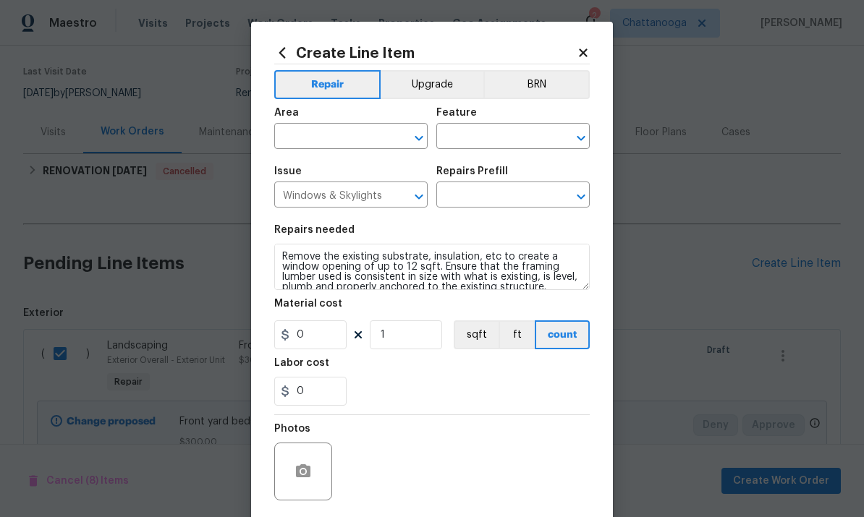
type input "Create Window Opening (Small) $203.05"
click at [342, 342] on input "203.05" at bounding box center [310, 335] width 72 height 29
type input "1"
click at [337, 133] on input "text" at bounding box center [330, 138] width 113 height 22
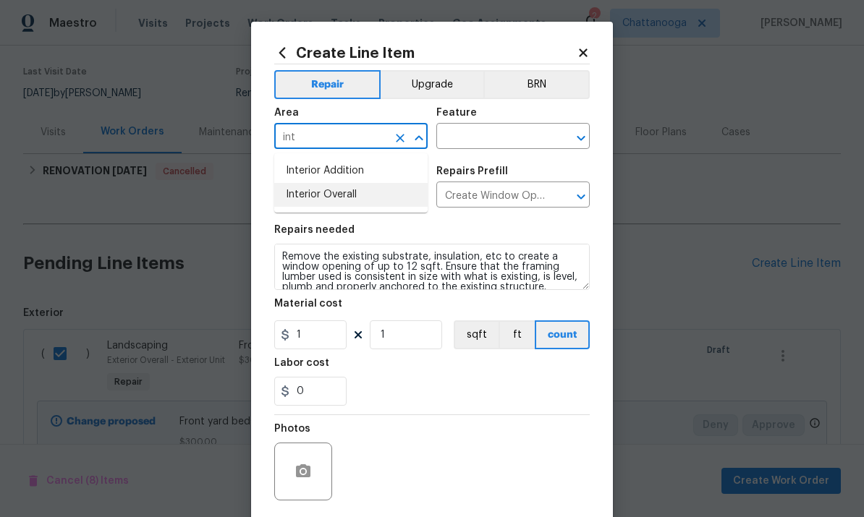
click at [352, 202] on li "Interior Overall" at bounding box center [350, 195] width 153 height 24
type input "Interior Overall"
click at [507, 124] on div "Feature" at bounding box center [512, 117] width 153 height 19
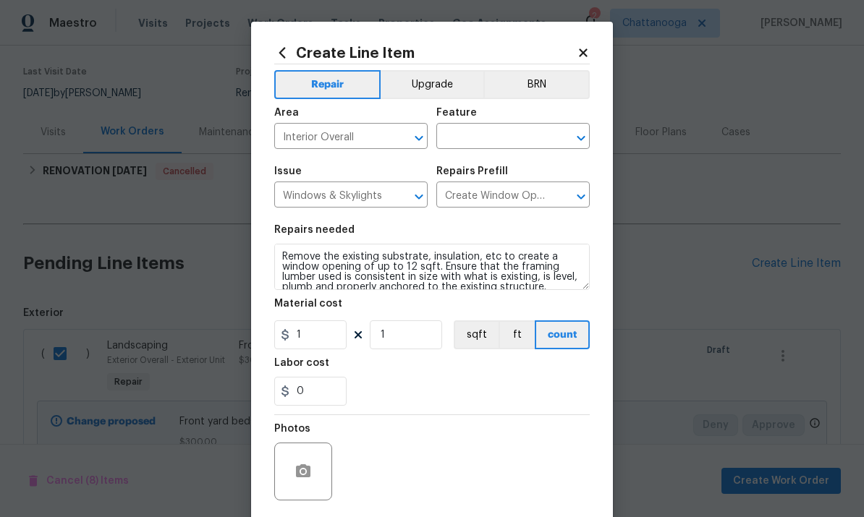
click at [486, 143] on input "text" at bounding box center [492, 138] width 113 height 22
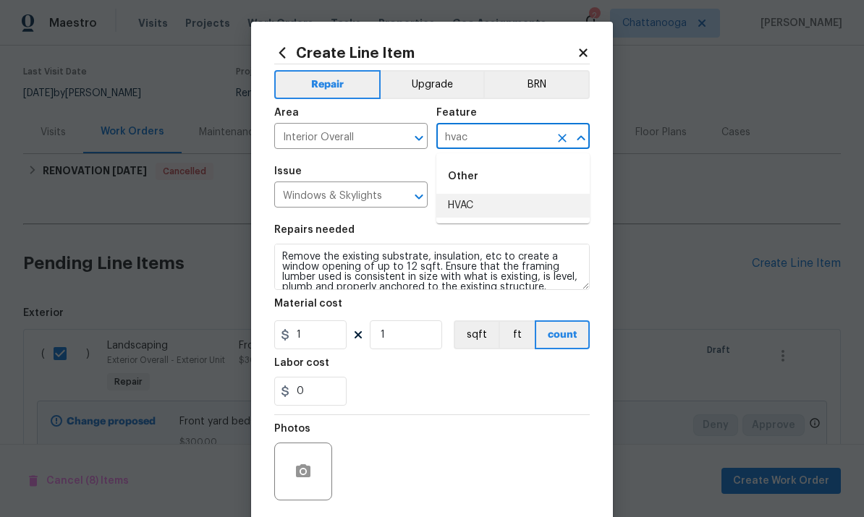
click at [491, 197] on li "HVAC" at bounding box center [512, 206] width 153 height 24
type input "HVAC"
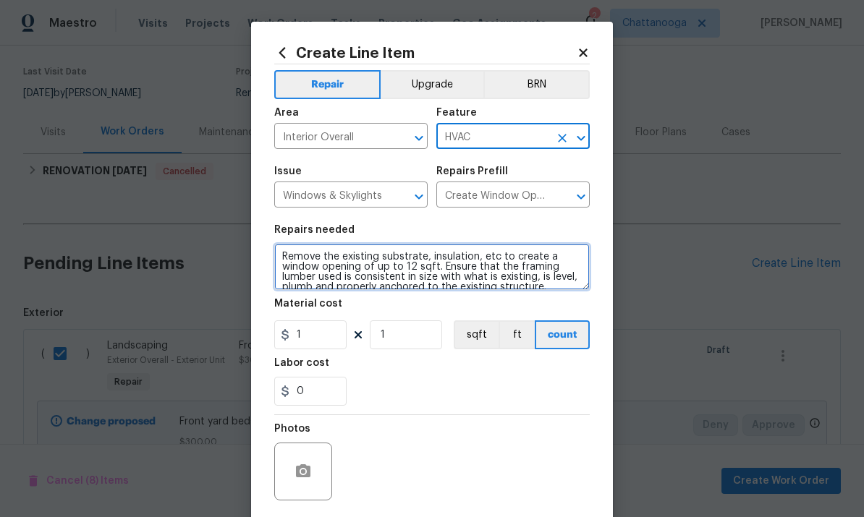
click at [417, 268] on textarea "Remove the existing substrate, insulation, etc to create a window opening of up…" at bounding box center [432, 267] width 316 height 46
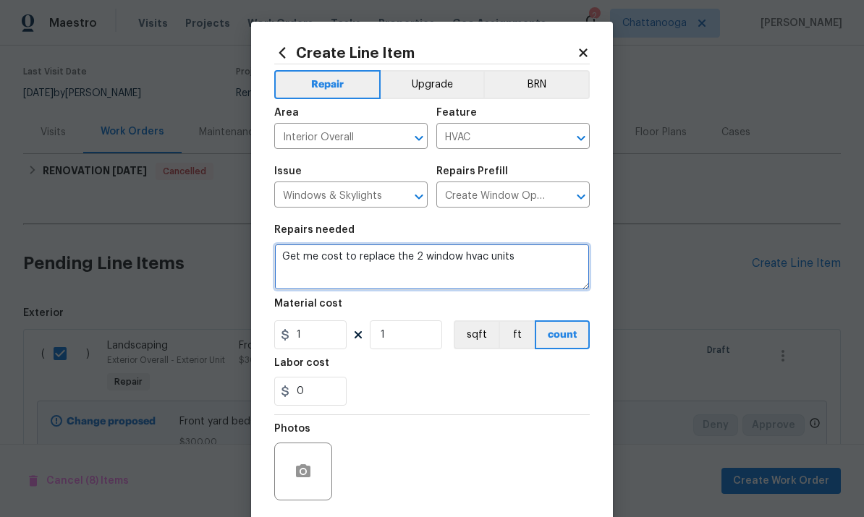
type textarea "Get me cost to replace the 2 window hvac units"
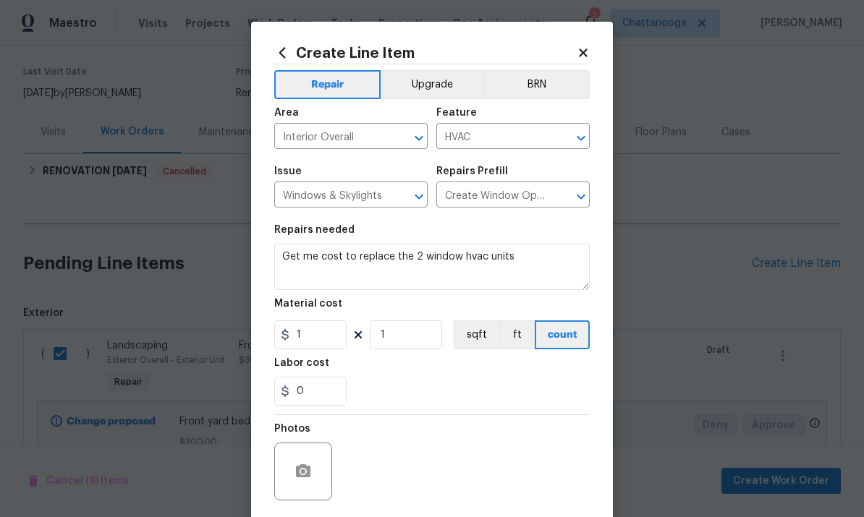
click at [525, 384] on div "0" at bounding box center [432, 391] width 316 height 29
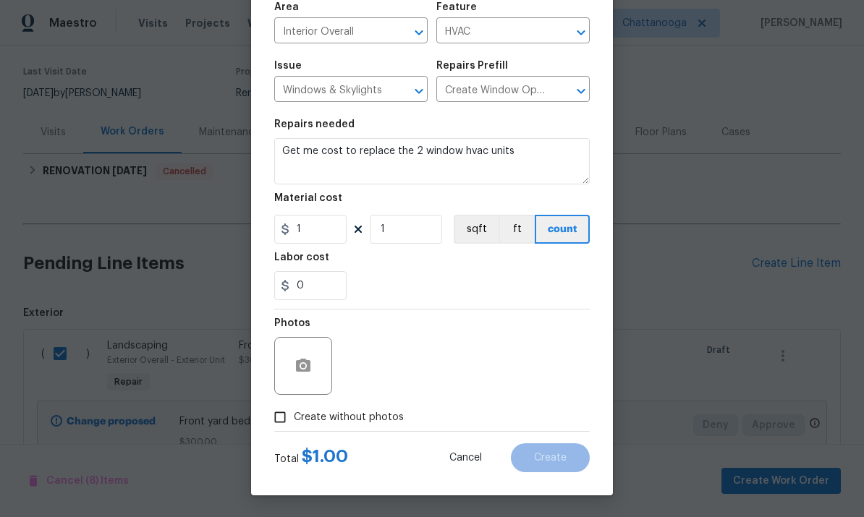
scroll to position [109, 0]
click at [288, 416] on input "Create without photos" at bounding box center [279, 417] width 27 height 27
checkbox input "true"
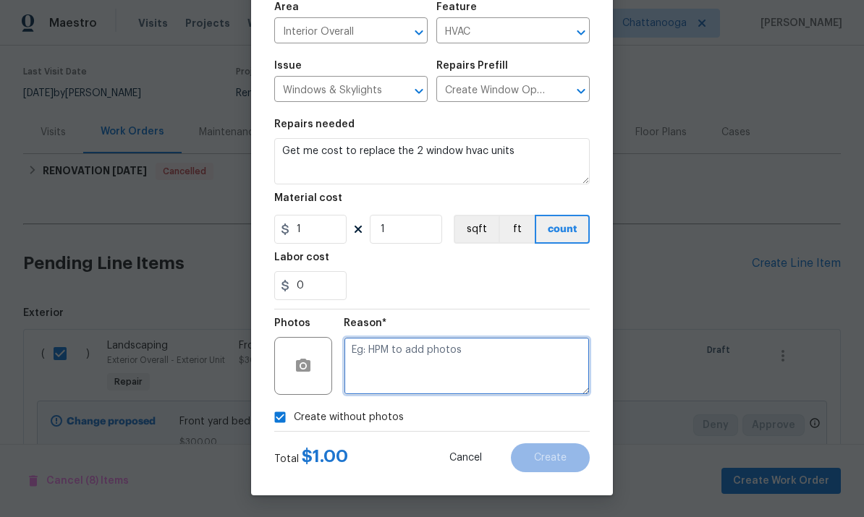
click at [538, 345] on textarea at bounding box center [467, 366] width 246 height 58
type textarea "."
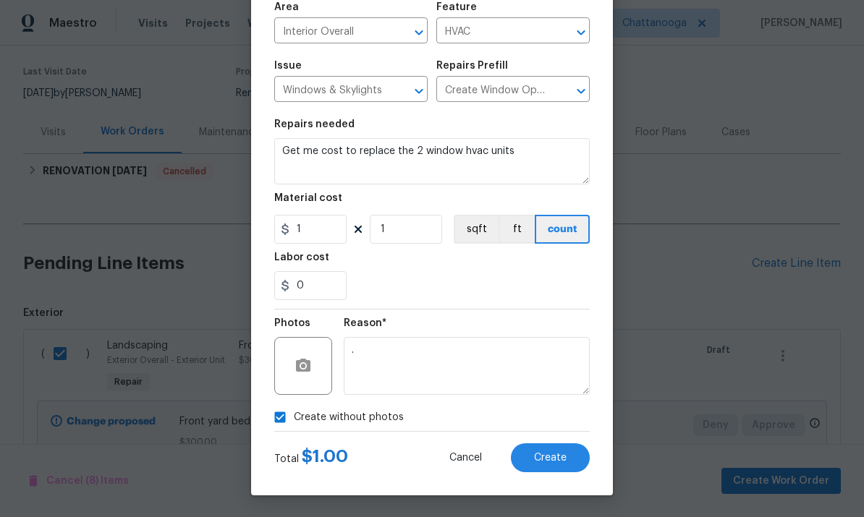
click at [514, 291] on div "0" at bounding box center [432, 285] width 316 height 29
click at [565, 469] on button "Create" at bounding box center [550, 458] width 79 height 29
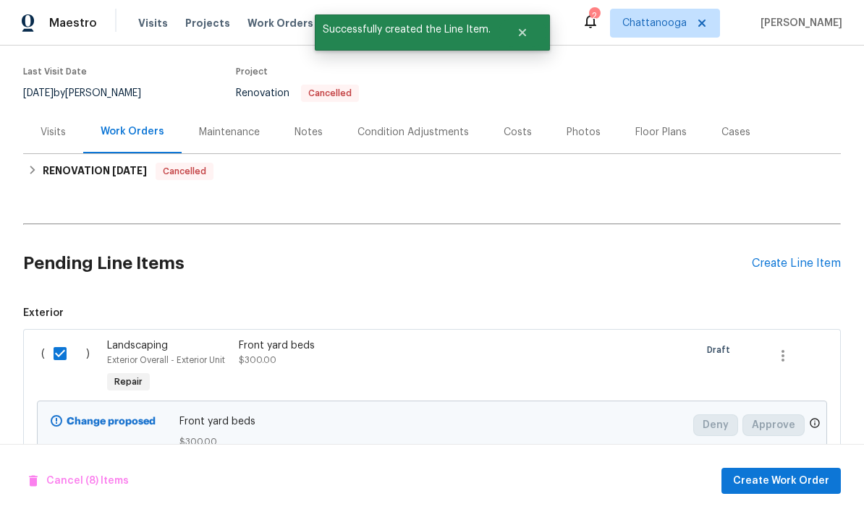
checkbox input "false"
click at [56, 355] on input "checkbox" at bounding box center [65, 354] width 41 height 30
checkbox input "true"
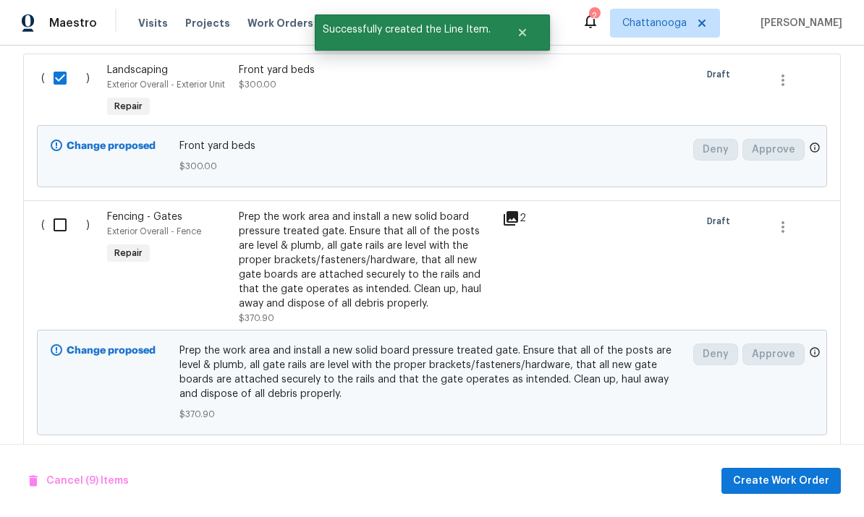
scroll to position [422, 0]
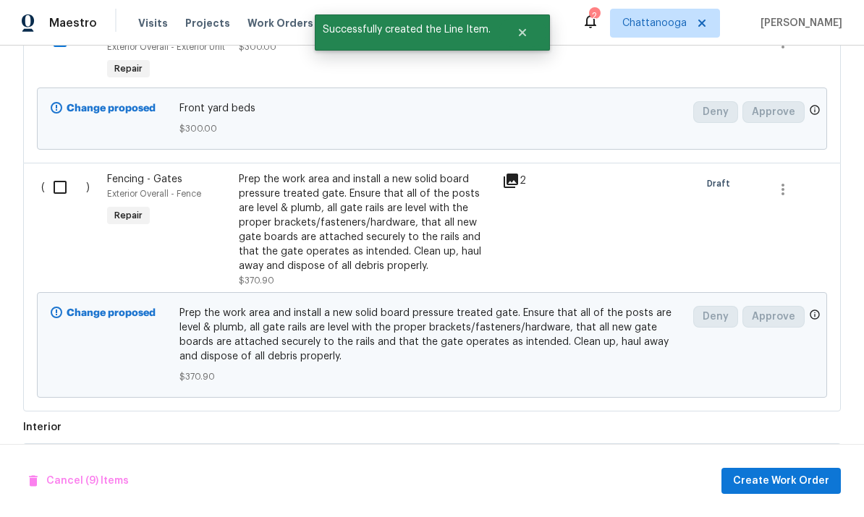
click at [59, 186] on input "checkbox" at bounding box center [65, 187] width 41 height 30
checkbox input "true"
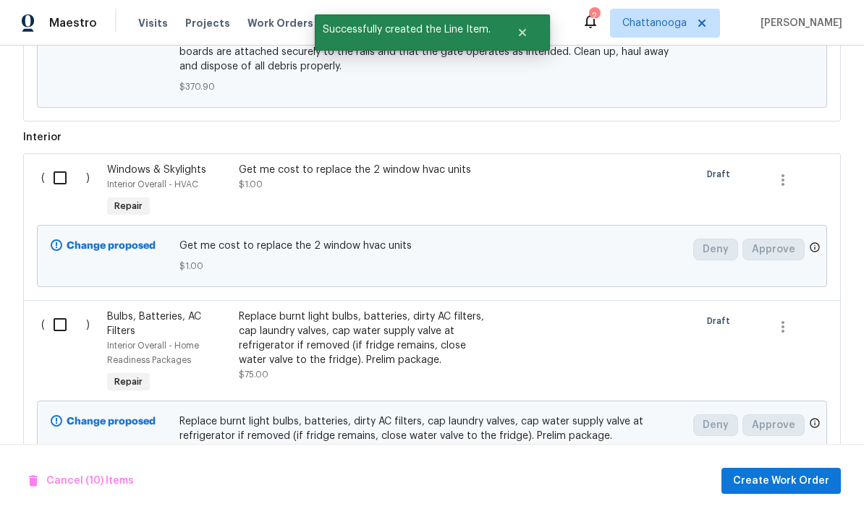
scroll to position [727, 0]
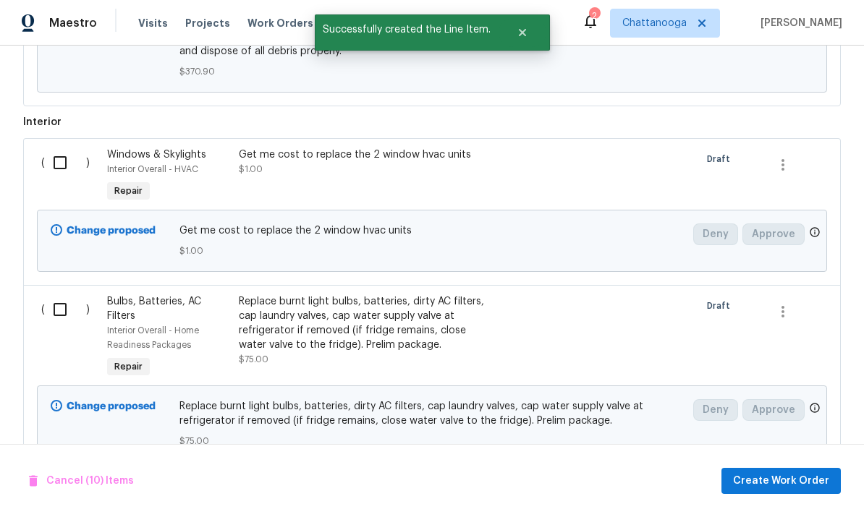
click at [59, 167] on input "checkbox" at bounding box center [65, 163] width 41 height 30
checkbox input "true"
click at [54, 305] on input "checkbox" at bounding box center [65, 310] width 41 height 30
checkbox input "true"
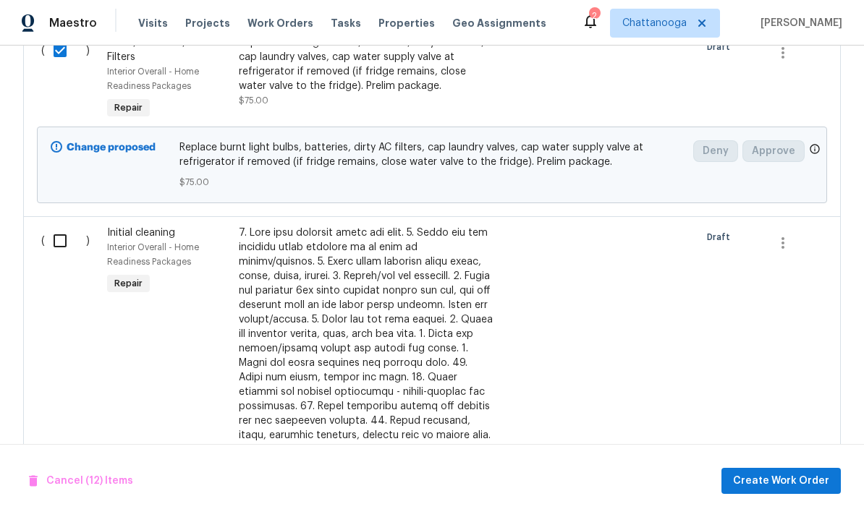
click at [63, 247] on input "checkbox" at bounding box center [65, 241] width 41 height 30
checkbox input "true"
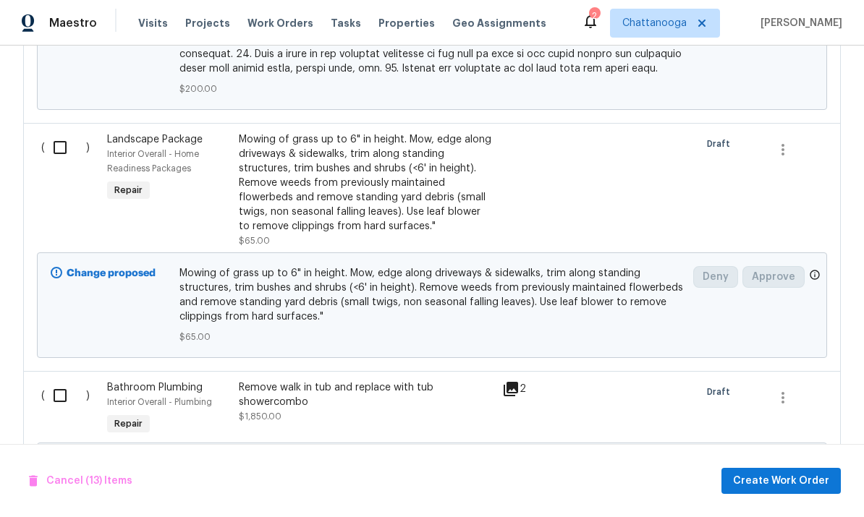
scroll to position [1748, 0]
click at [64, 133] on input "checkbox" at bounding box center [65, 147] width 41 height 30
checkbox input "true"
click at [64, 384] on input "checkbox" at bounding box center [65, 395] width 41 height 30
checkbox input "true"
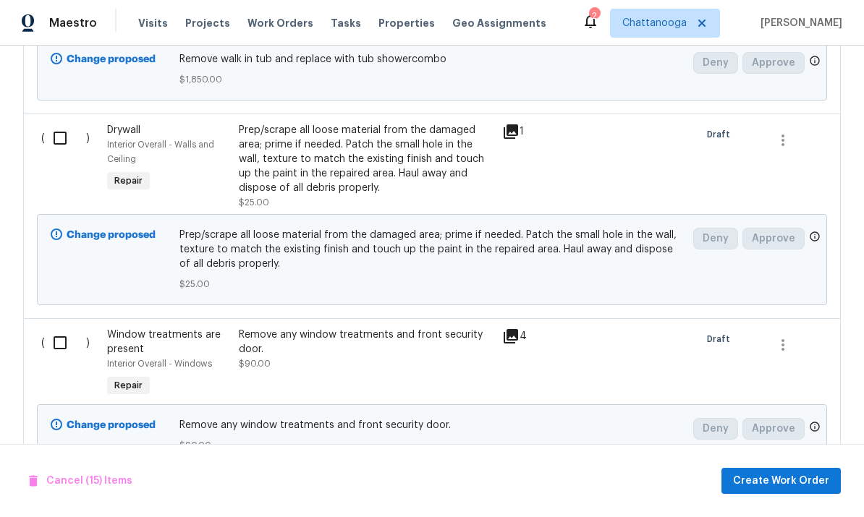
scroll to position [2152, 0]
click at [63, 124] on input "checkbox" at bounding box center [65, 139] width 41 height 30
checkbox input "true"
click at [58, 336] on input "checkbox" at bounding box center [65, 344] width 41 height 30
checkbox input "true"
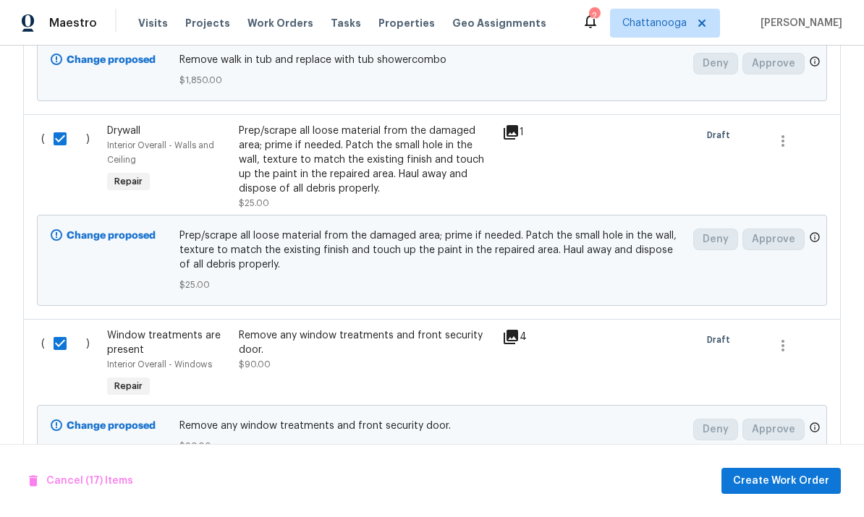
scroll to position [54, 0]
click at [791, 476] on span "Create Work Order" at bounding box center [781, 482] width 96 height 18
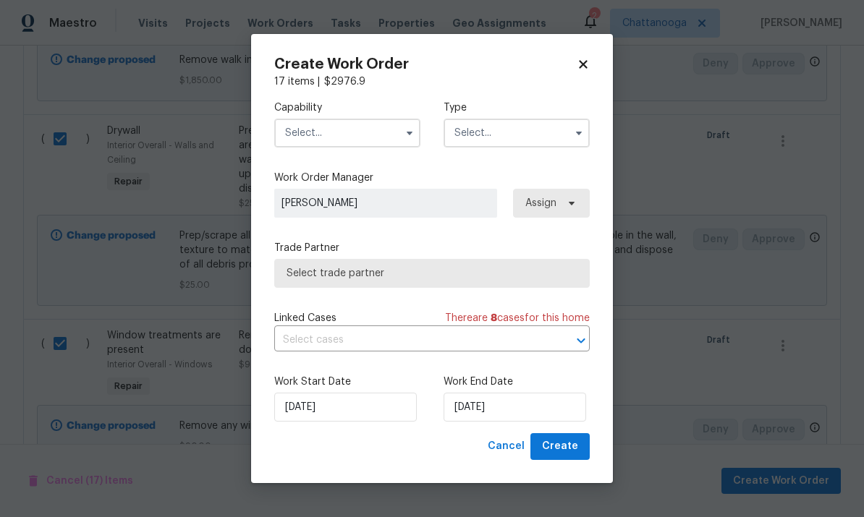
click at [385, 138] on input "text" at bounding box center [347, 133] width 146 height 29
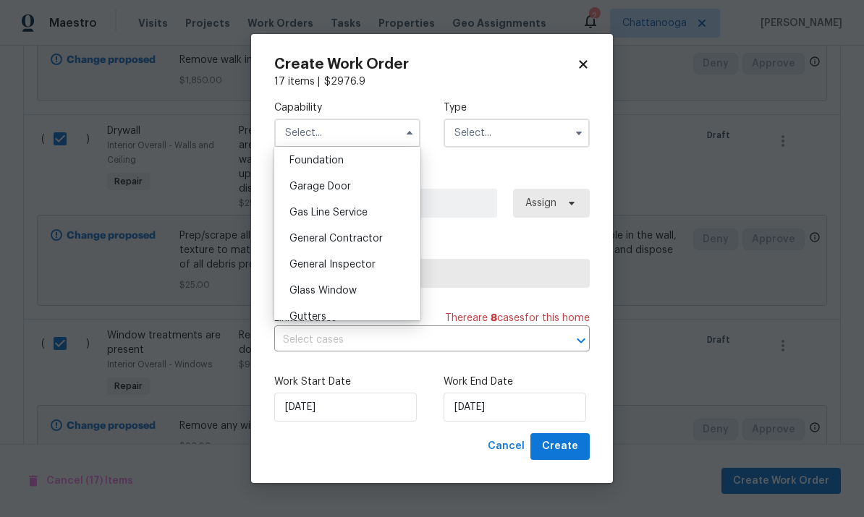
scroll to position [619, 0]
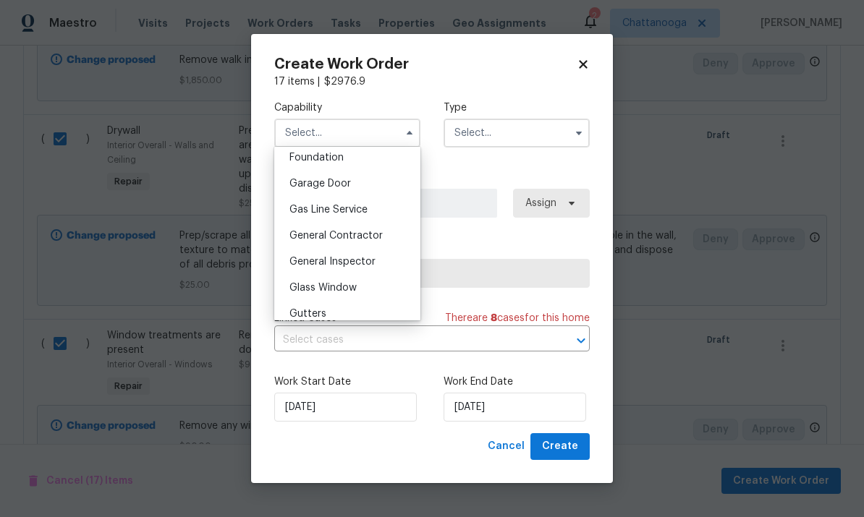
click at [376, 239] on span "General Contractor" at bounding box center [335, 236] width 93 height 10
type input "General Contractor"
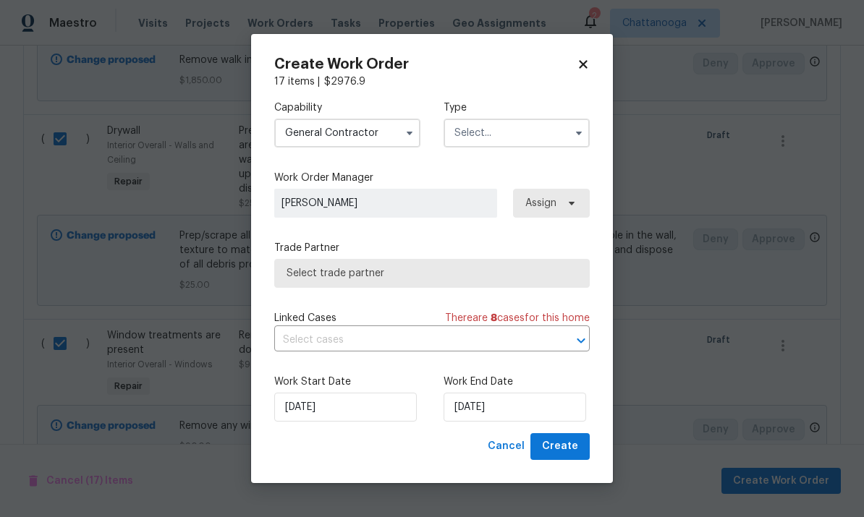
click at [519, 135] on input "text" at bounding box center [517, 133] width 146 height 29
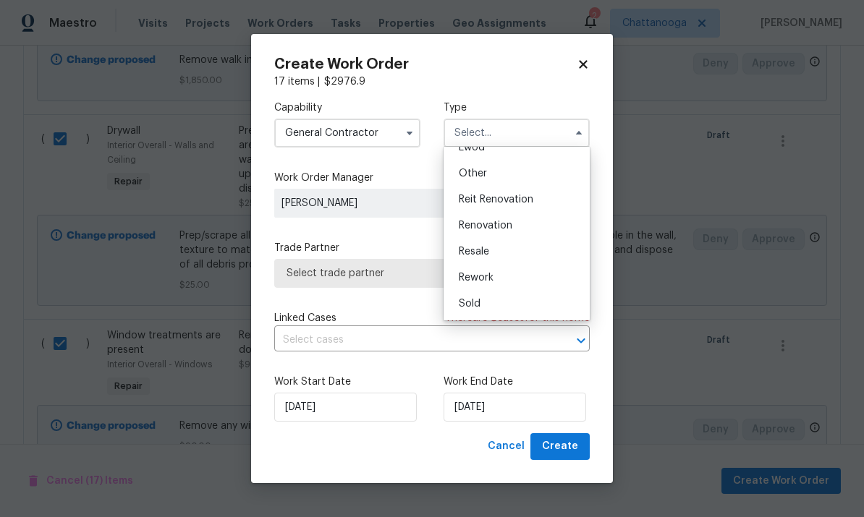
scroll to position [172, 0]
click at [517, 234] on div "Renovation" at bounding box center [516, 226] width 139 height 26
type input "Renovation"
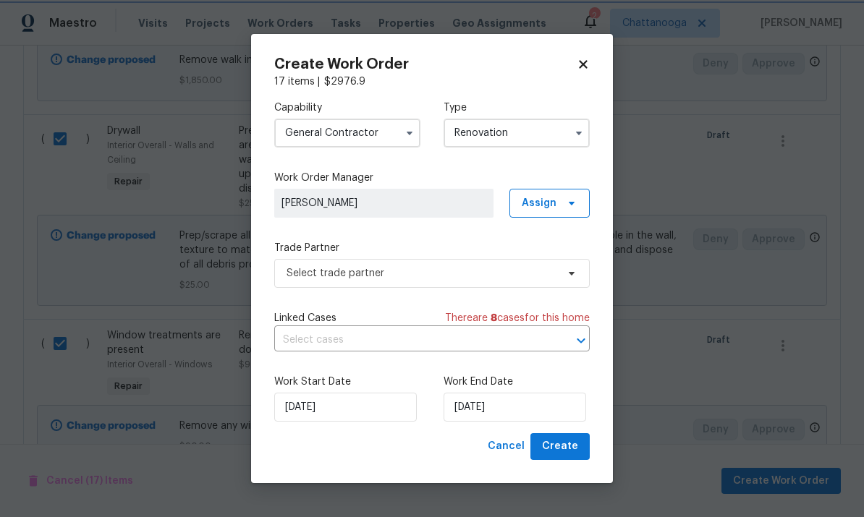
scroll to position [0, 0]
click at [548, 274] on span "Select trade partner" at bounding box center [422, 273] width 270 height 14
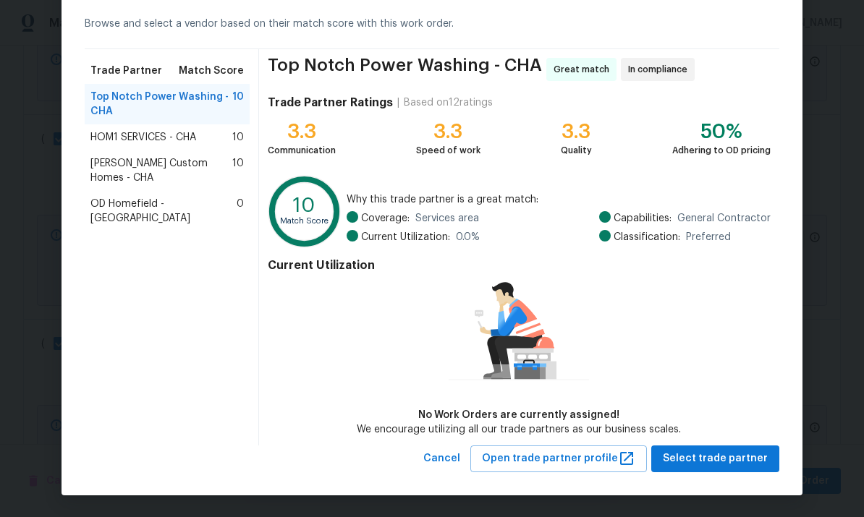
scroll to position [62, 0]
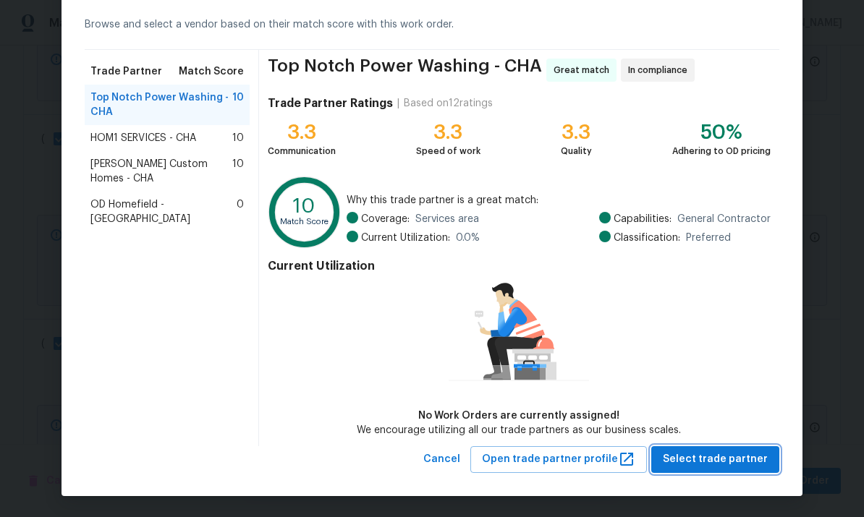
click at [753, 452] on span "Select trade partner" at bounding box center [715, 460] width 105 height 18
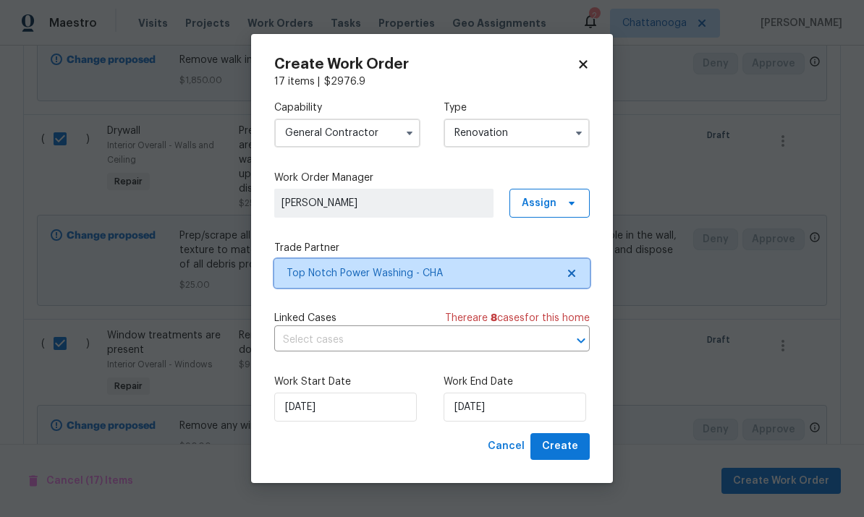
scroll to position [0, 0]
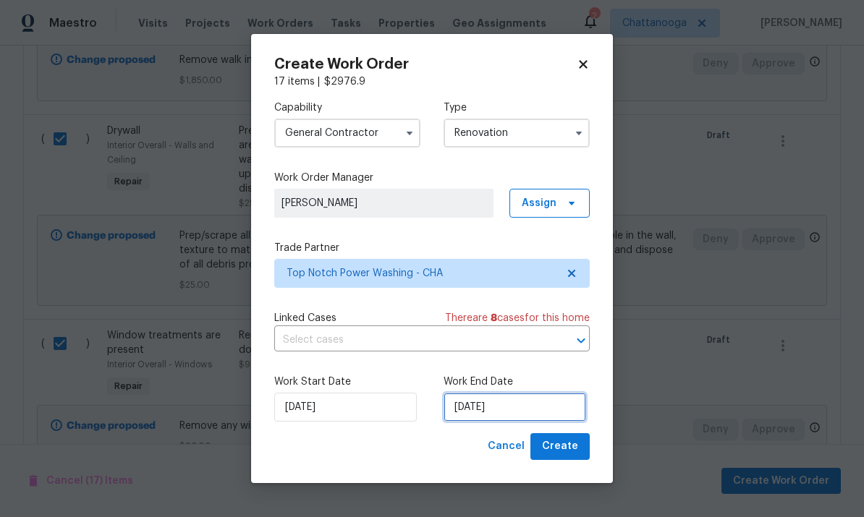
click at [537, 413] on input "[DATE]" at bounding box center [515, 407] width 143 height 29
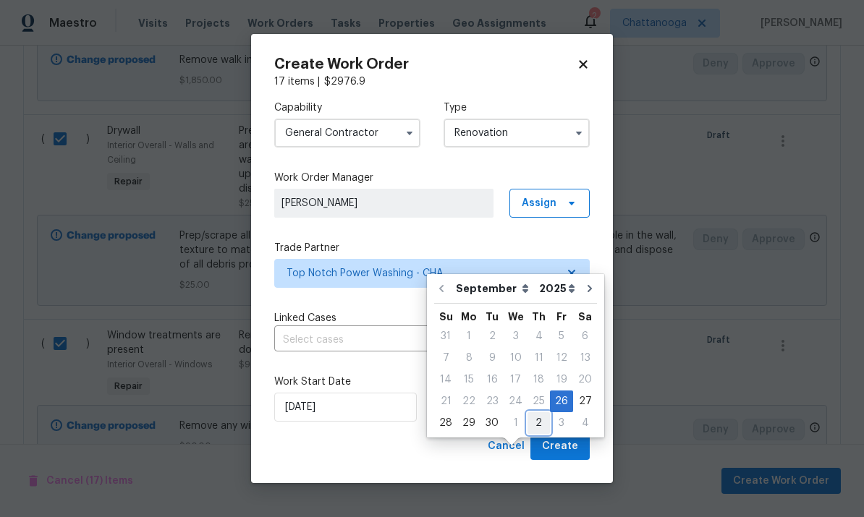
click at [536, 413] on div "2" at bounding box center [539, 423] width 22 height 20
type input "[DATE]"
select select "9"
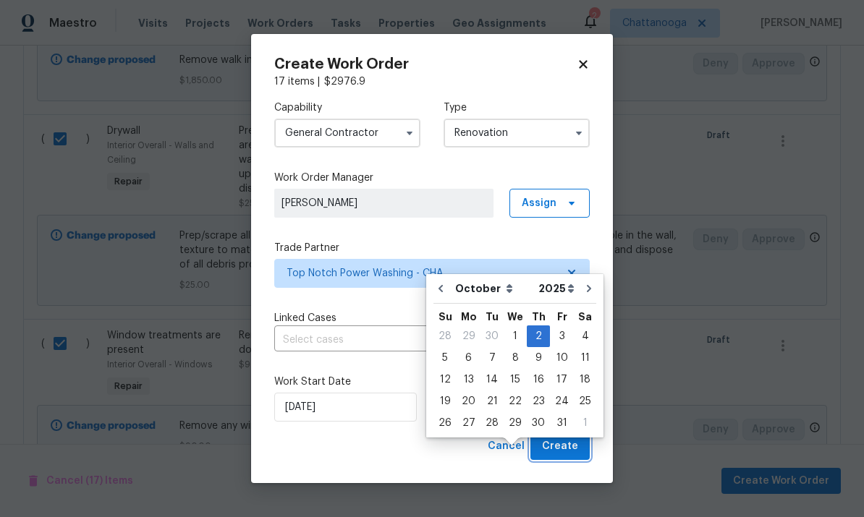
click at [564, 447] on span "Create" at bounding box center [560, 447] width 36 height 18
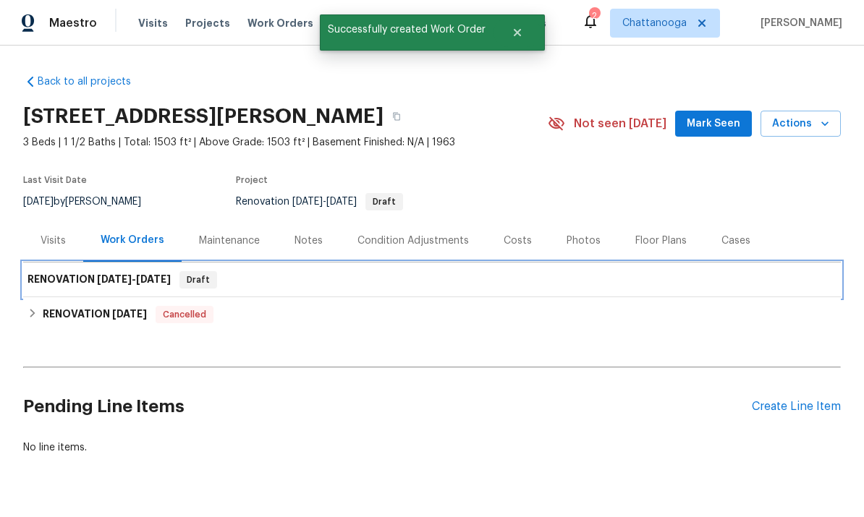
click at [82, 271] on h6 "RENOVATION 9/26/25 - 10/2/25" at bounding box center [98, 279] width 143 height 17
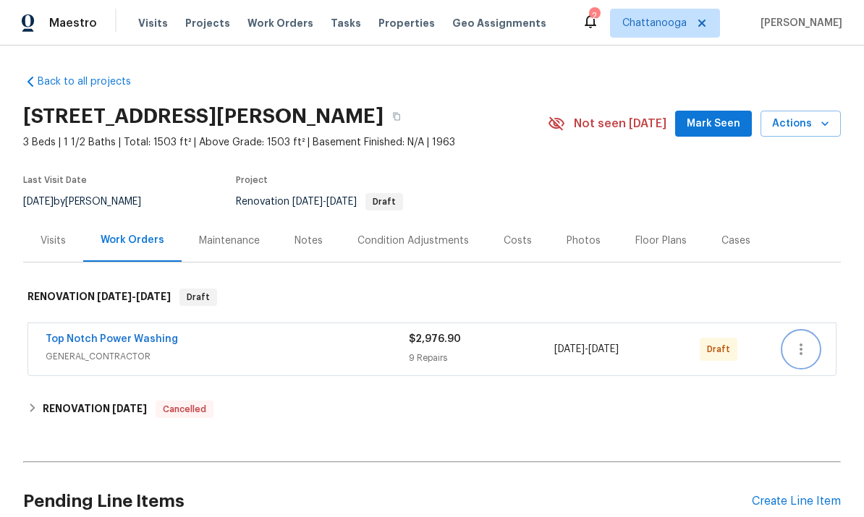
click at [801, 358] on button "button" at bounding box center [801, 349] width 35 height 35
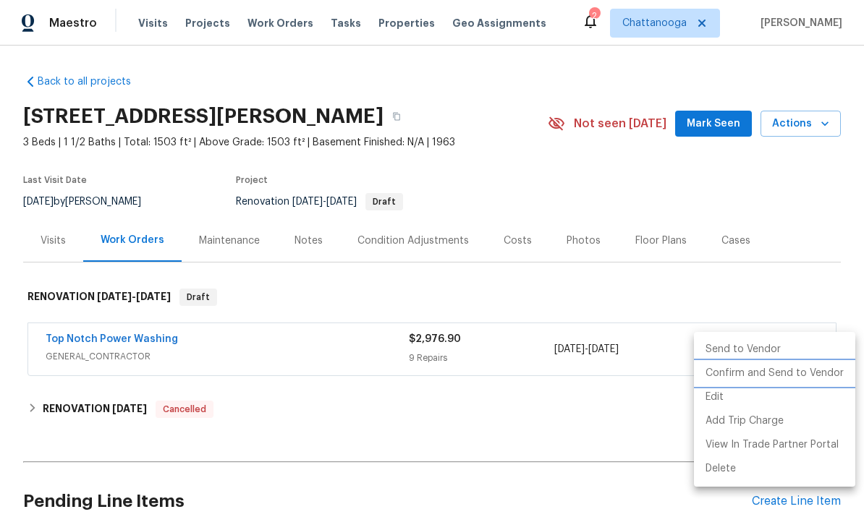
click at [800, 369] on li "Confirm and Send to Vendor" at bounding box center [774, 374] width 161 height 24
